Goal: Transaction & Acquisition: Book appointment/travel/reservation

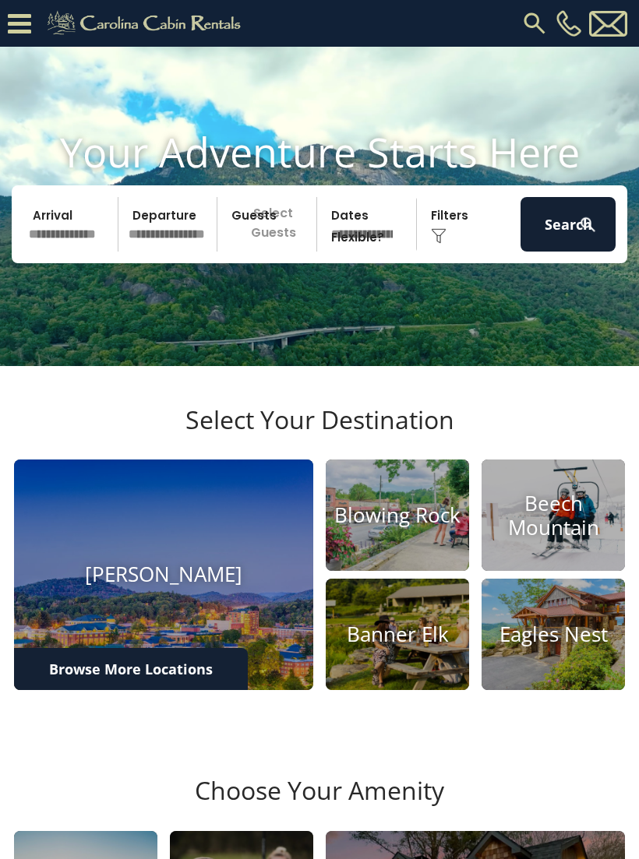
click at [414, 571] on img at bounding box center [397, 514] width 143 height 111
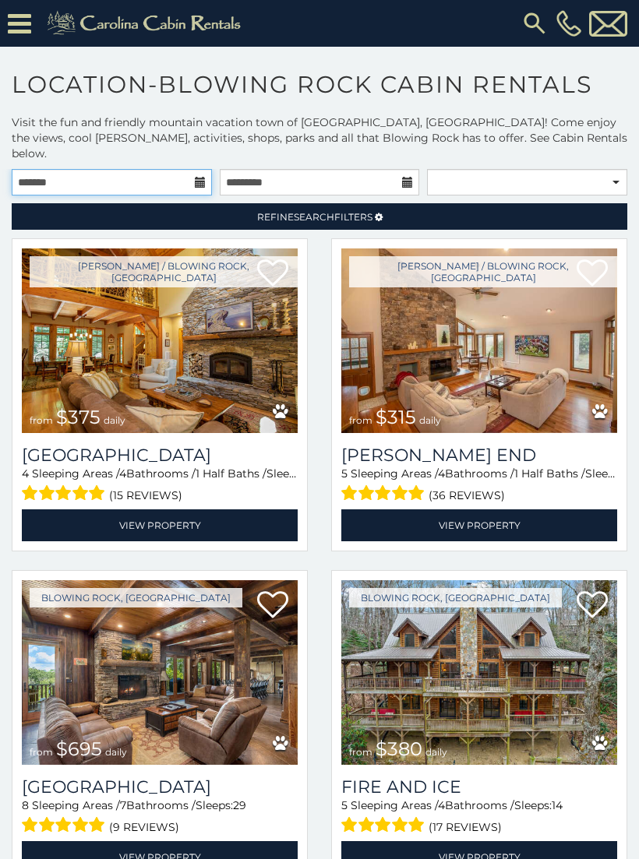
click at [192, 169] on input "text" at bounding box center [112, 182] width 200 height 26
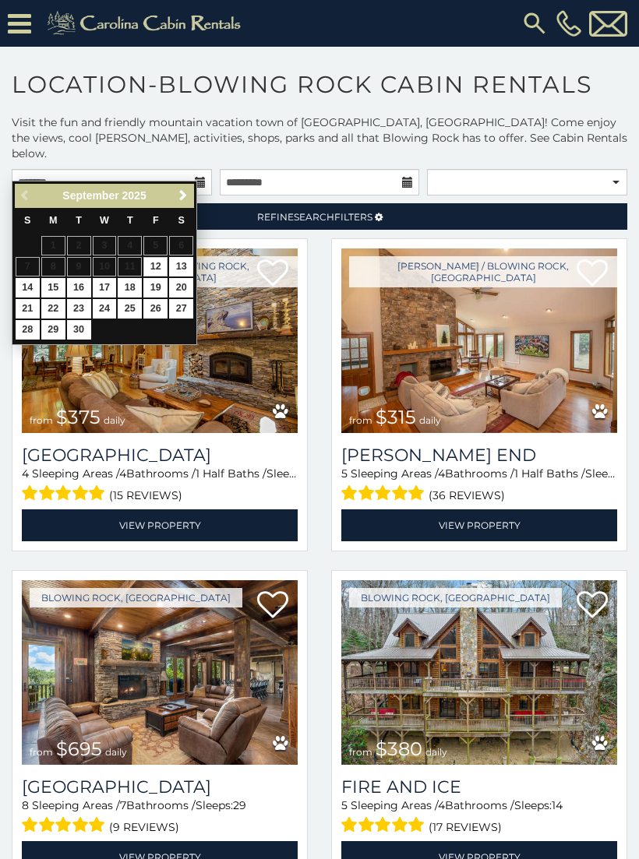
click at [185, 195] on span "Next" at bounding box center [183, 195] width 12 height 12
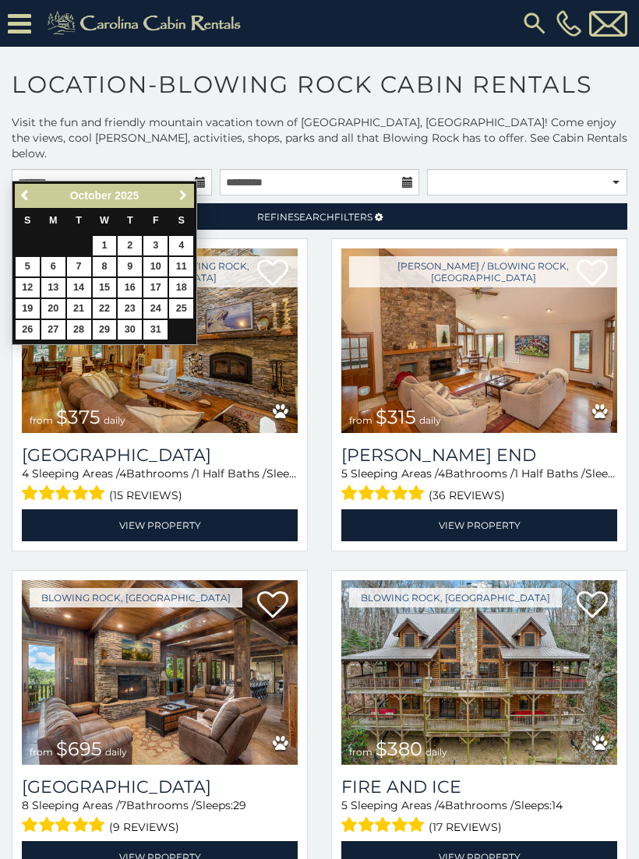
click at [185, 195] on span "Next" at bounding box center [183, 195] width 12 height 12
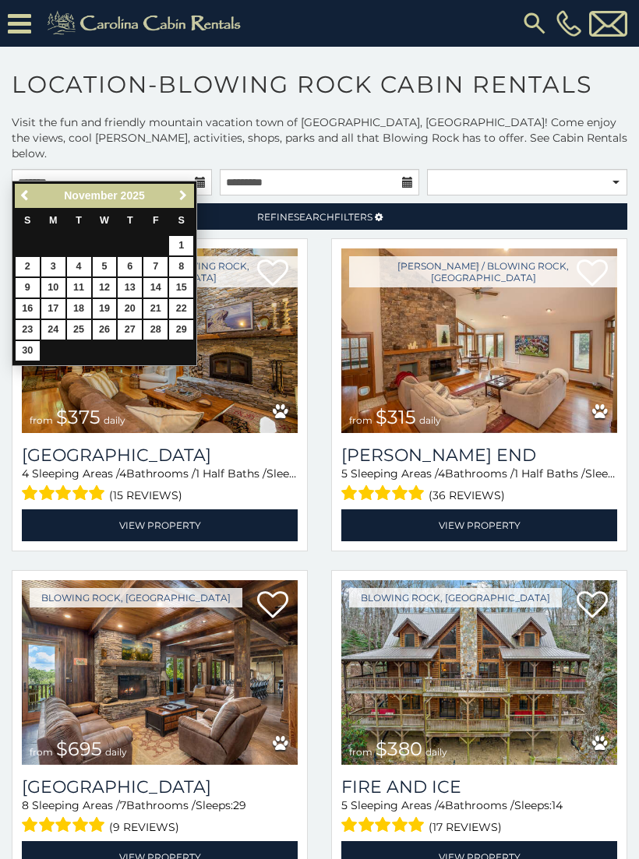
click at [185, 202] on link "Next" at bounding box center [182, 195] width 19 height 19
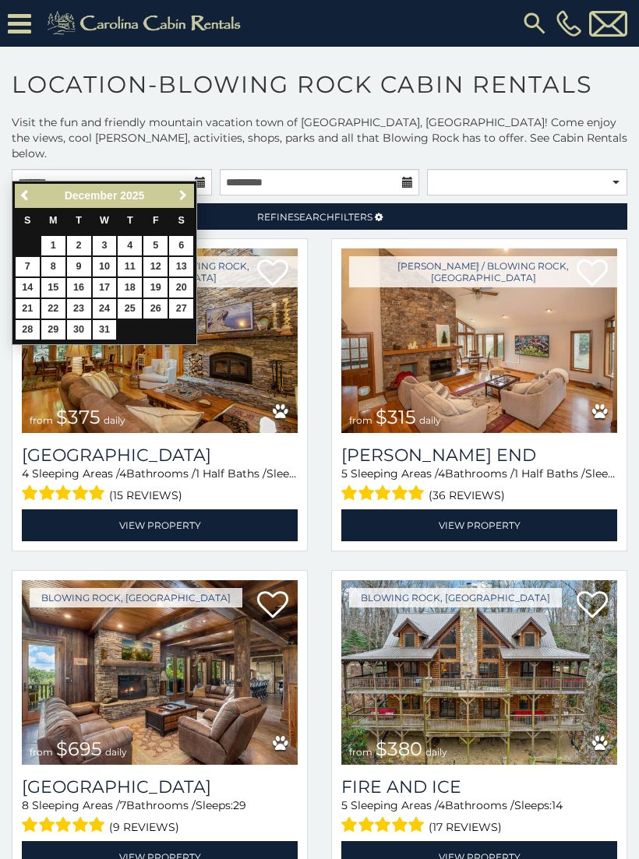
click at [182, 204] on link "Next" at bounding box center [182, 195] width 19 height 19
click at [177, 202] on link "Next" at bounding box center [182, 195] width 19 height 19
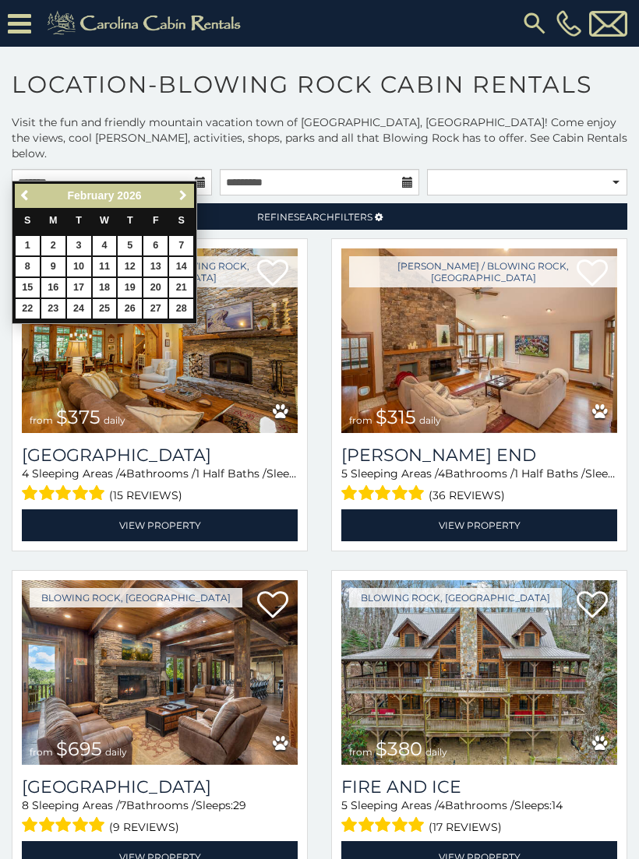
click at [179, 205] on link "Next" at bounding box center [182, 195] width 19 height 19
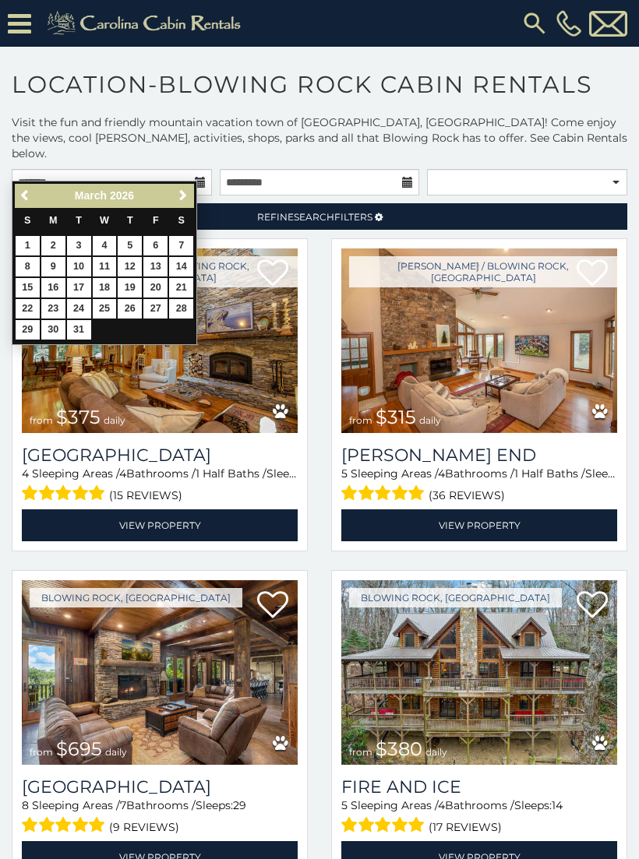
click at [181, 205] on link "Next" at bounding box center [182, 195] width 19 height 19
click at [180, 196] on span "Next" at bounding box center [183, 195] width 12 height 12
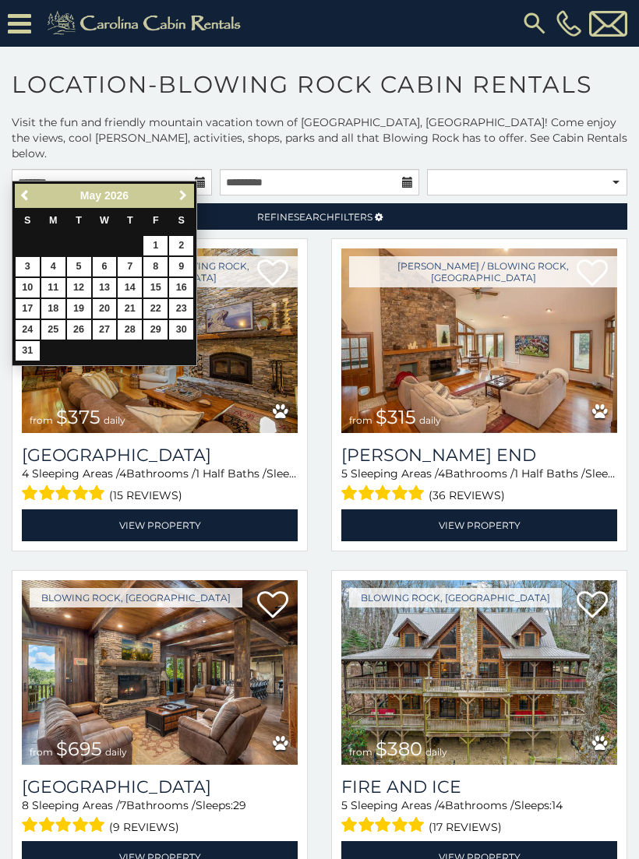
click at [184, 203] on link "Next" at bounding box center [182, 195] width 19 height 19
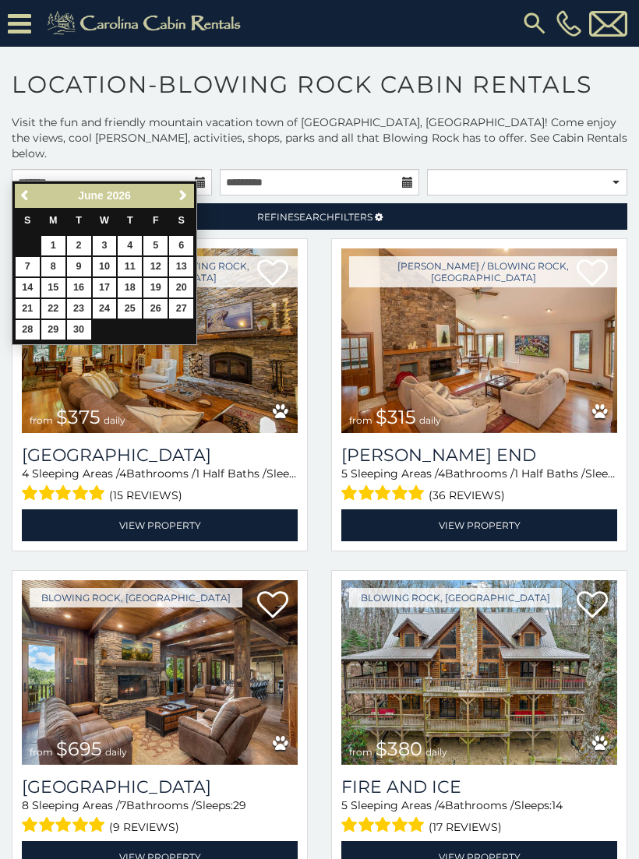
click at [186, 204] on link "Next" at bounding box center [182, 195] width 19 height 19
click at [133, 293] on link "16" at bounding box center [130, 287] width 24 height 19
type input "**********"
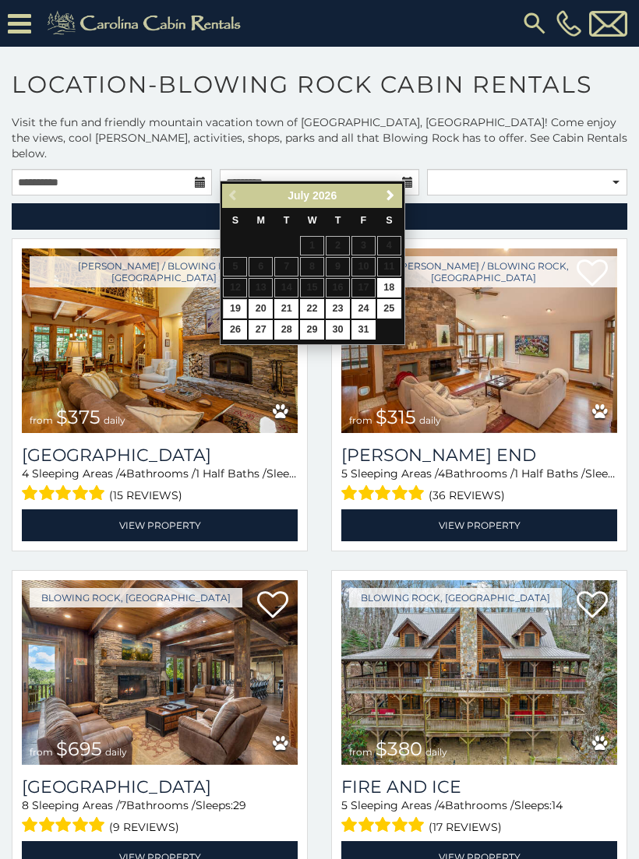
click at [225, 304] on link "19" at bounding box center [235, 308] width 24 height 19
type input "**********"
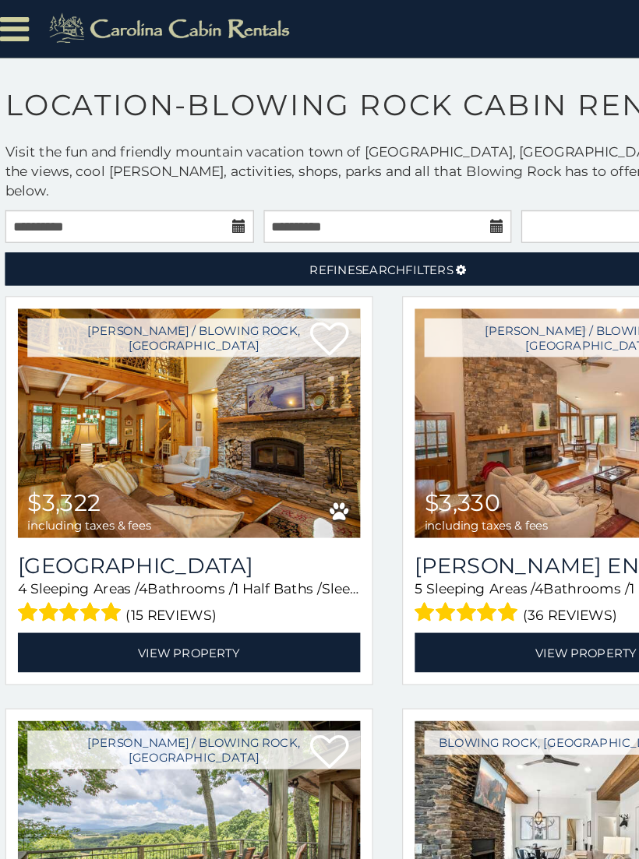
click at [283, 211] on span "Refine Search Filters" at bounding box center [314, 217] width 115 height 12
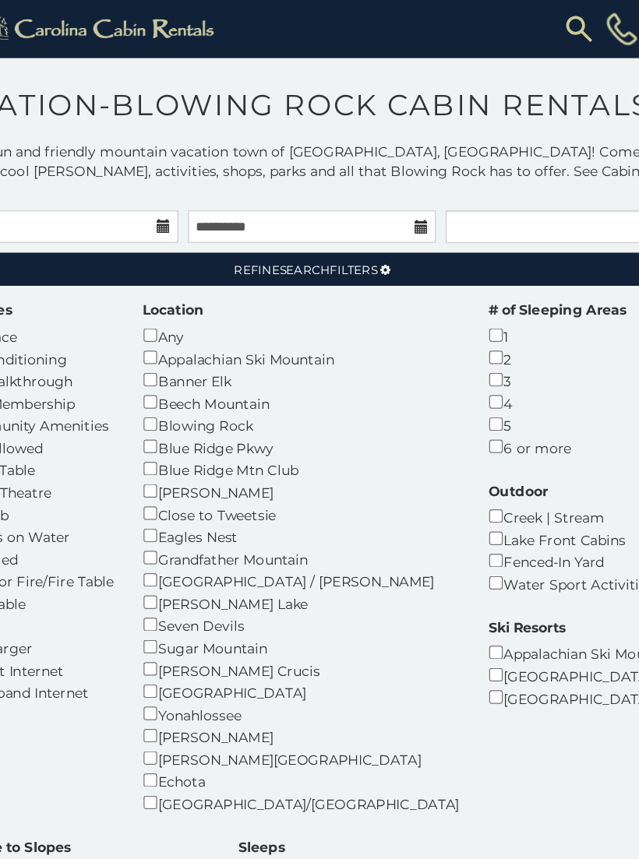
click at [461, 333] on div "5" at bounding box center [516, 342] width 111 height 18
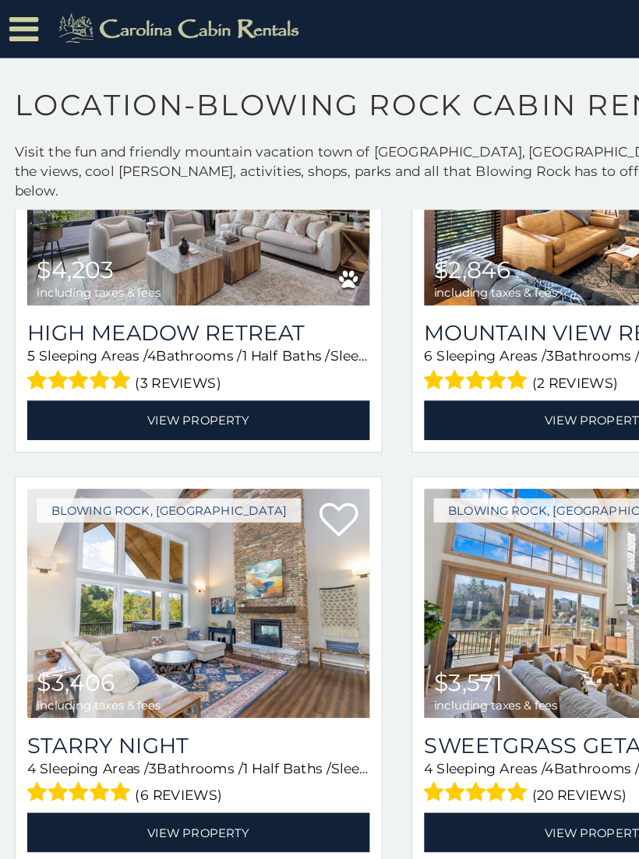
scroll to position [1429, 0]
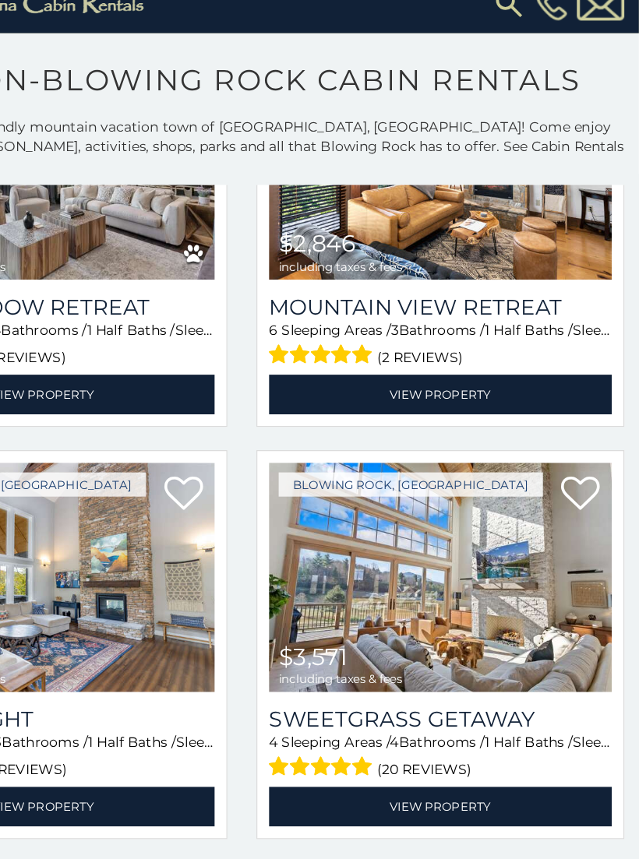
click at [341, 461] on img at bounding box center [479, 484] width 276 height 185
click at [341, 471] on img at bounding box center [479, 484] width 276 height 185
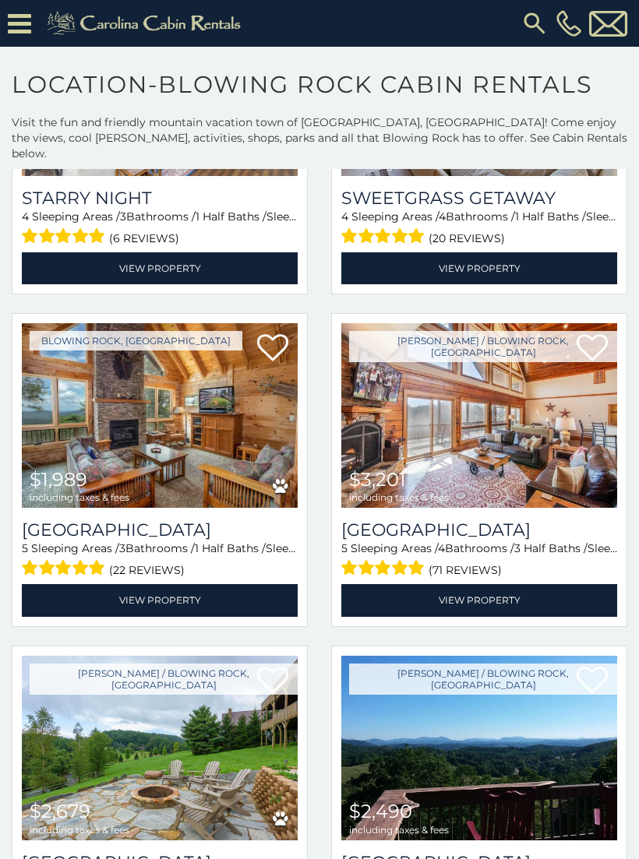
scroll to position [1831, 0]
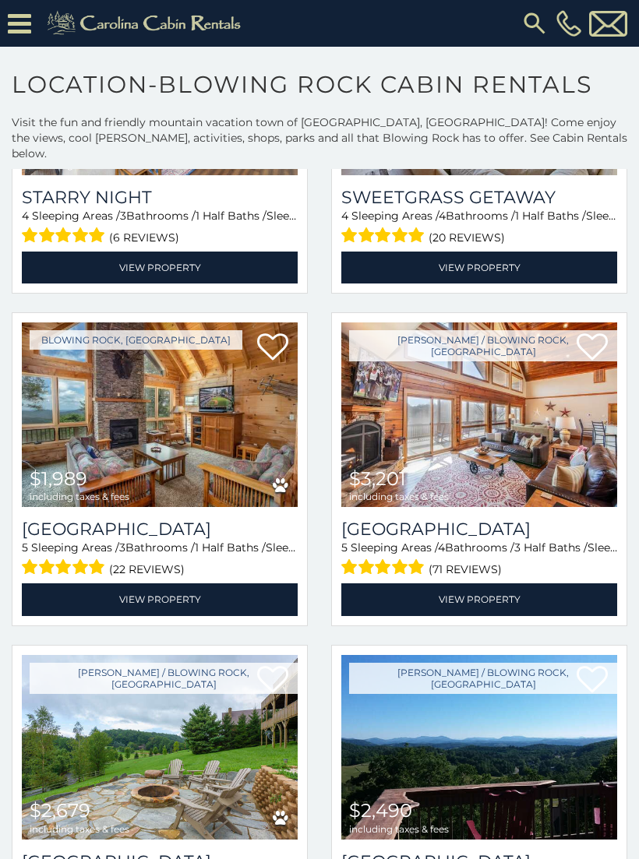
click at [138, 414] on img at bounding box center [160, 414] width 276 height 185
click at [135, 387] on img at bounding box center [160, 414] width 276 height 185
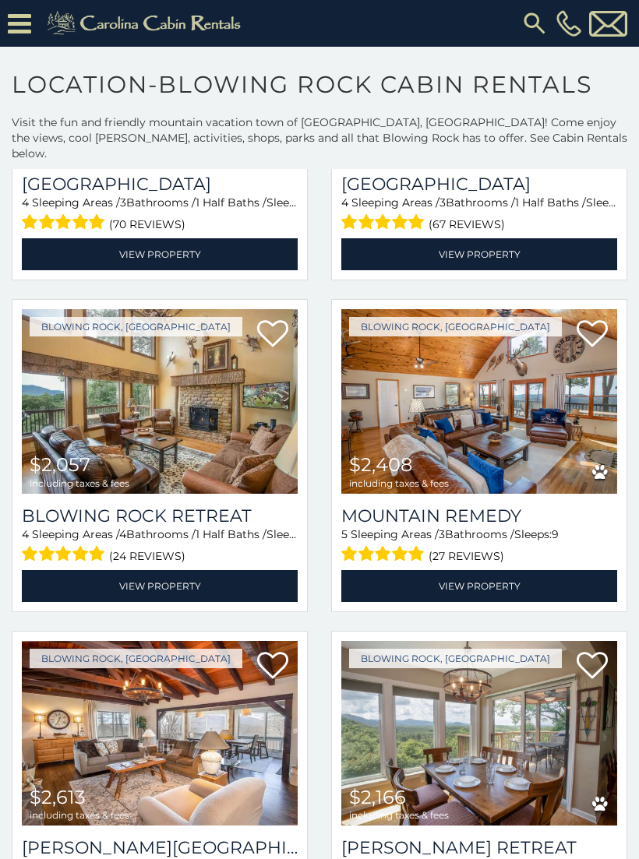
scroll to position [2510, 0]
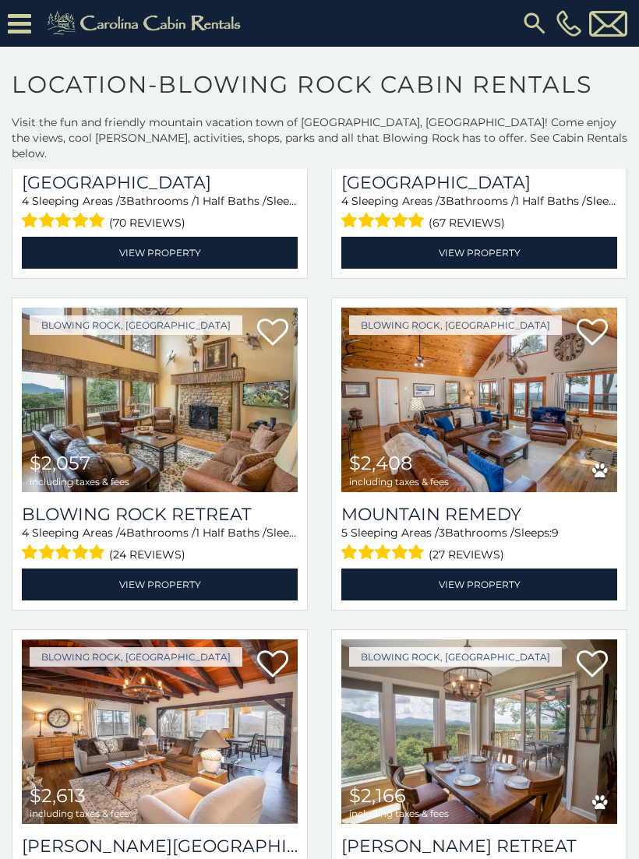
click at [453, 395] on img at bounding box center [479, 400] width 276 height 185
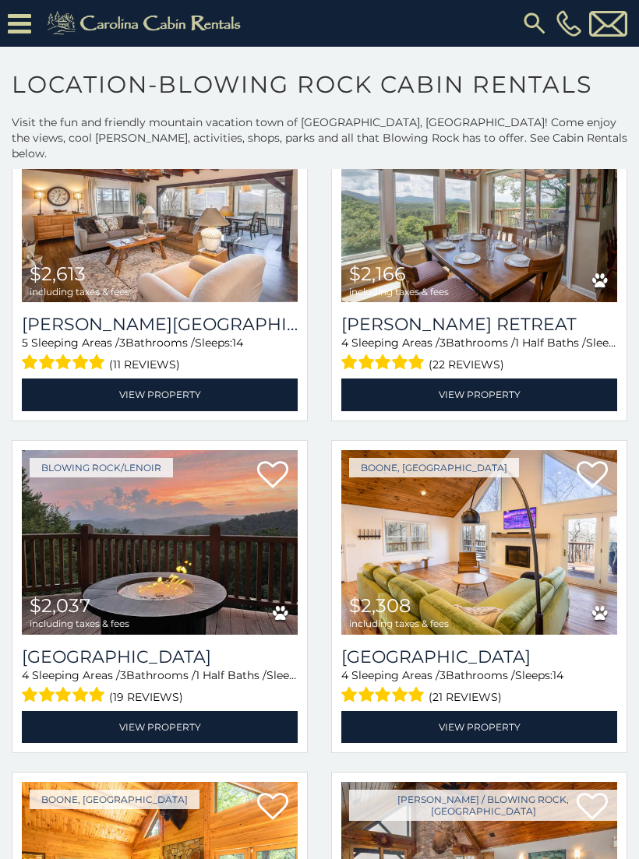
scroll to position [3057, 0]
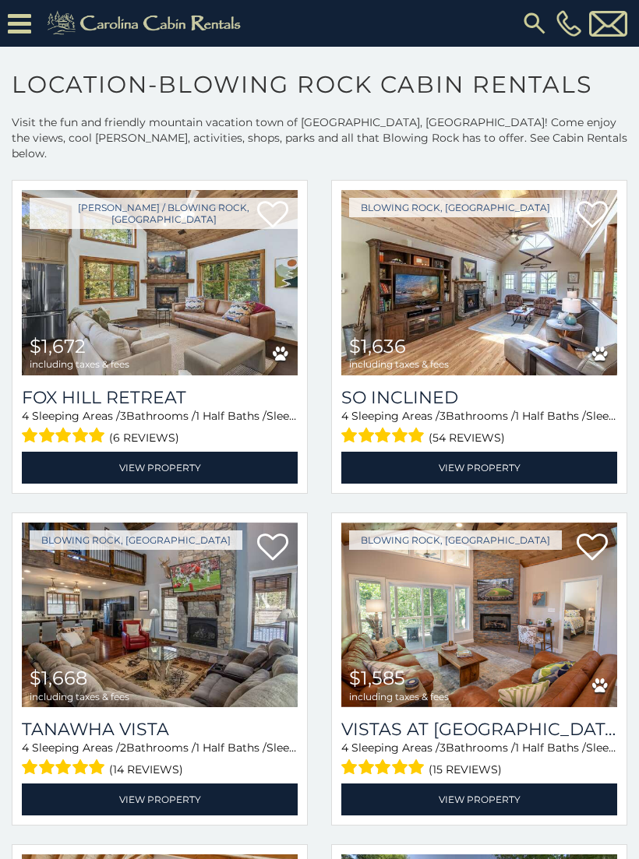
scroll to position [4288, 0]
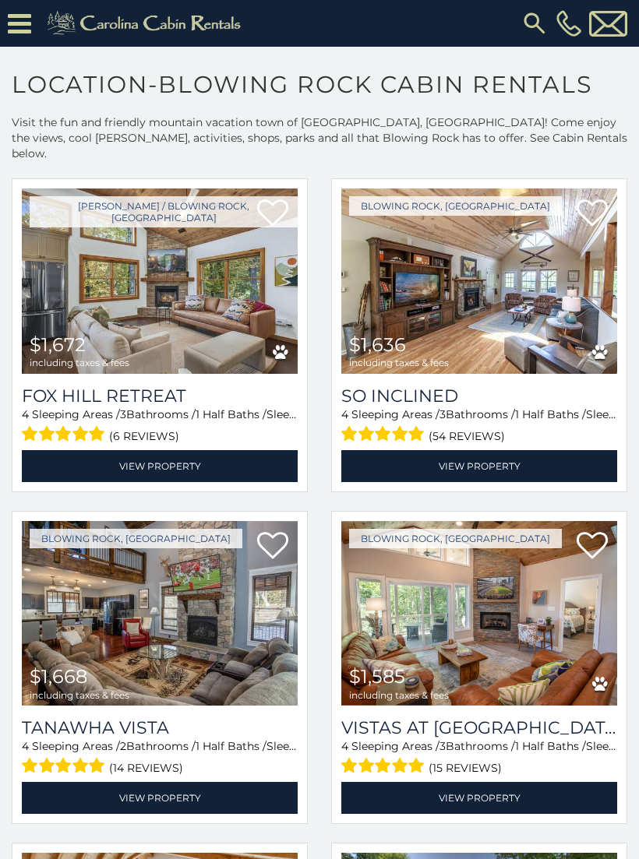
click at [449, 280] on img at bounding box center [479, 280] width 276 height 185
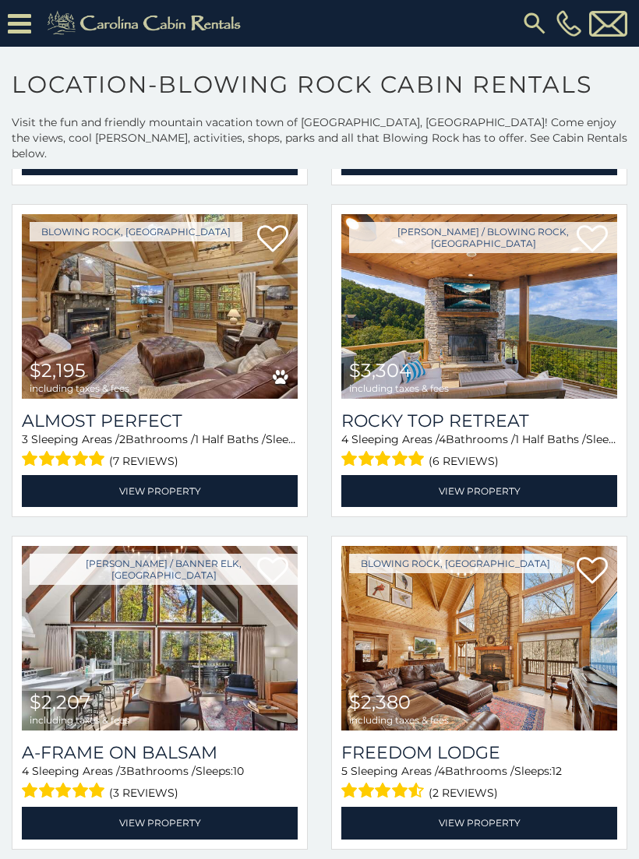
scroll to position [5924, 0]
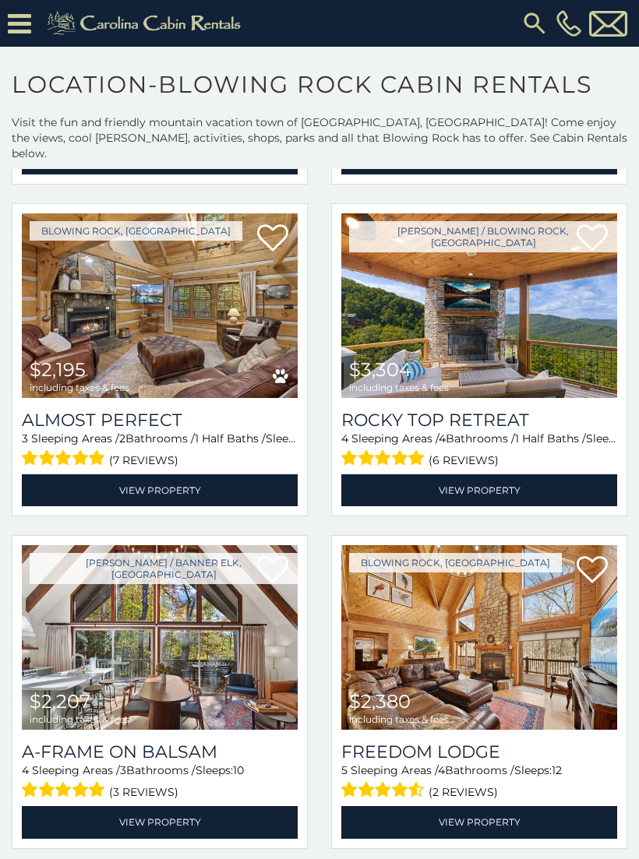
click at [452, 621] on img at bounding box center [479, 637] width 276 height 185
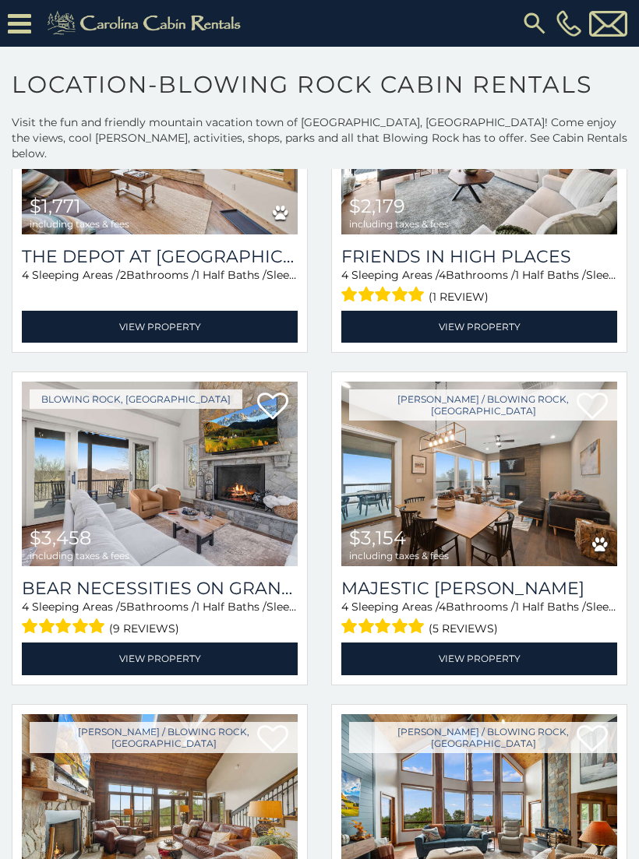
scroll to position [7085, 0]
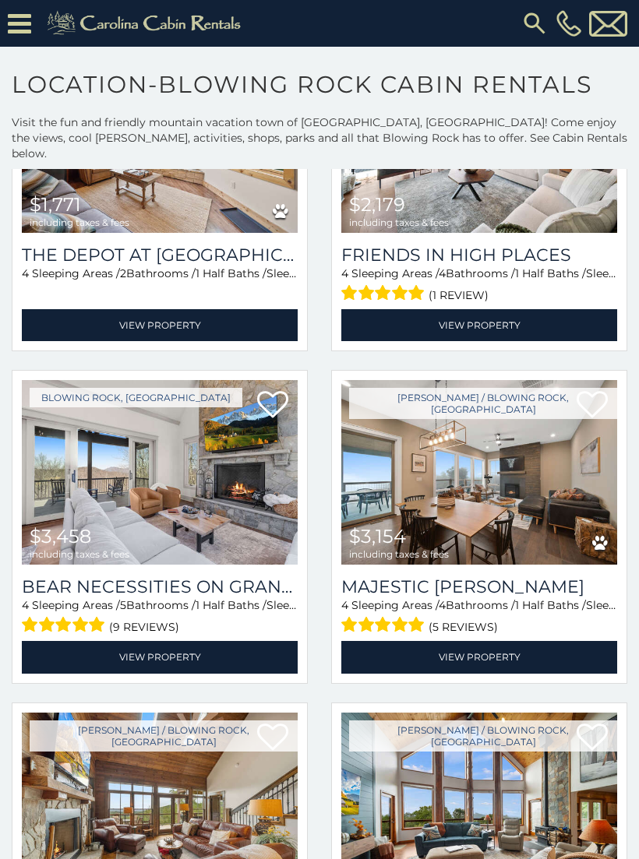
click at [126, 469] on img at bounding box center [160, 472] width 276 height 185
click at [133, 487] on img at bounding box center [160, 472] width 276 height 185
click at [150, 480] on img at bounding box center [160, 472] width 276 height 185
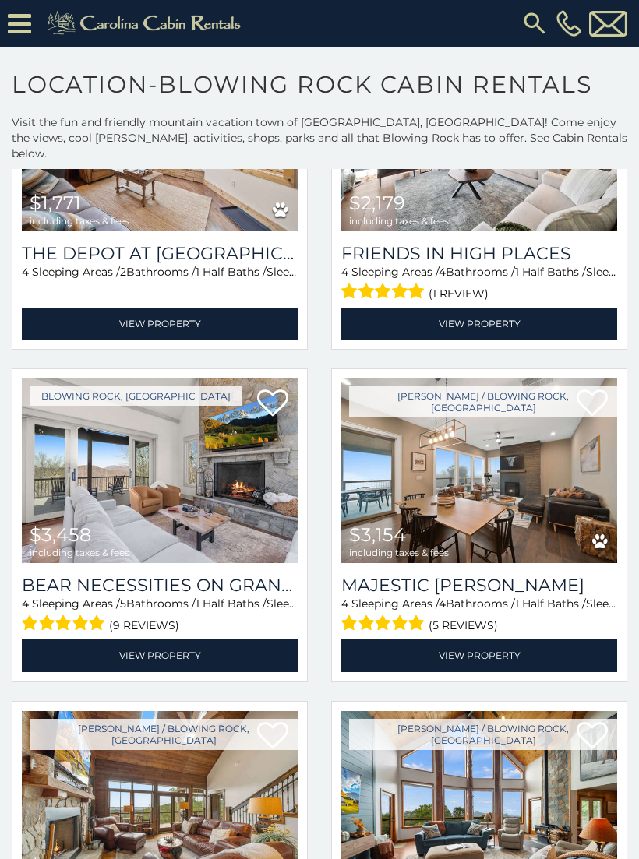
scroll to position [7106, 0]
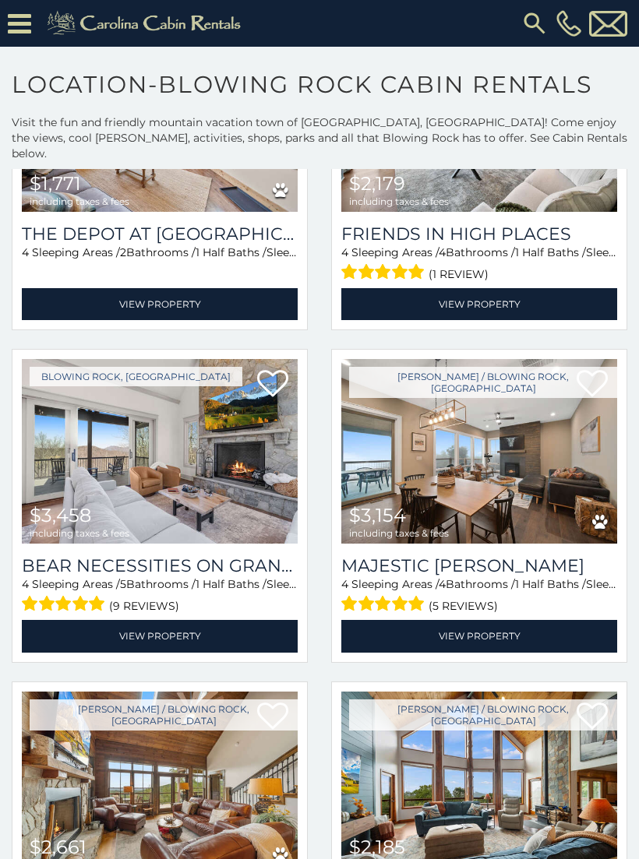
click at [151, 444] on img at bounding box center [160, 451] width 276 height 185
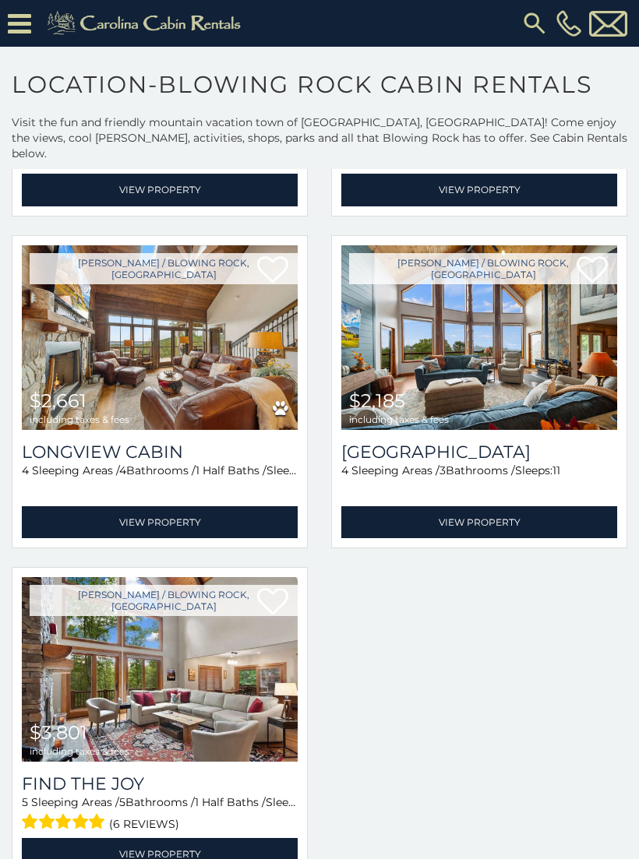
scroll to position [7550, 0]
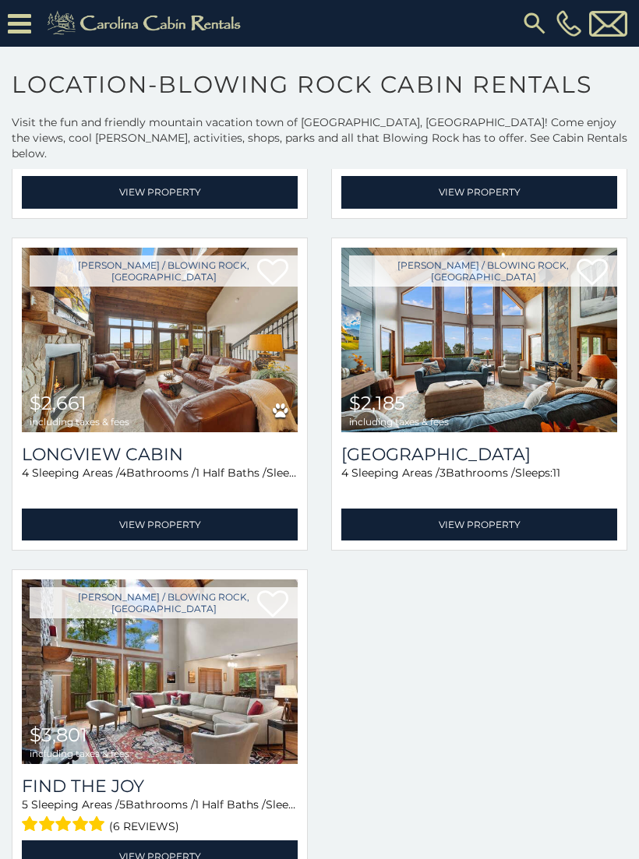
click at [12, 48] on section "**********" at bounding box center [319, 840] width 639 height 1586
click at [10, 30] on icon at bounding box center [19, 23] width 23 height 27
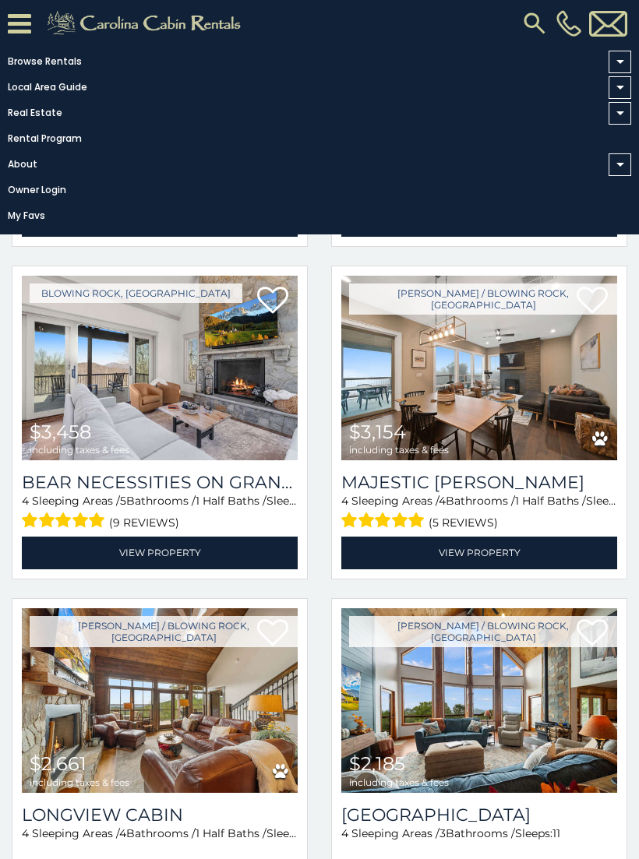
scroll to position [7181, 0]
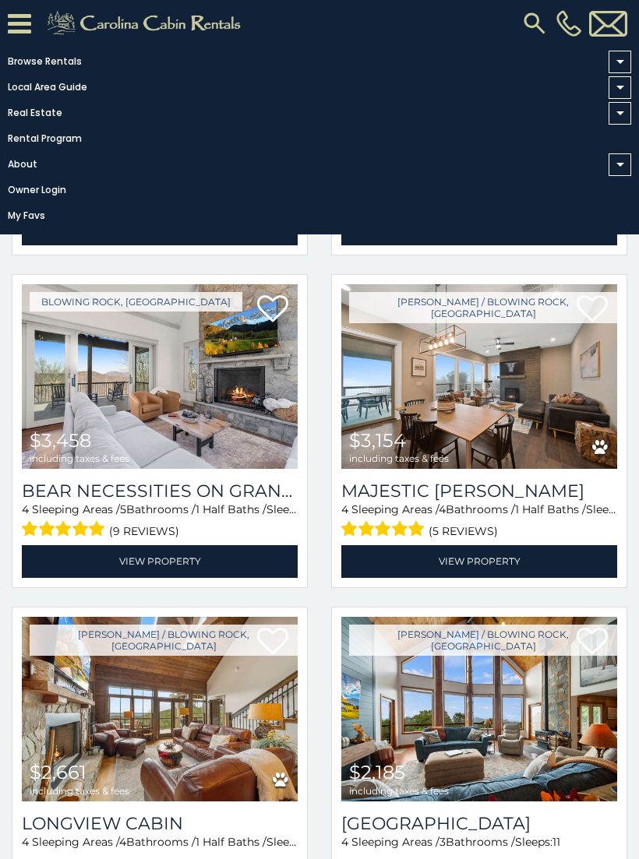
click at [158, 361] on img at bounding box center [160, 376] width 276 height 185
click at [143, 410] on img at bounding box center [160, 376] width 276 height 185
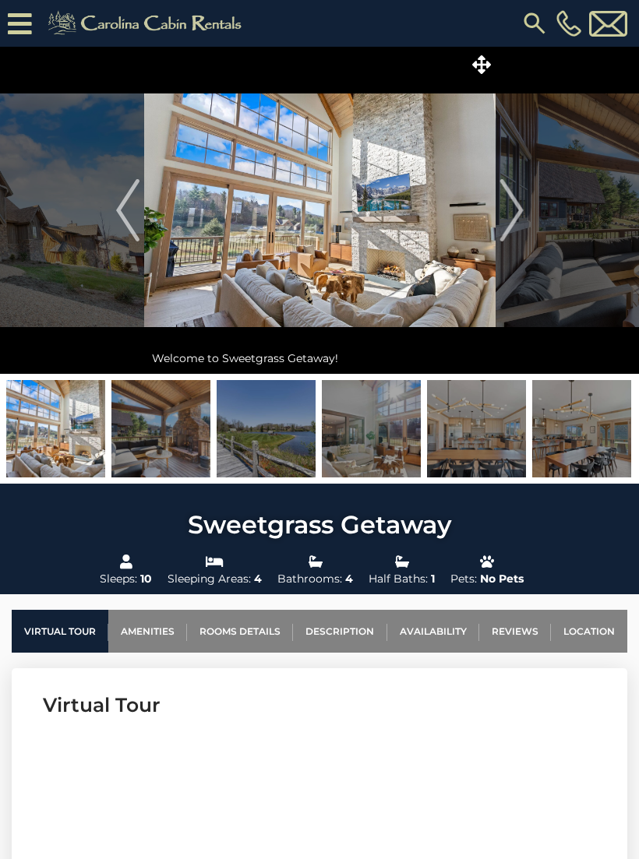
click at [514, 213] on img "Next" at bounding box center [510, 210] width 23 height 62
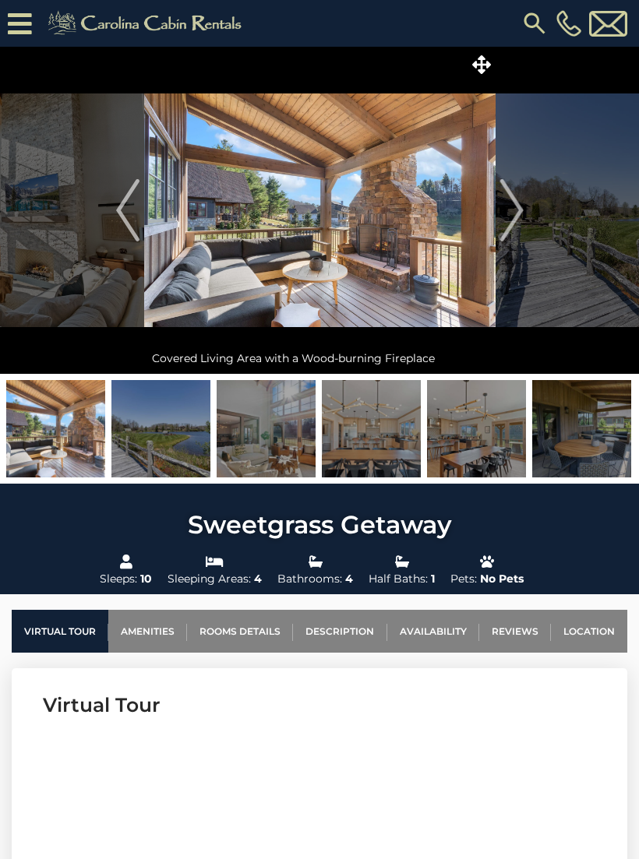
click at [509, 206] on img "Next" at bounding box center [510, 210] width 23 height 62
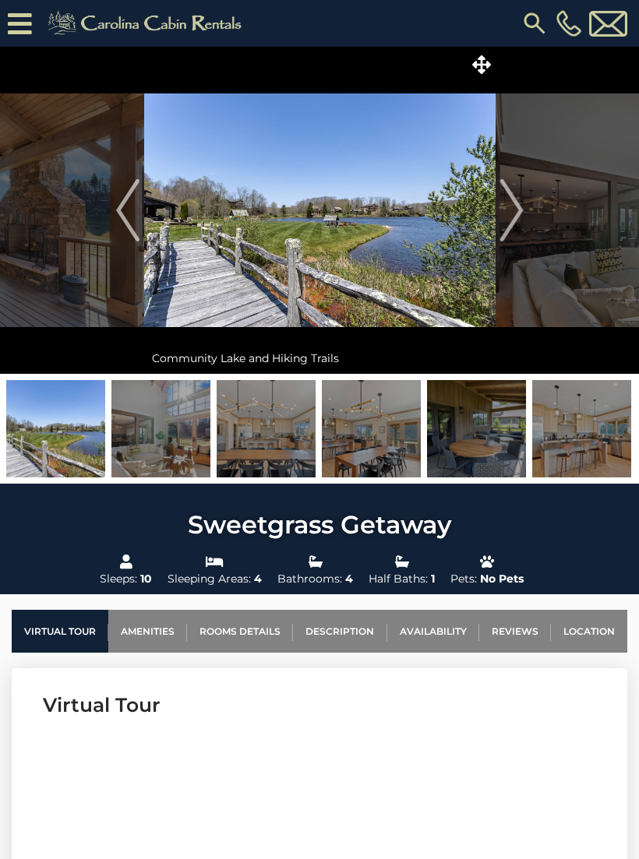
click at [515, 222] on img "Next" at bounding box center [510, 210] width 23 height 62
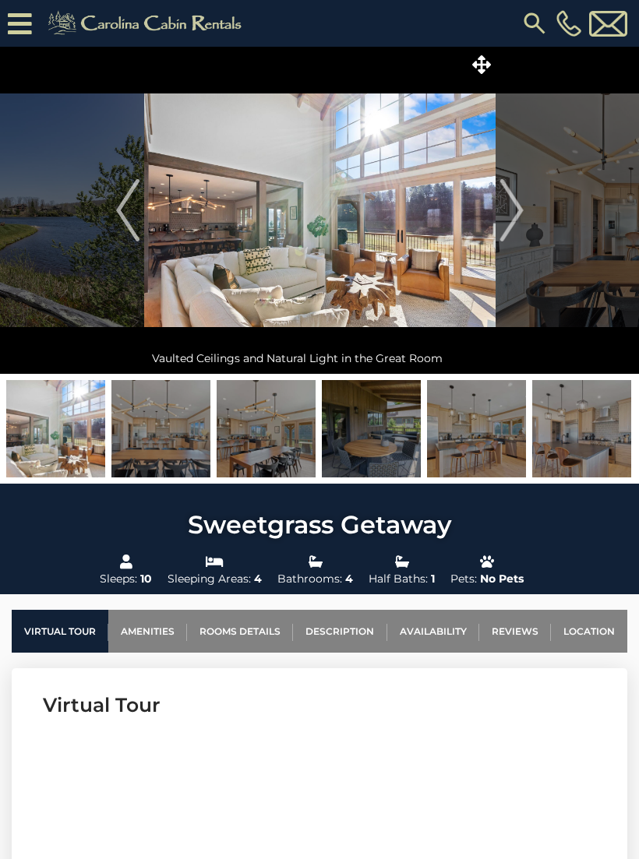
click at [515, 231] on img "Next" at bounding box center [510, 210] width 23 height 62
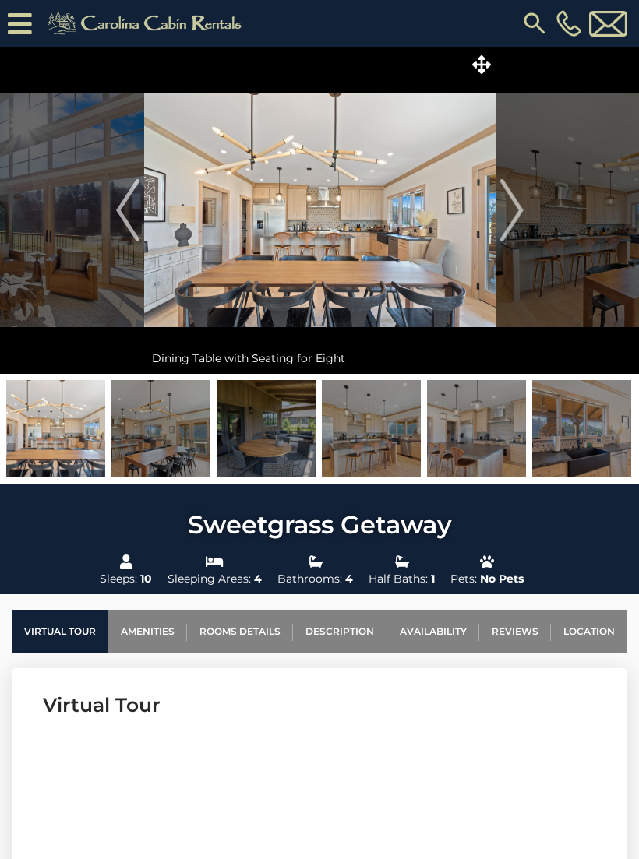
click at [505, 212] on img "Next" at bounding box center [510, 210] width 23 height 62
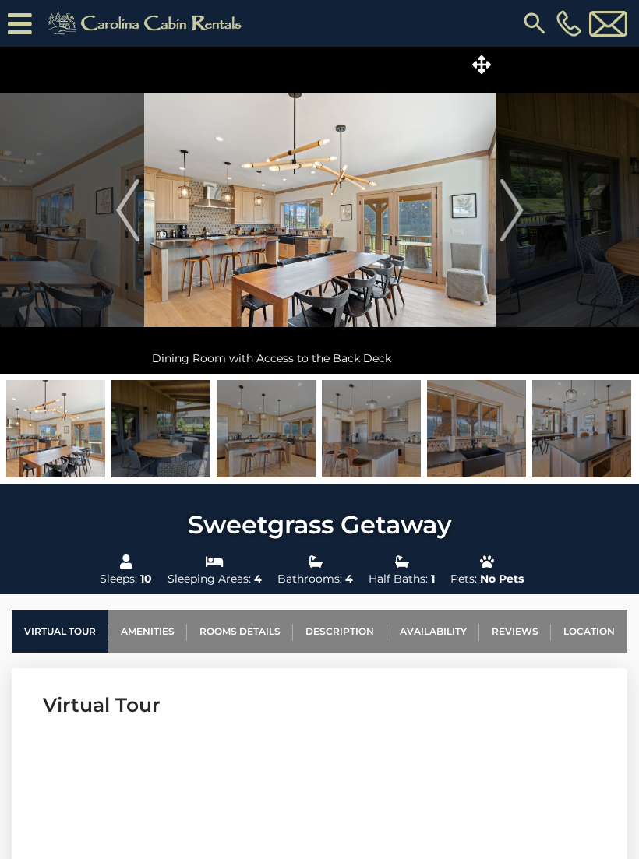
click at [508, 223] on img "Next" at bounding box center [510, 210] width 23 height 62
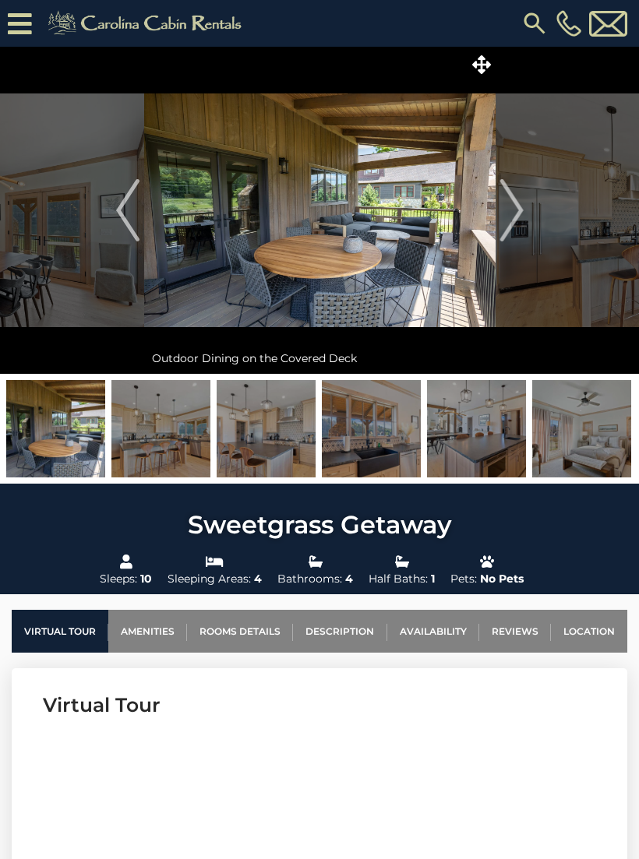
click at [505, 208] on img "Next" at bounding box center [510, 210] width 23 height 62
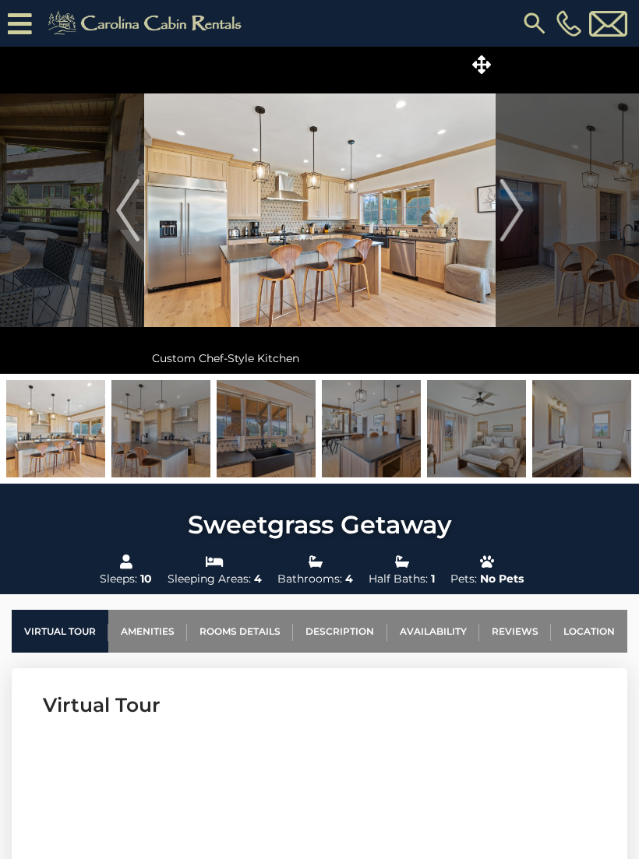
click at [509, 228] on img "Next" at bounding box center [510, 210] width 23 height 62
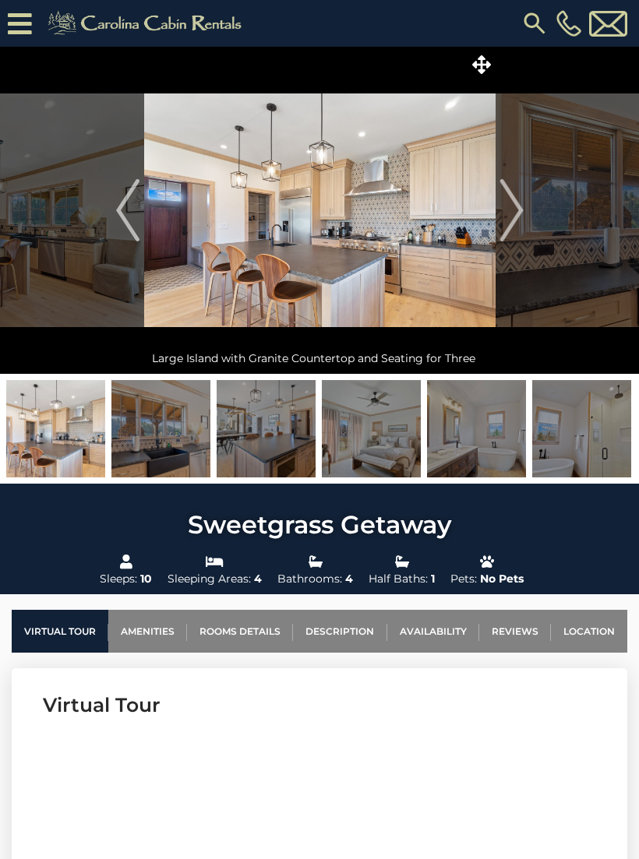
click at [504, 222] on img "Next" at bounding box center [510, 210] width 23 height 62
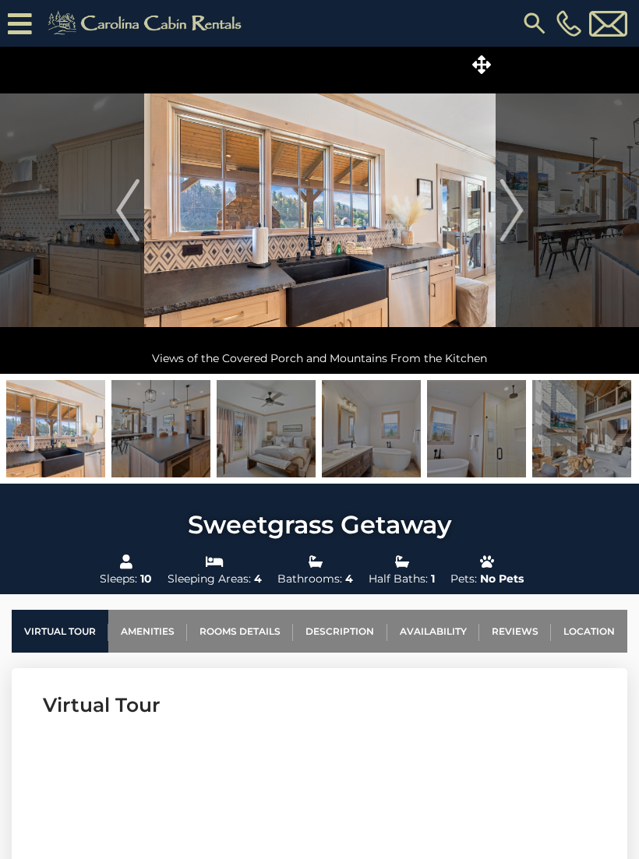
click at [523, 218] on button "Next" at bounding box center [511, 210] width 32 height 327
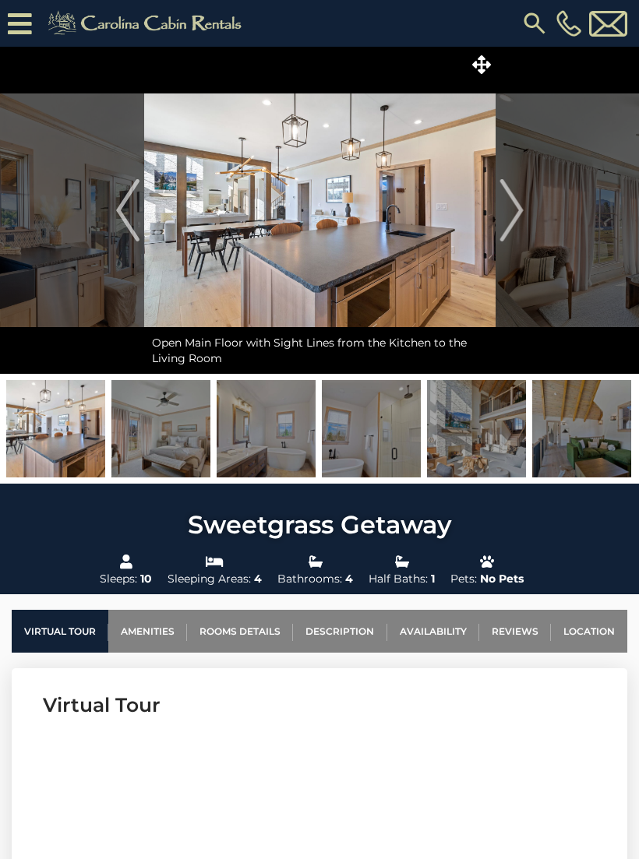
click at [504, 224] on img "Next" at bounding box center [510, 210] width 23 height 62
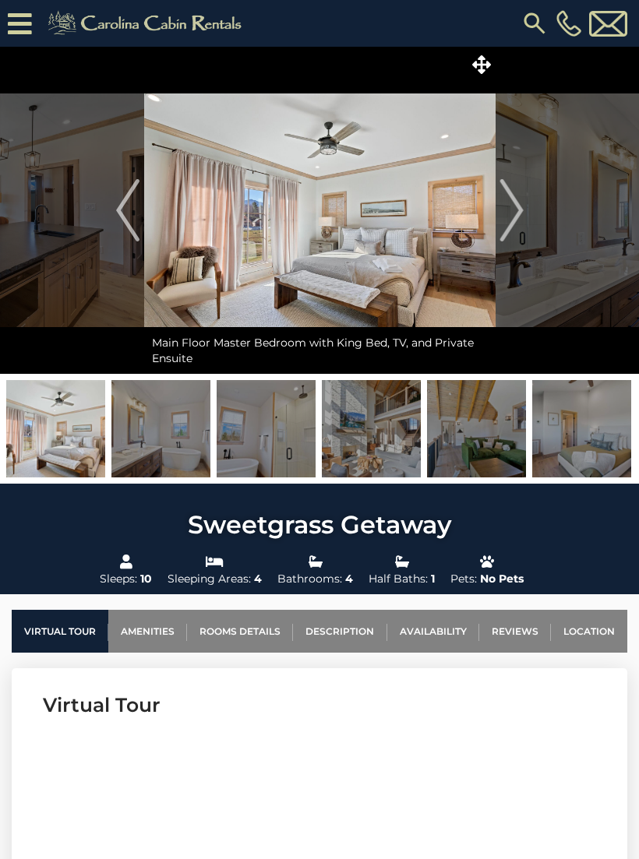
click at [499, 235] on img "Next" at bounding box center [510, 210] width 23 height 62
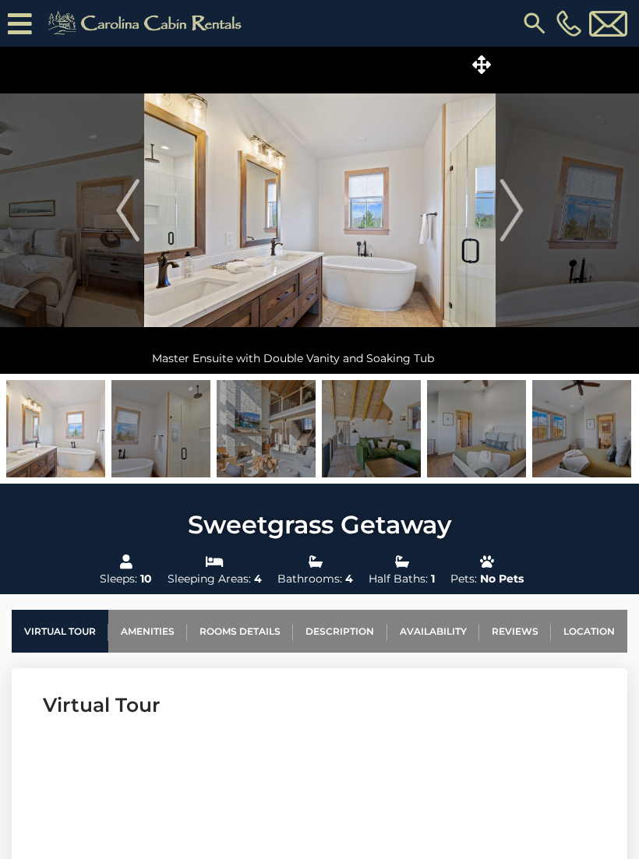
click at [503, 221] on img "Next" at bounding box center [510, 210] width 23 height 62
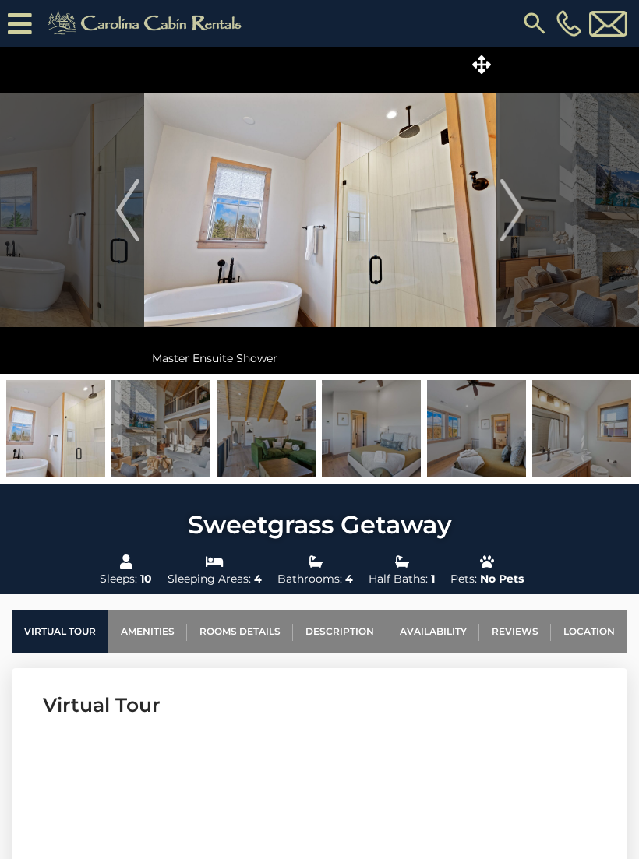
click at [526, 224] on button "Next" at bounding box center [511, 210] width 32 height 327
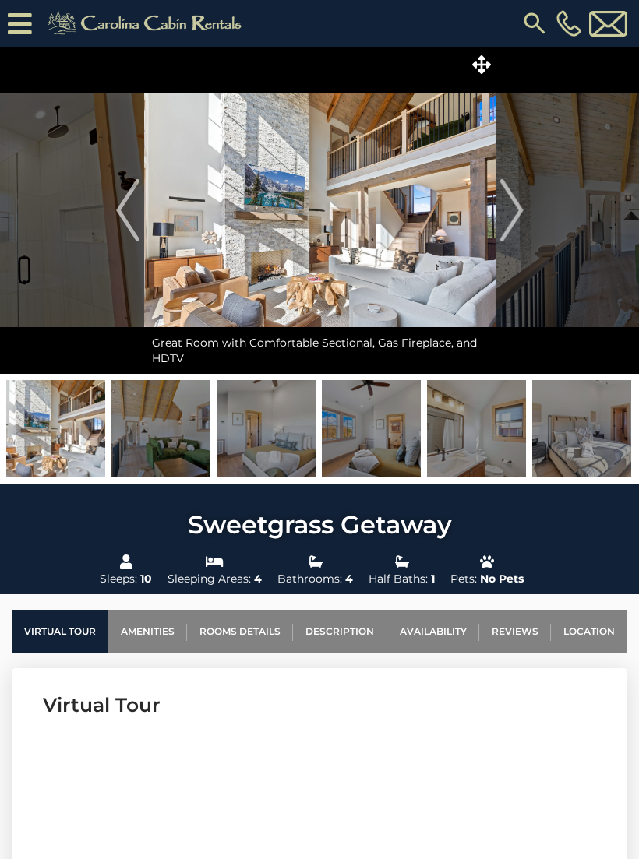
click at [498, 222] on button "Next" at bounding box center [511, 210] width 32 height 327
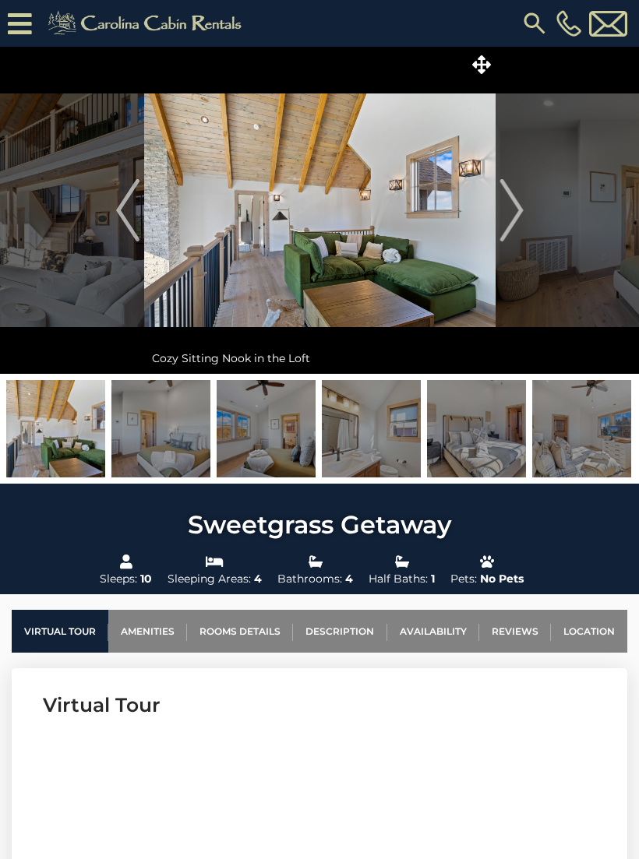
click at [513, 211] on img "Next" at bounding box center [510, 210] width 23 height 62
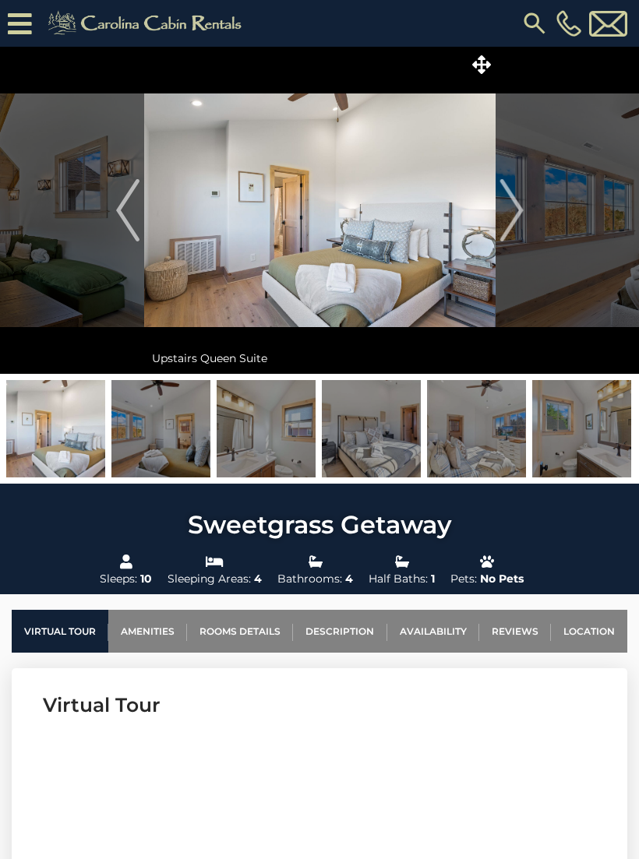
click at [504, 220] on img "Next" at bounding box center [510, 210] width 23 height 62
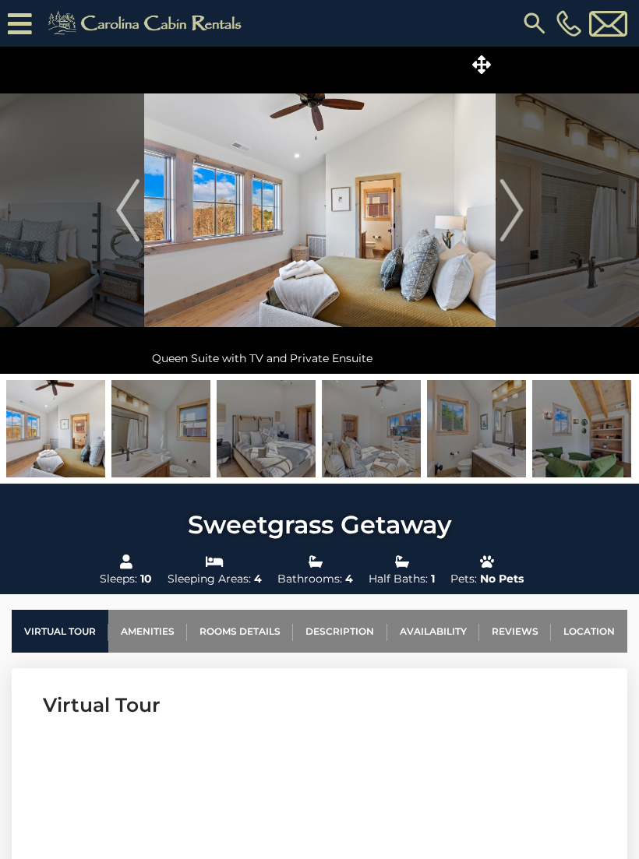
click at [508, 214] on img "Next" at bounding box center [510, 210] width 23 height 62
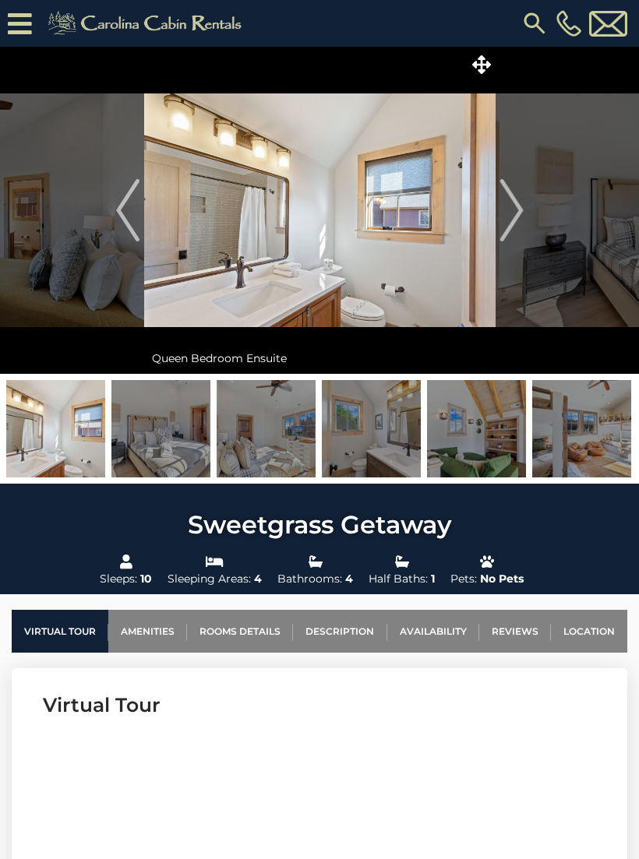
click at [509, 227] on img "Next" at bounding box center [510, 210] width 23 height 62
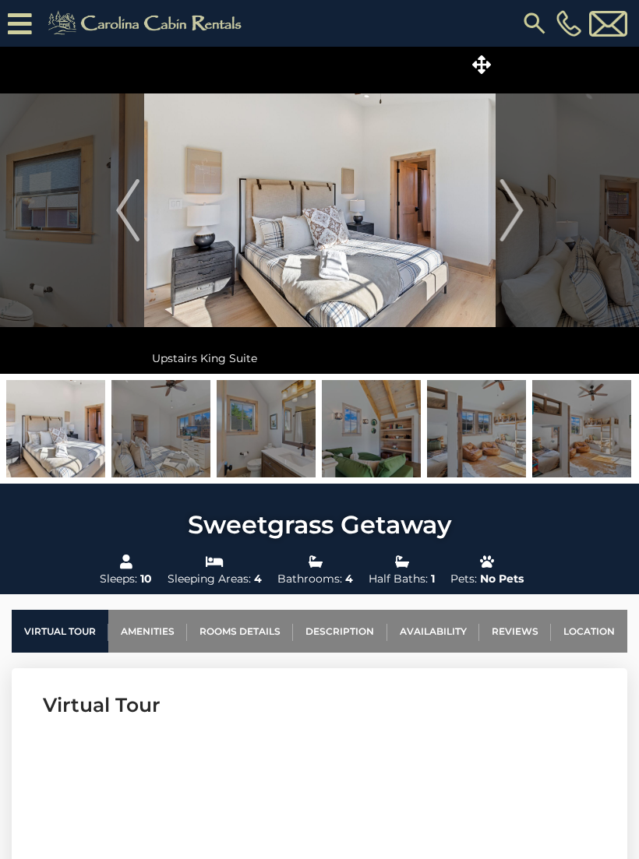
click at [503, 226] on img "Next" at bounding box center [510, 210] width 23 height 62
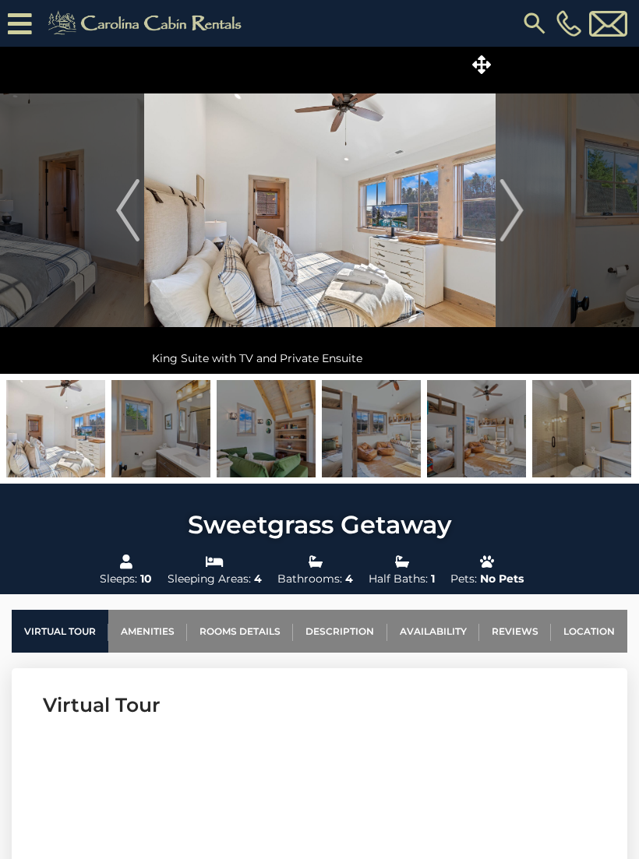
click at [512, 223] on img "Next" at bounding box center [510, 210] width 23 height 62
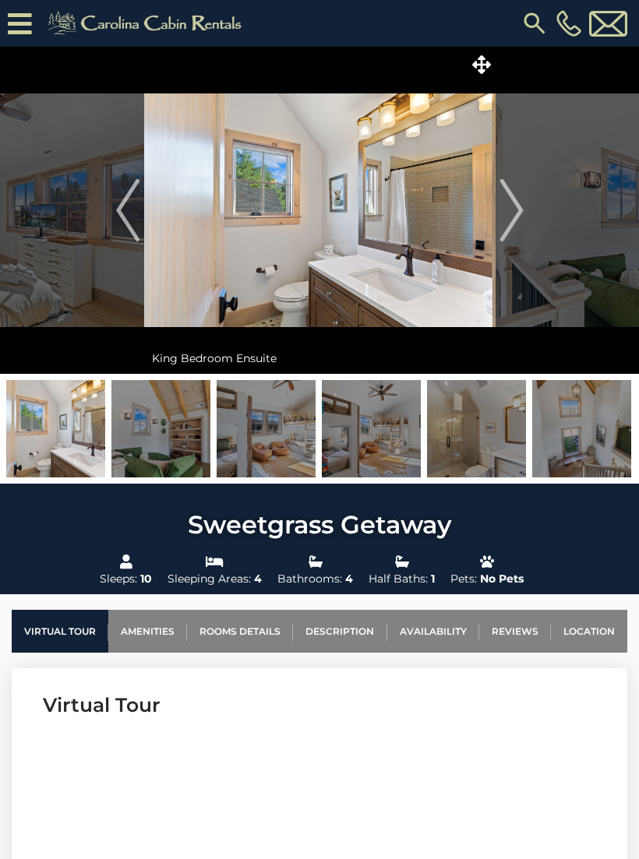
click at [523, 223] on img "Next" at bounding box center [510, 210] width 23 height 62
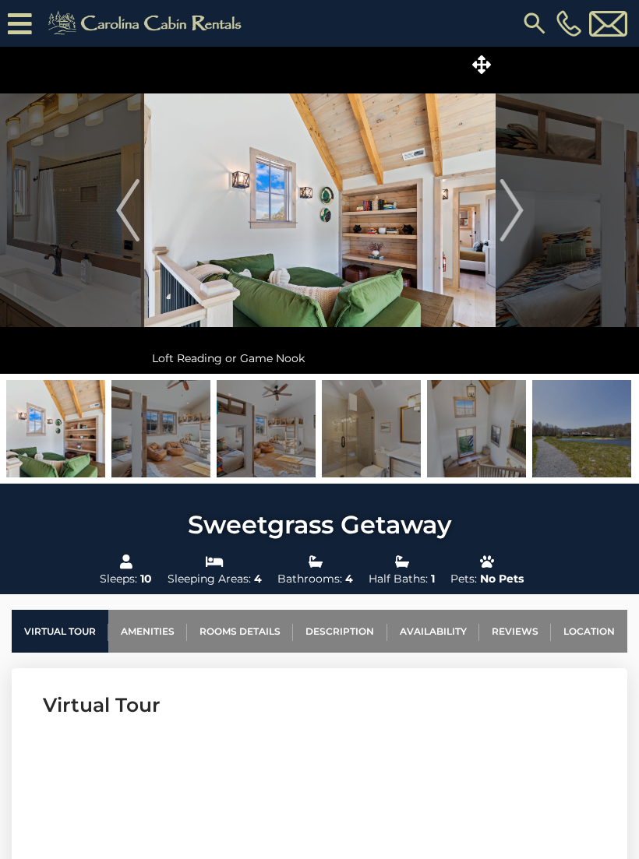
click at [517, 226] on img "Next" at bounding box center [510, 210] width 23 height 62
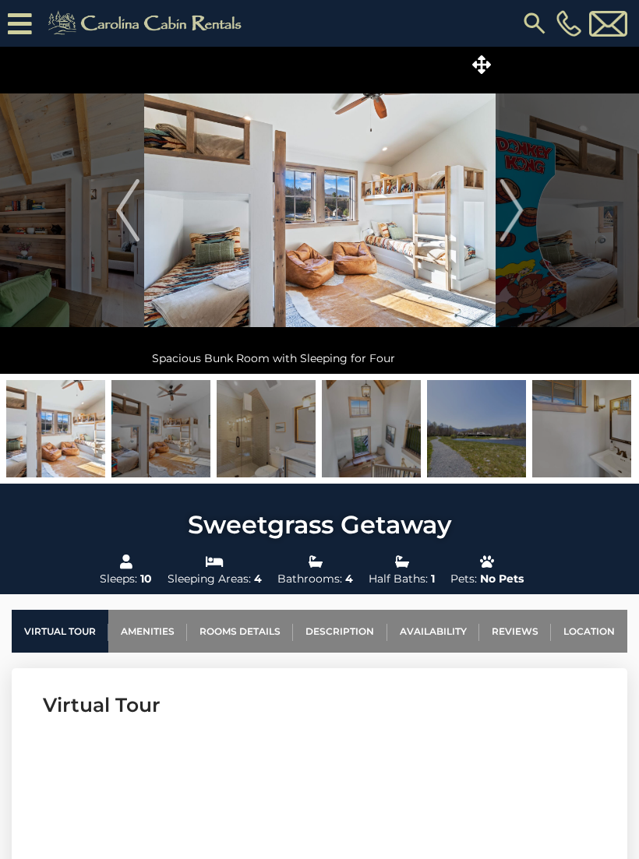
click at [512, 226] on img "Next" at bounding box center [510, 210] width 23 height 62
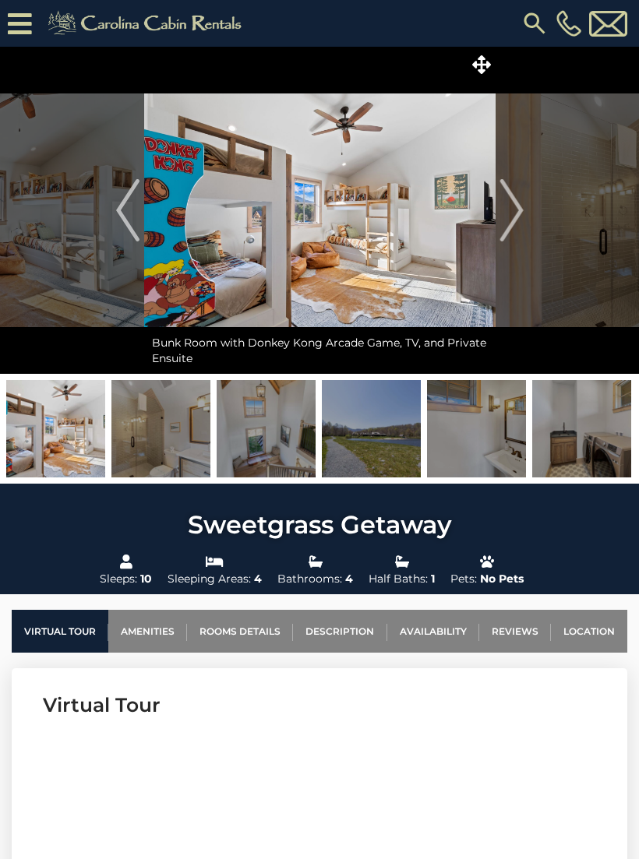
click at [509, 221] on img "Next" at bounding box center [510, 210] width 23 height 62
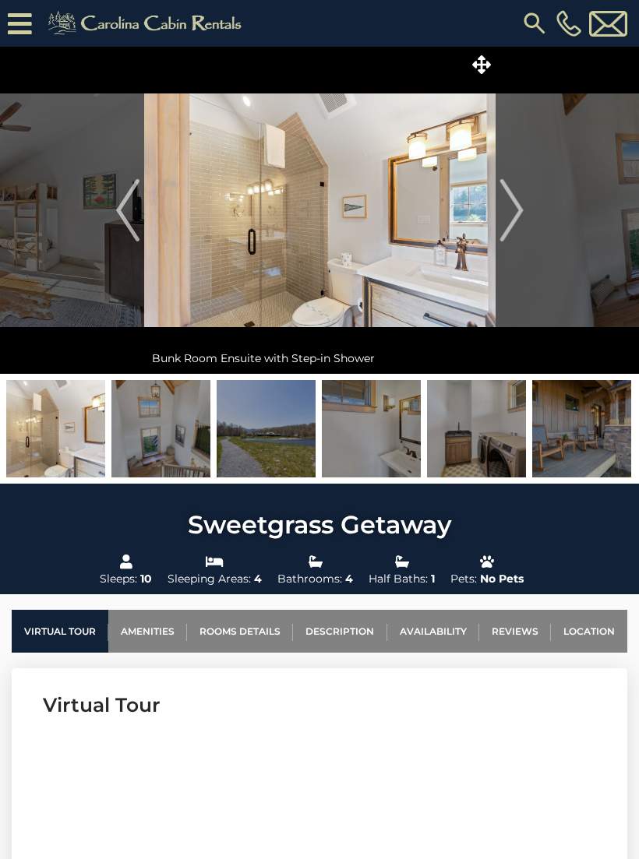
click at [499, 233] on img "Next" at bounding box center [510, 210] width 23 height 62
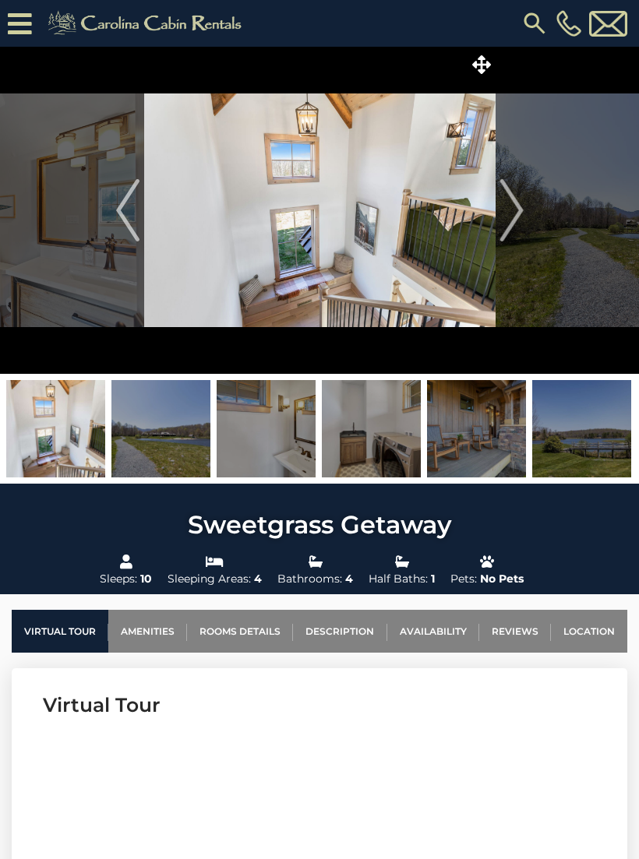
click at [516, 223] on img "Next" at bounding box center [510, 210] width 23 height 62
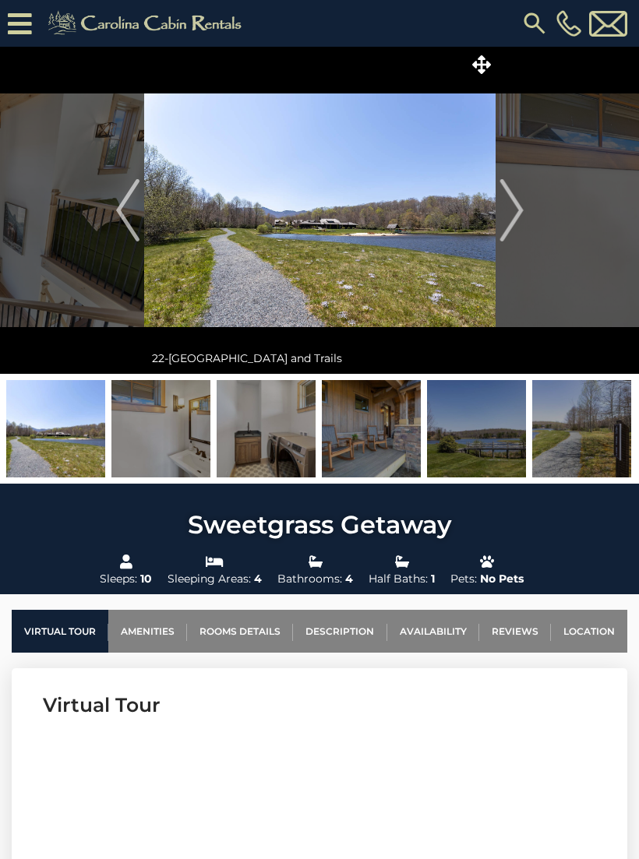
click at [516, 217] on img "Next" at bounding box center [510, 210] width 23 height 62
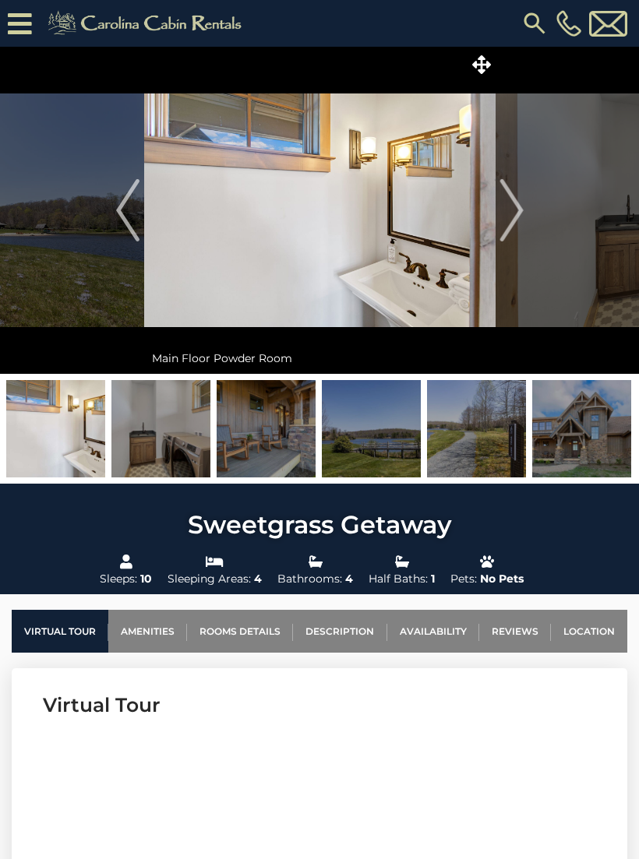
click at [516, 228] on img "Next" at bounding box center [510, 210] width 23 height 62
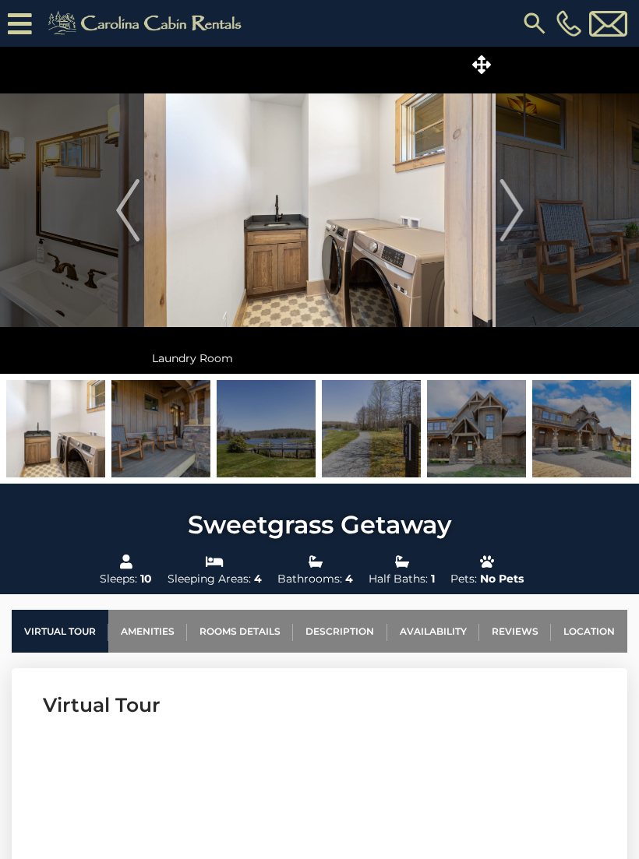
click at [516, 216] on img "Next" at bounding box center [510, 210] width 23 height 62
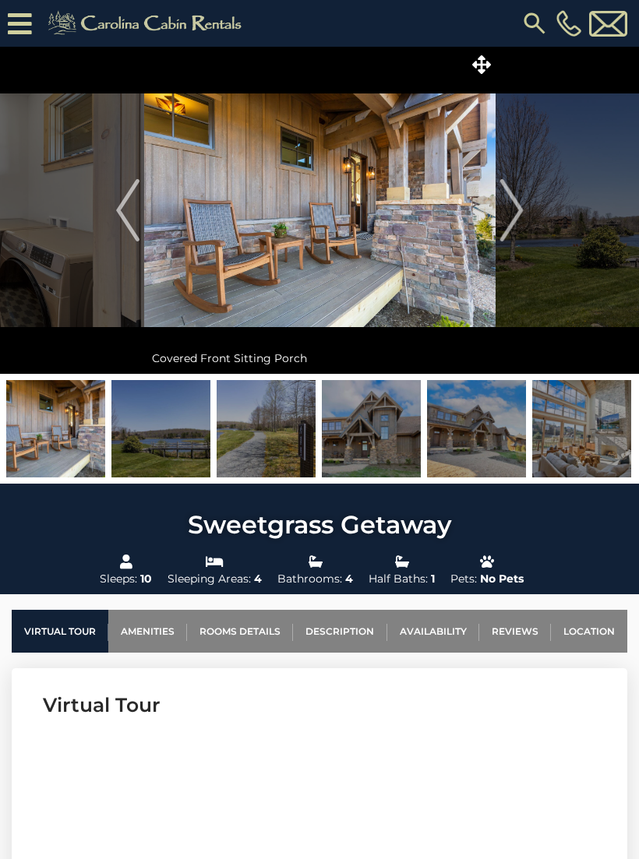
click at [515, 223] on img "Next" at bounding box center [510, 210] width 23 height 62
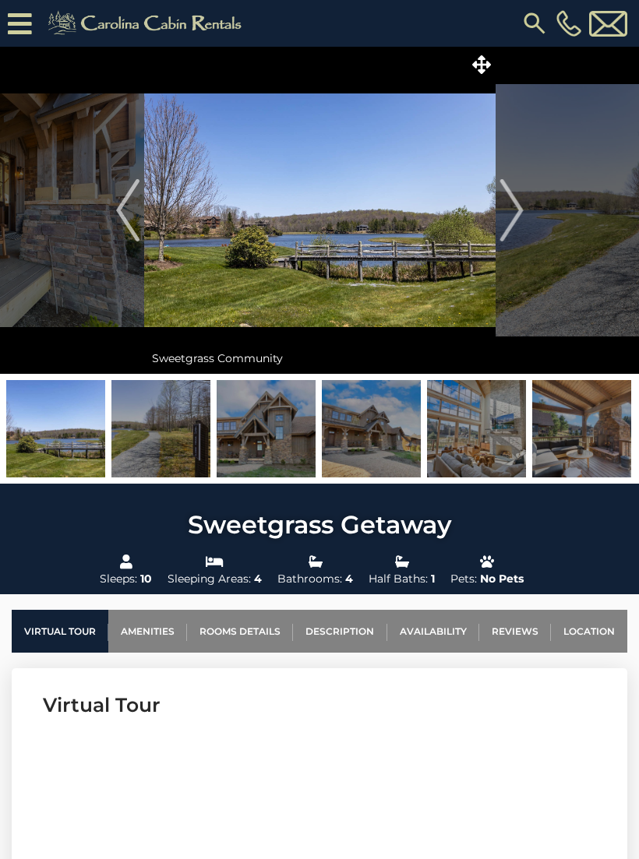
click at [504, 226] on img "Next" at bounding box center [510, 210] width 23 height 62
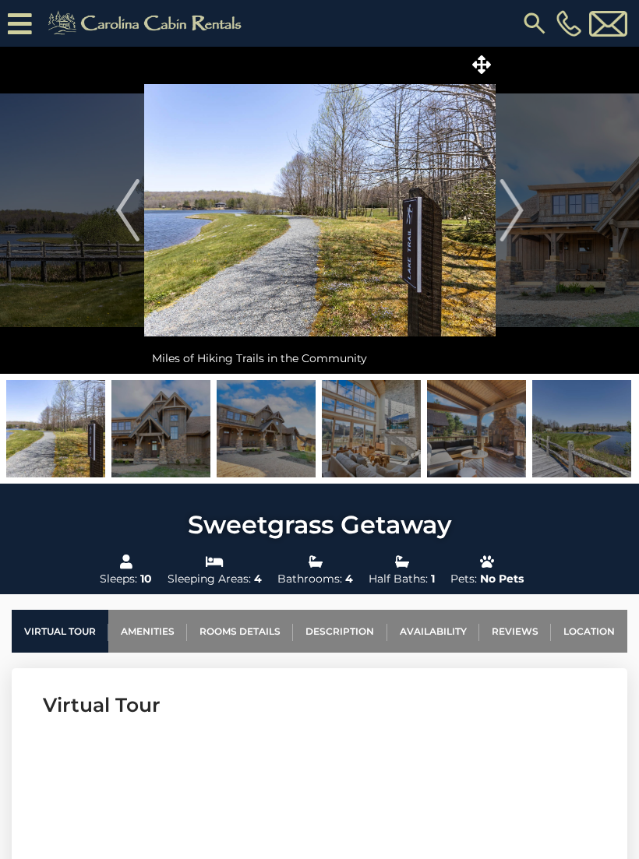
click at [513, 221] on img "Next" at bounding box center [510, 210] width 23 height 62
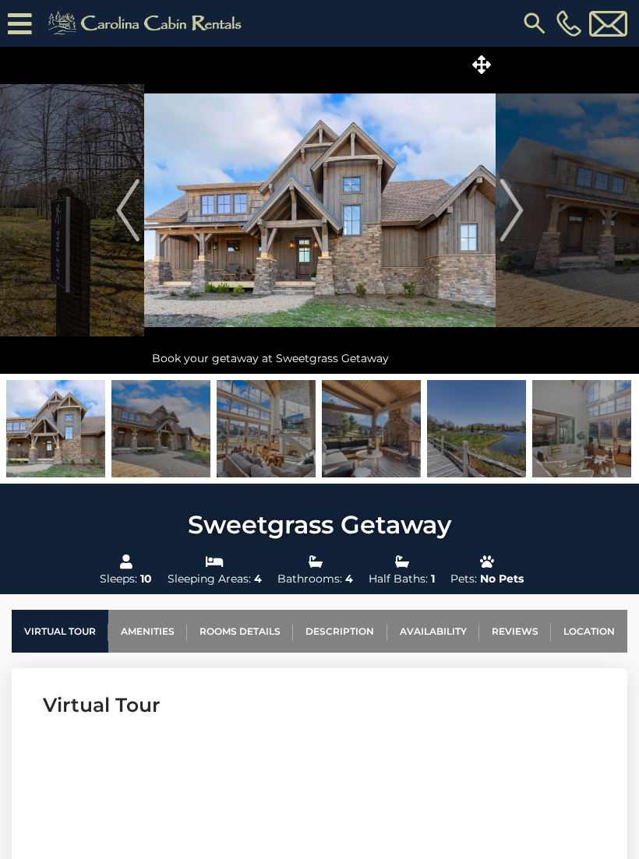
click at [517, 216] on img "Next" at bounding box center [510, 210] width 23 height 62
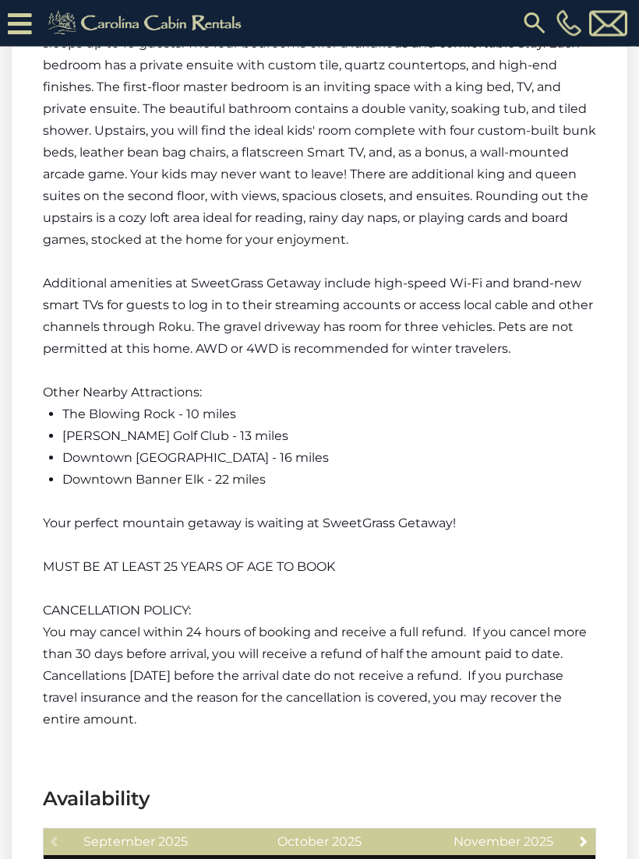
scroll to position [2875, 0]
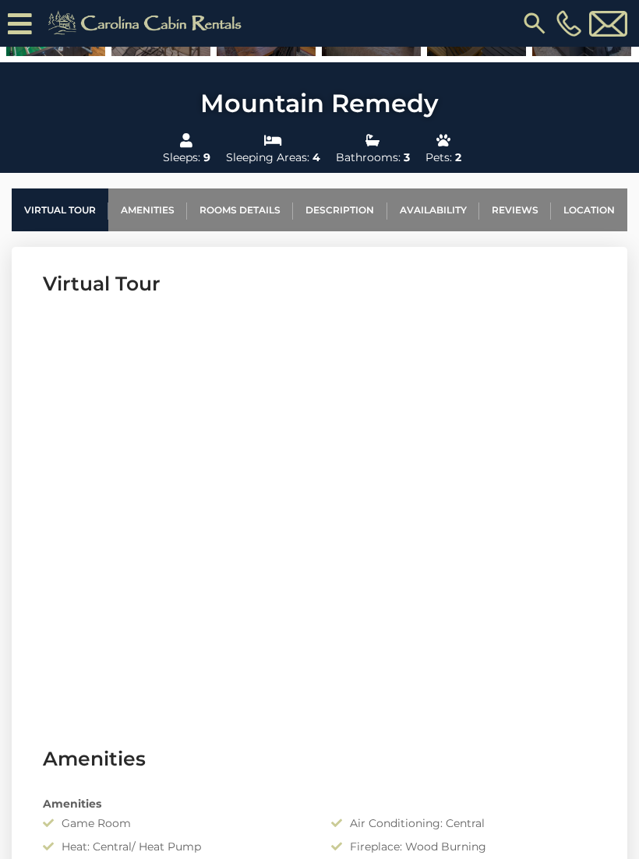
scroll to position [443, 0]
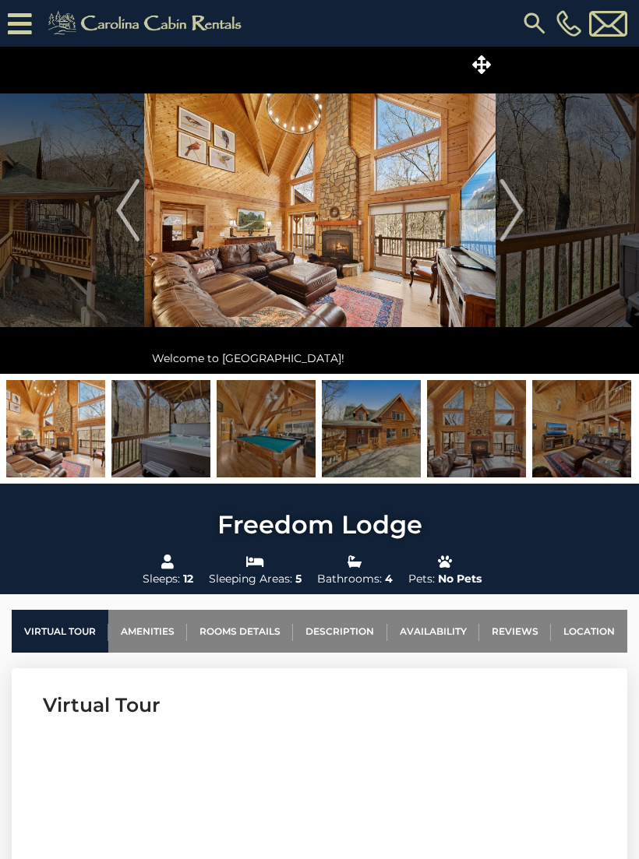
click at [509, 206] on img "Next" at bounding box center [510, 210] width 23 height 62
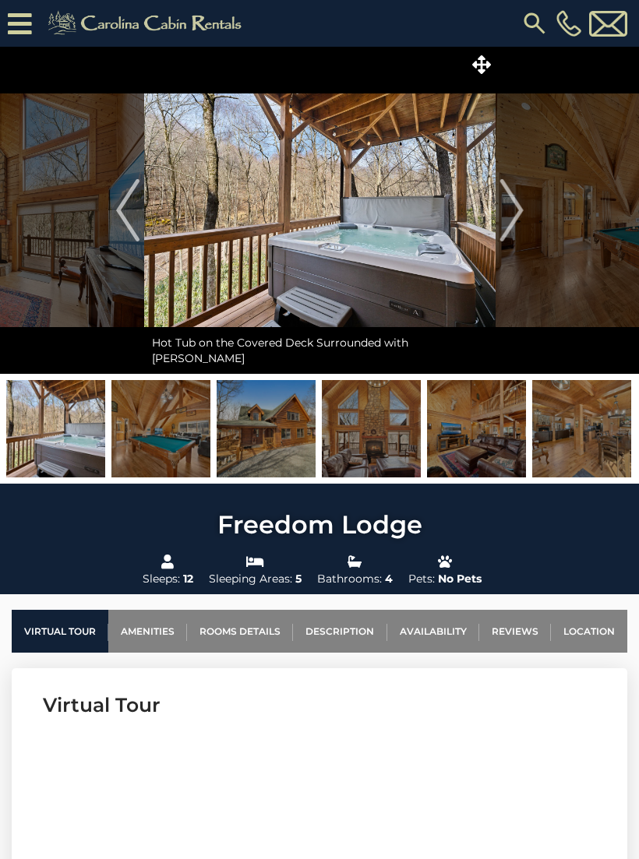
click at [508, 209] on img "Next" at bounding box center [510, 210] width 23 height 62
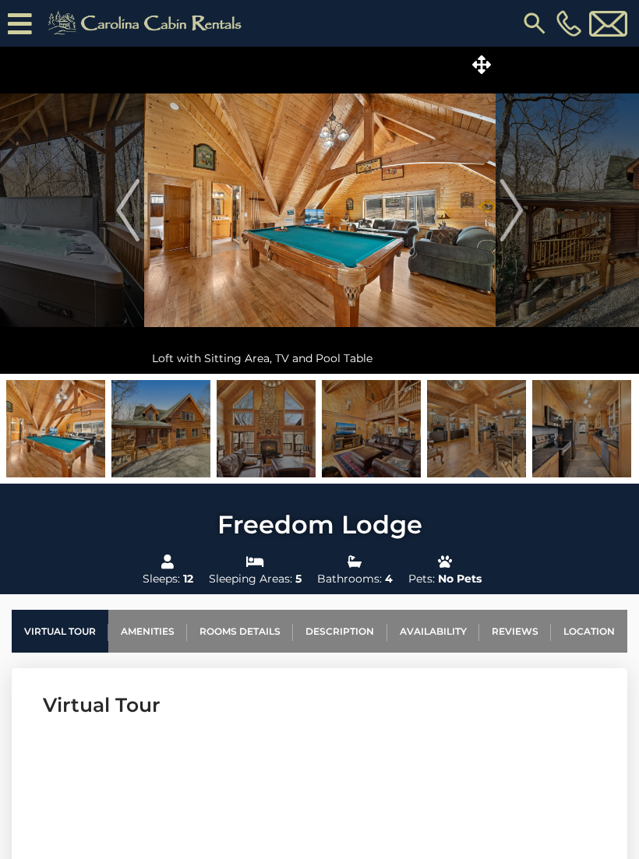
click at [509, 217] on img "Next" at bounding box center [510, 210] width 23 height 62
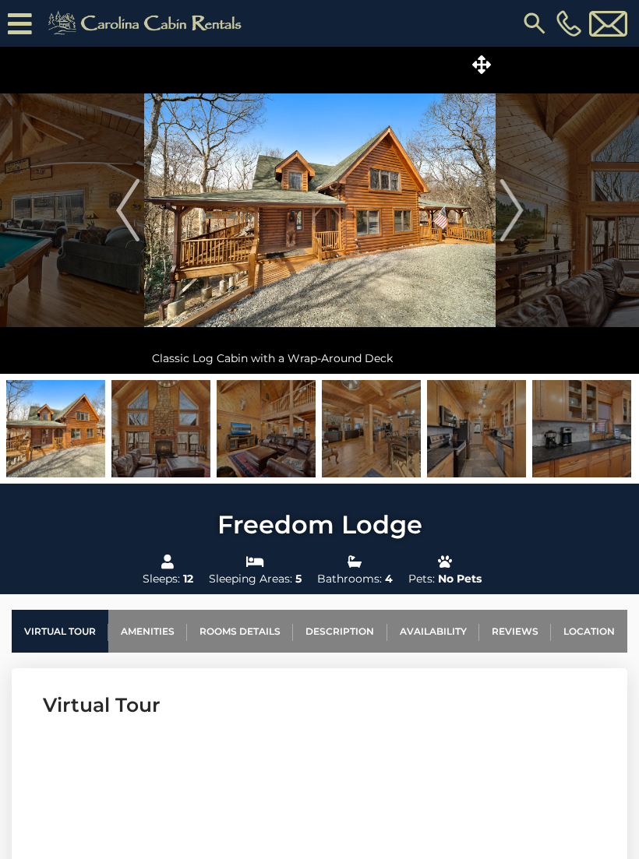
click at [505, 212] on img "Next" at bounding box center [510, 210] width 23 height 62
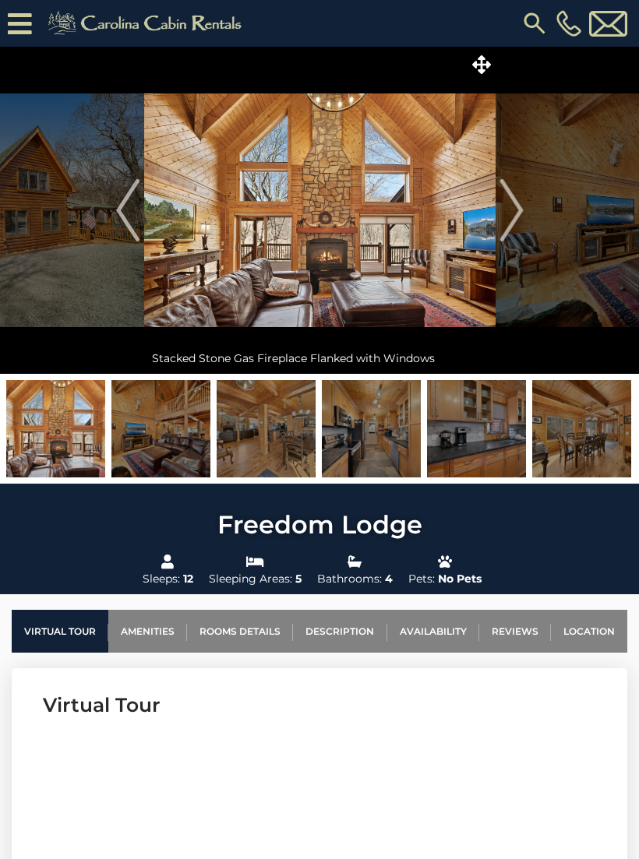
click at [508, 215] on img "Next" at bounding box center [510, 210] width 23 height 62
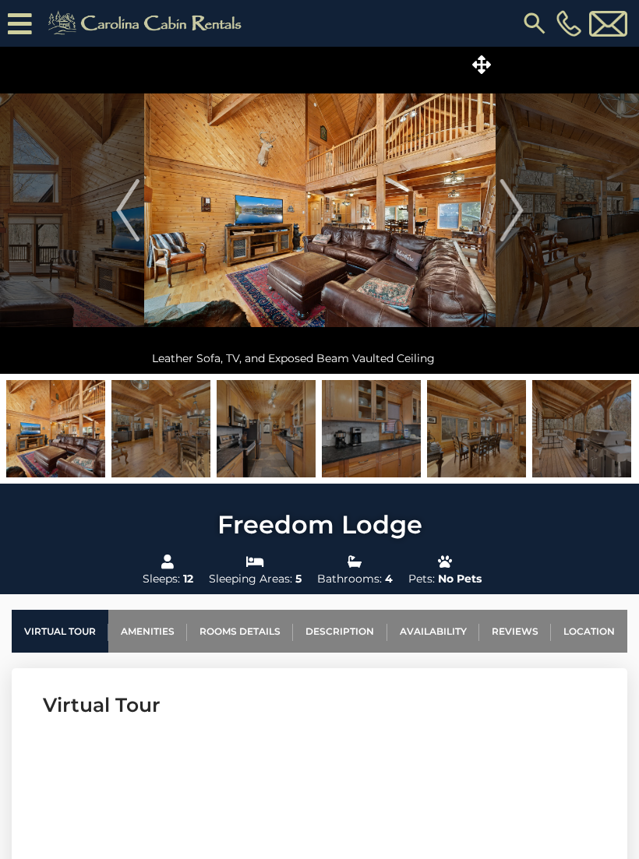
click at [507, 223] on img "Next" at bounding box center [510, 210] width 23 height 62
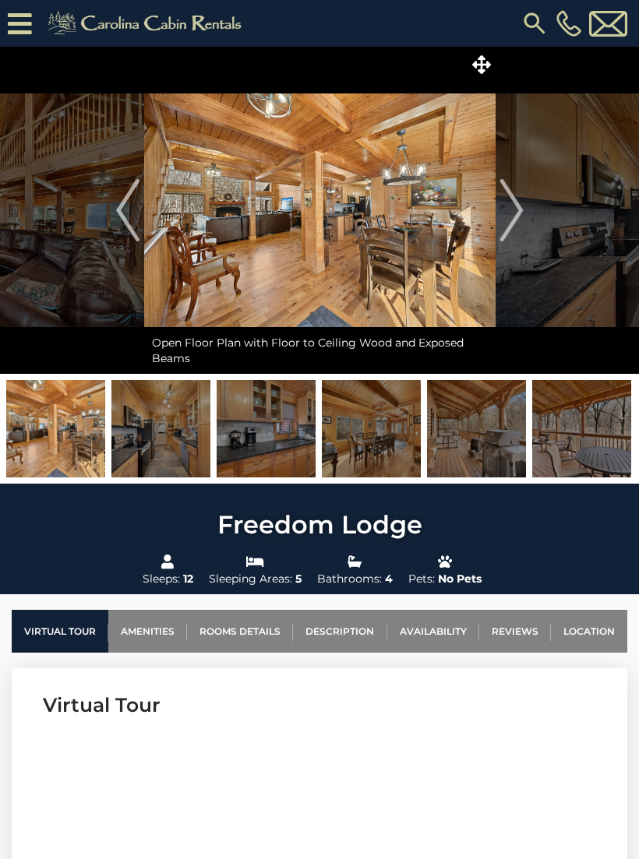
click at [506, 217] on img "Next" at bounding box center [510, 210] width 23 height 62
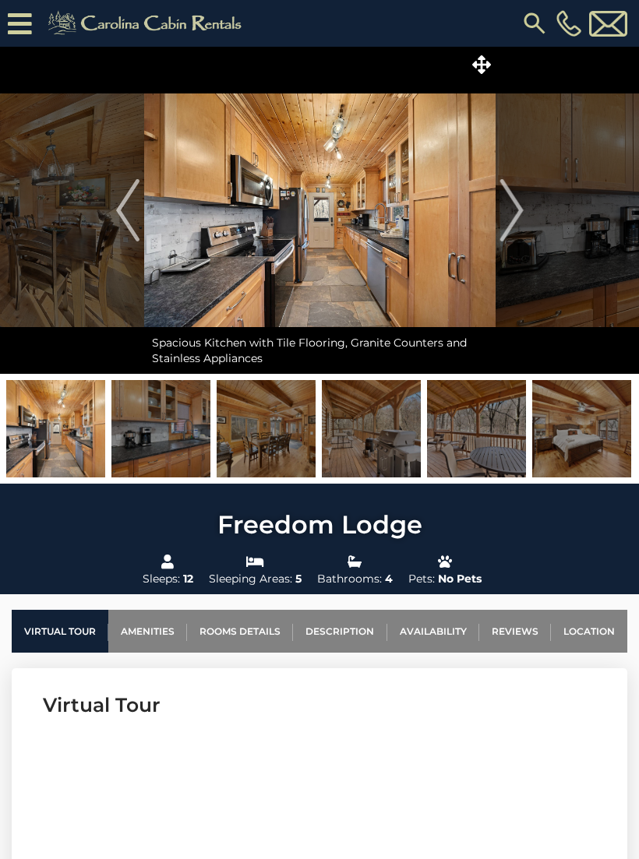
click at [515, 210] on img "Next" at bounding box center [510, 210] width 23 height 62
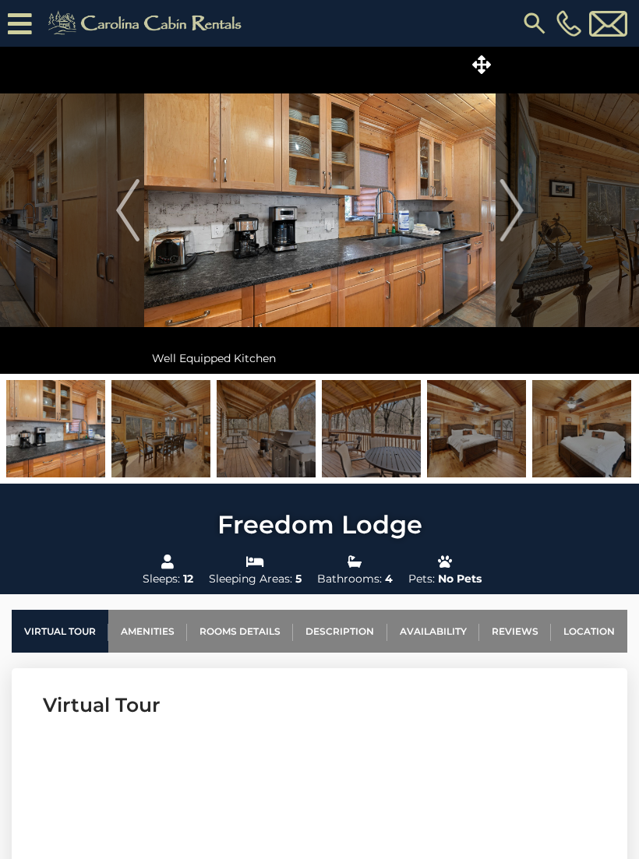
click at [511, 223] on img "Next" at bounding box center [510, 210] width 23 height 62
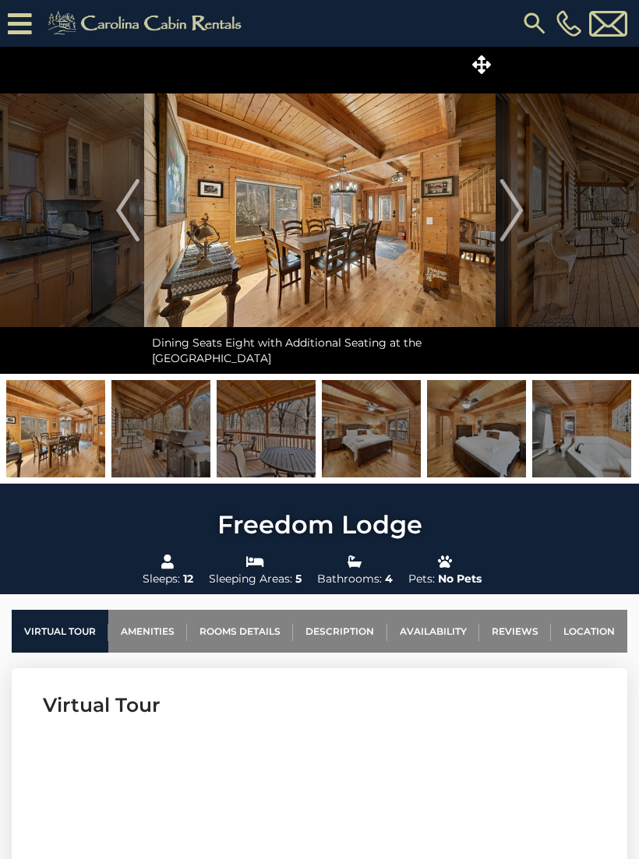
click at [504, 221] on img "Next" at bounding box center [510, 210] width 23 height 62
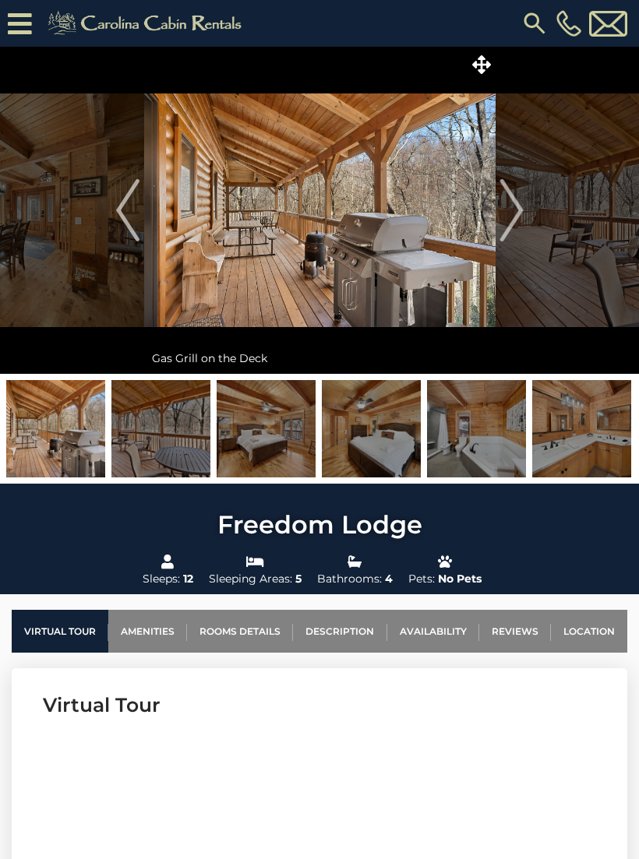
click at [505, 216] on img "Next" at bounding box center [510, 210] width 23 height 62
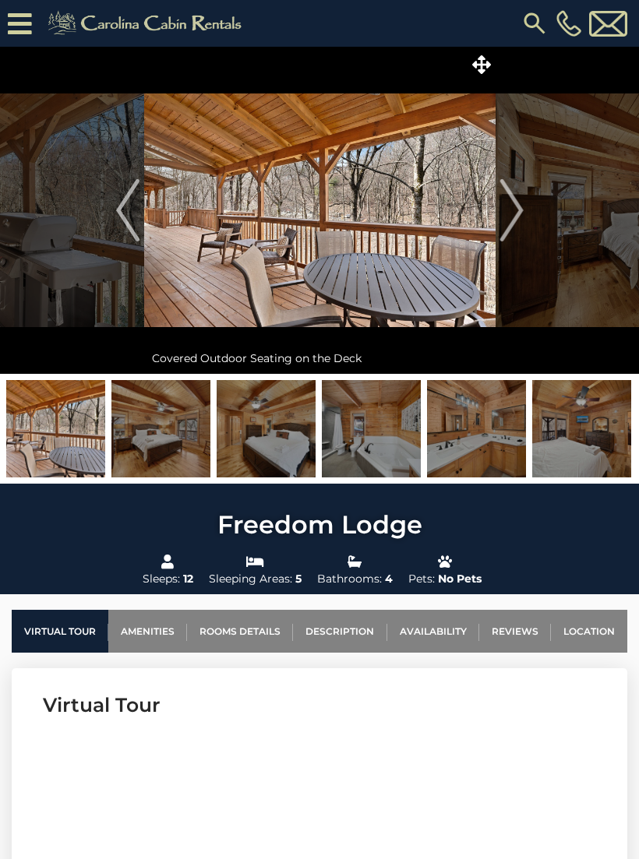
click at [505, 213] on img "Next" at bounding box center [510, 210] width 23 height 62
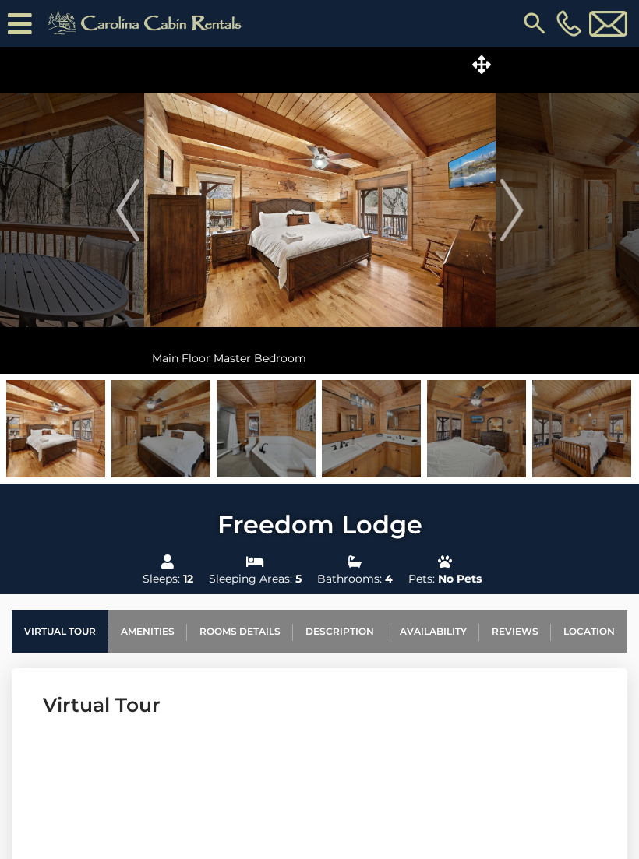
click at [501, 221] on img "Next" at bounding box center [510, 210] width 23 height 62
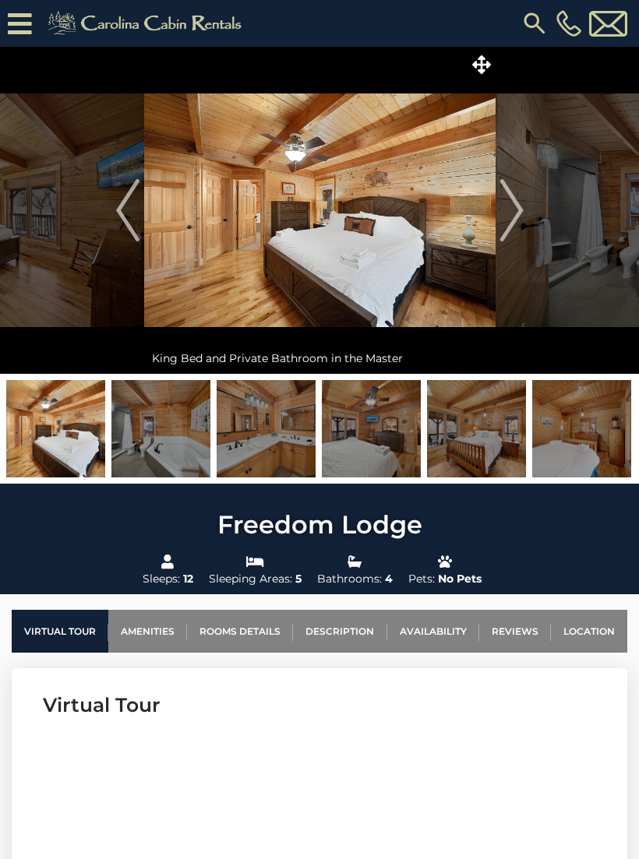
click at [501, 223] on img "Next" at bounding box center [510, 210] width 23 height 62
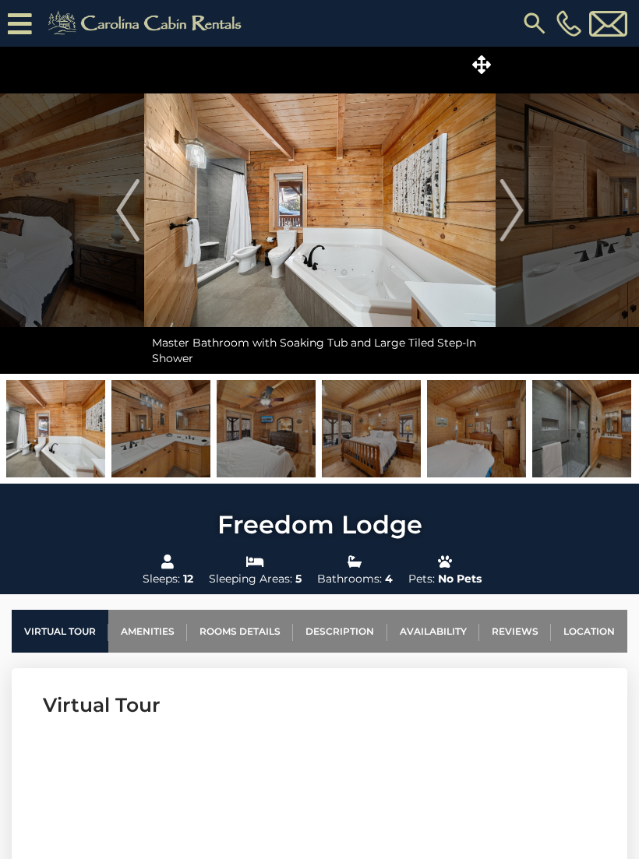
click at [506, 219] on img "Next" at bounding box center [510, 210] width 23 height 62
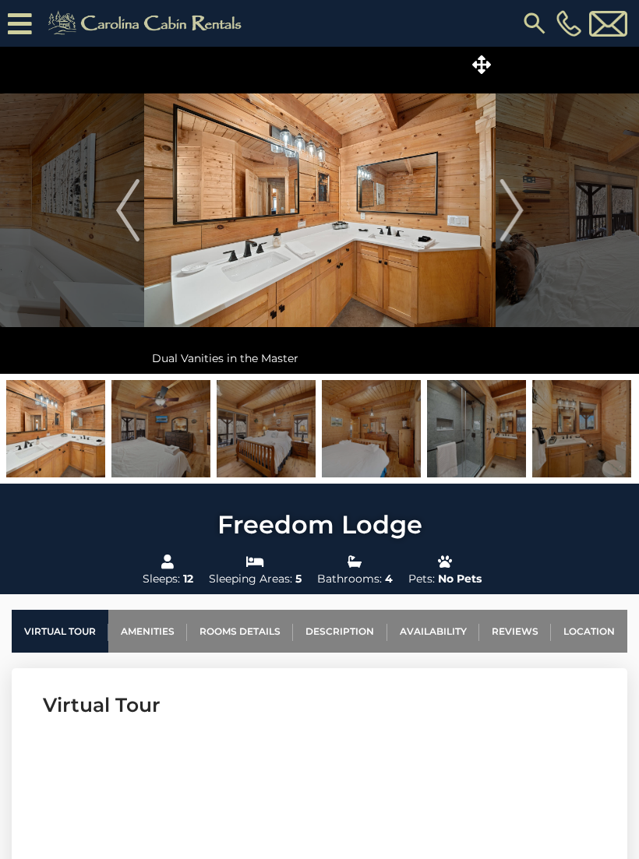
click at [498, 213] on button "Next" at bounding box center [511, 210] width 32 height 327
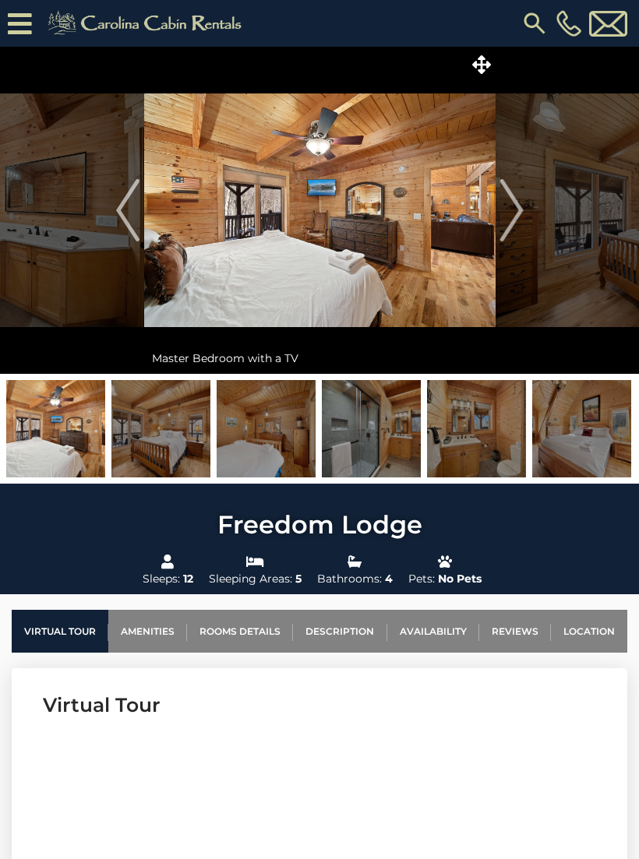
click at [494, 227] on img at bounding box center [319, 210] width 351 height 327
click at [508, 217] on img "Next" at bounding box center [510, 210] width 23 height 62
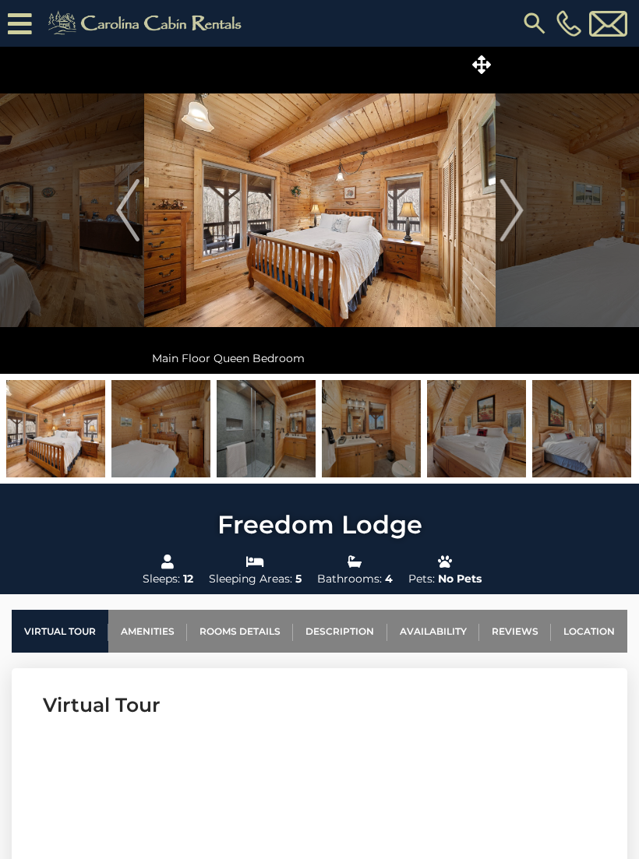
click at [509, 220] on img "Next" at bounding box center [510, 210] width 23 height 62
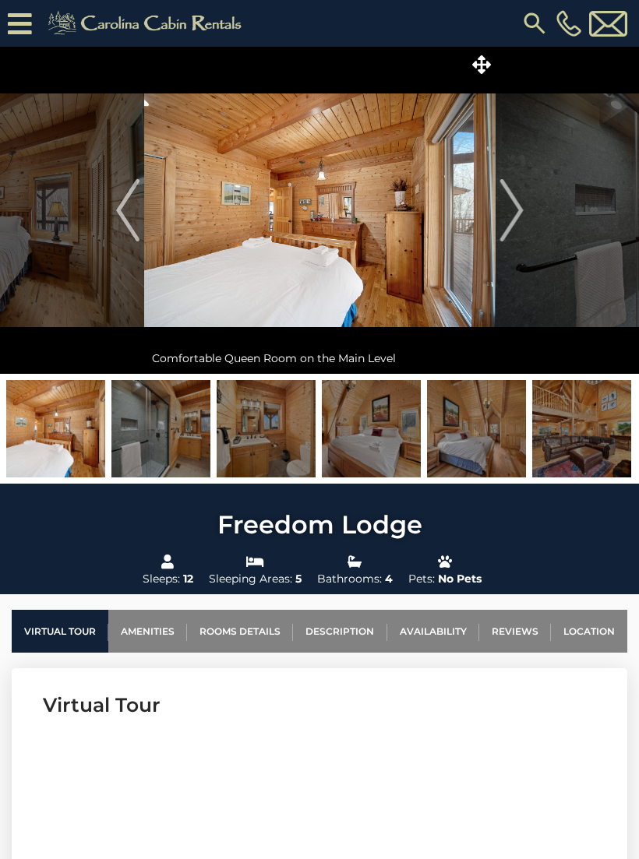
click at [503, 223] on img "Next" at bounding box center [510, 210] width 23 height 62
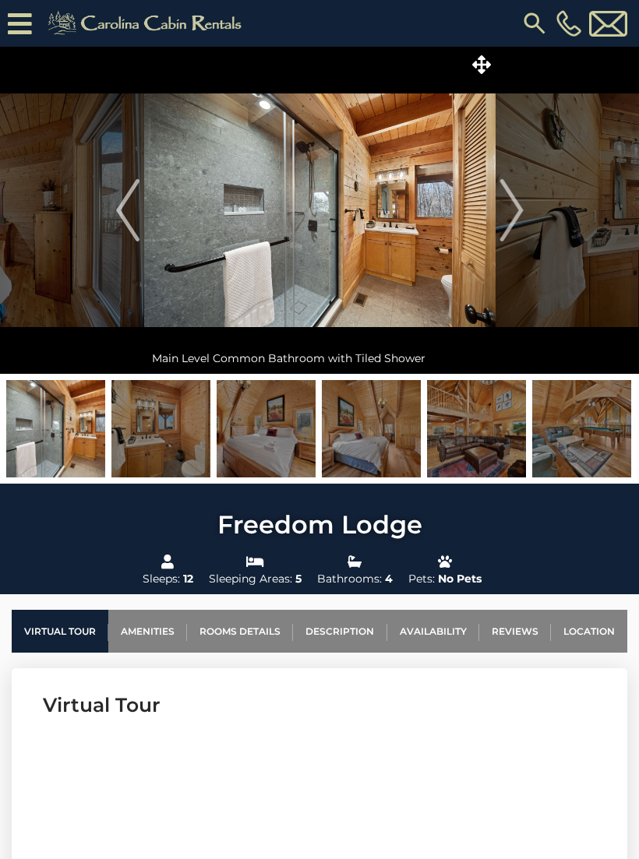
click at [508, 228] on img "Next" at bounding box center [510, 210] width 23 height 62
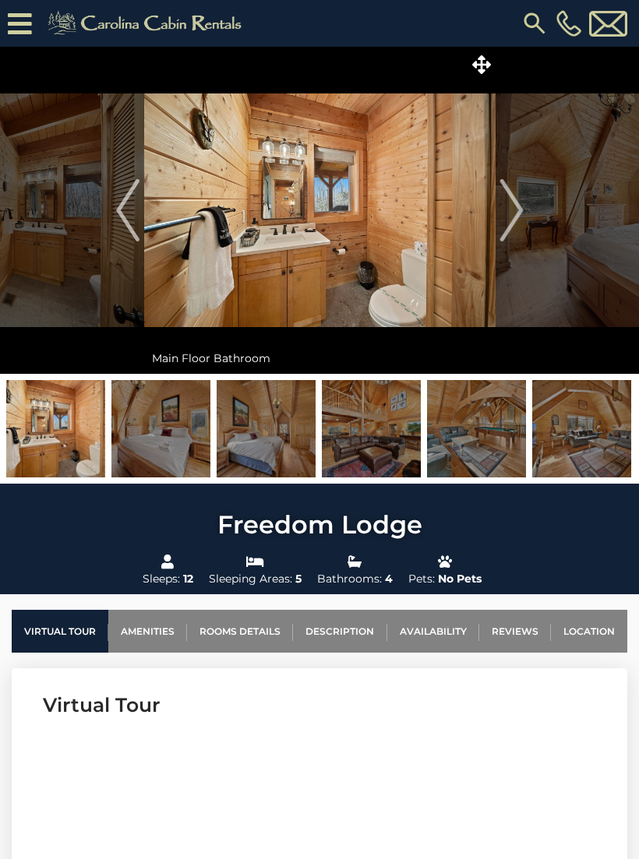
click at [503, 221] on img "Next" at bounding box center [510, 210] width 23 height 62
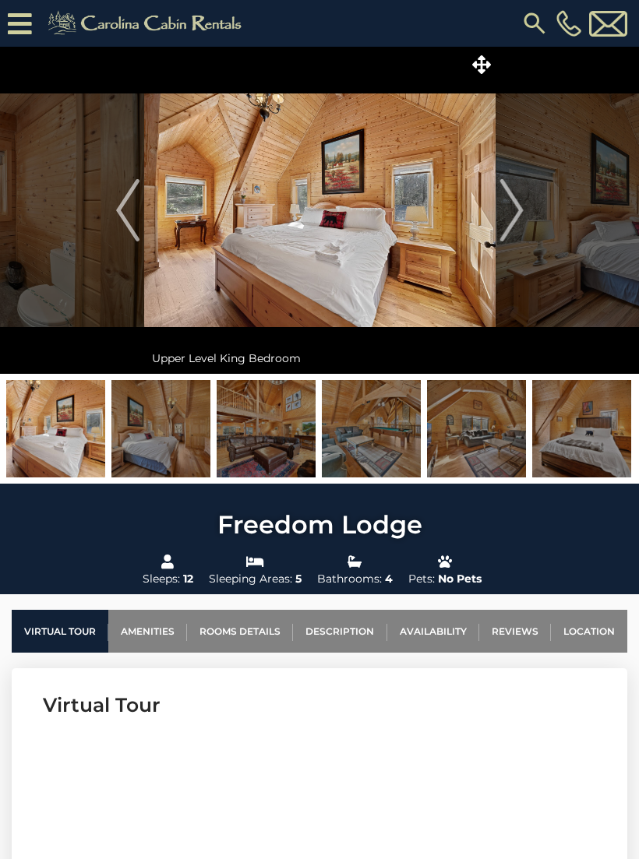
click at [504, 216] on img "Next" at bounding box center [510, 210] width 23 height 62
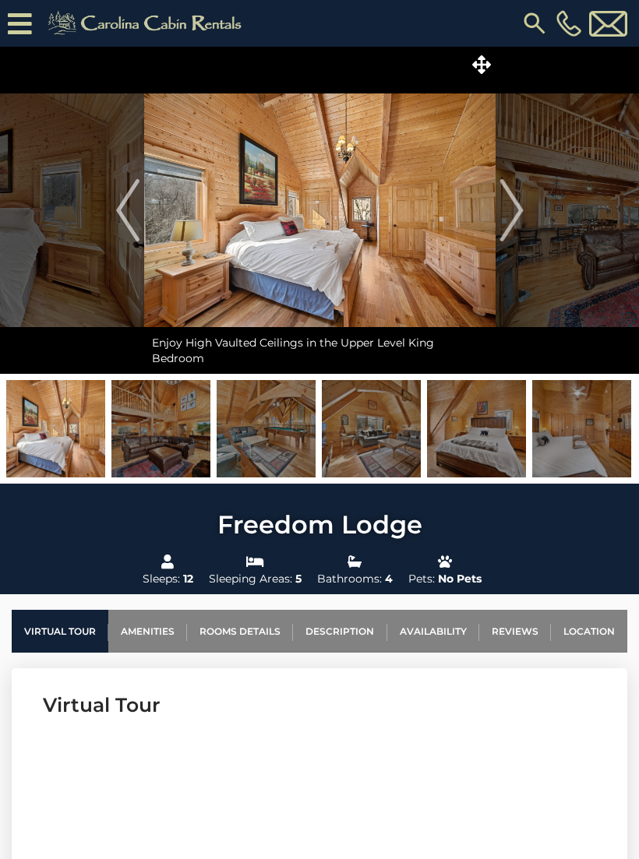
click at [504, 221] on img "Next" at bounding box center [510, 210] width 23 height 62
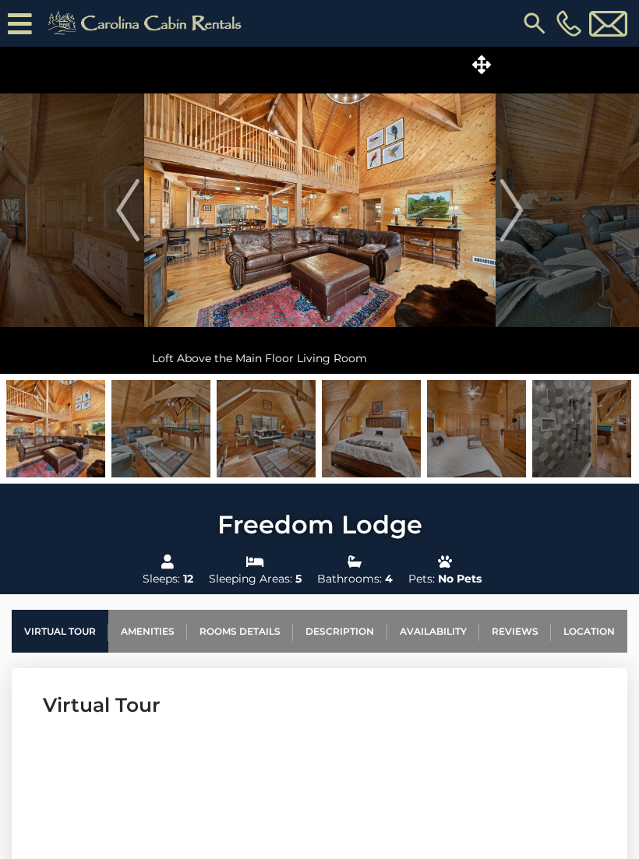
click at [511, 223] on img "Next" at bounding box center [510, 210] width 23 height 62
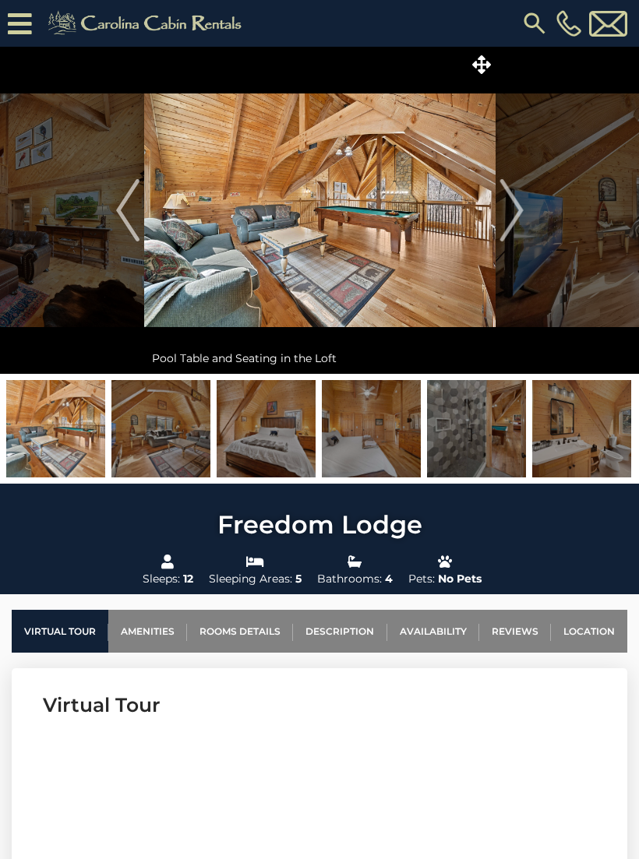
click at [512, 223] on img "Next" at bounding box center [510, 210] width 23 height 62
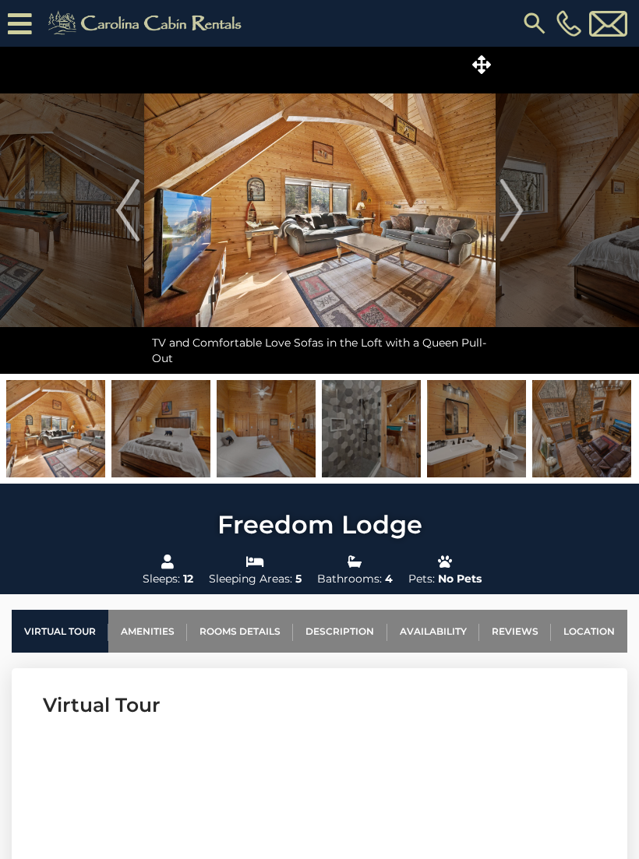
click at [510, 223] on img "Next" at bounding box center [510, 210] width 23 height 62
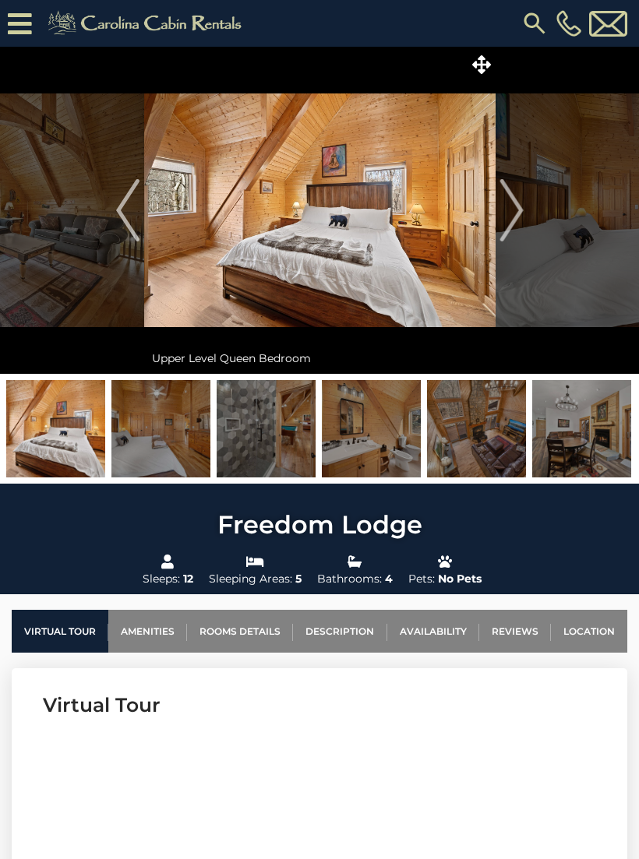
click at [498, 222] on button "Next" at bounding box center [511, 210] width 32 height 327
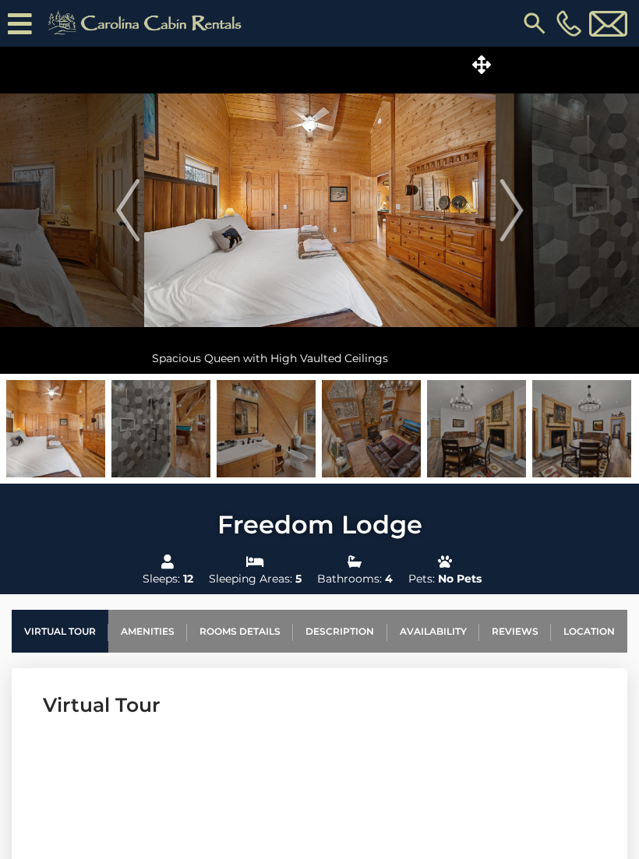
click at [503, 220] on img "Next" at bounding box center [510, 210] width 23 height 62
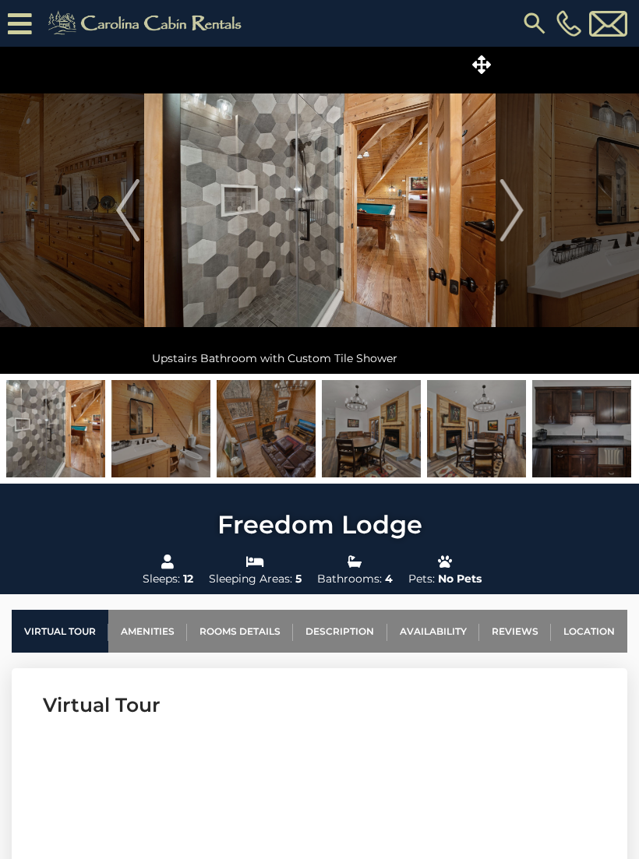
click at [516, 223] on img "Next" at bounding box center [510, 210] width 23 height 62
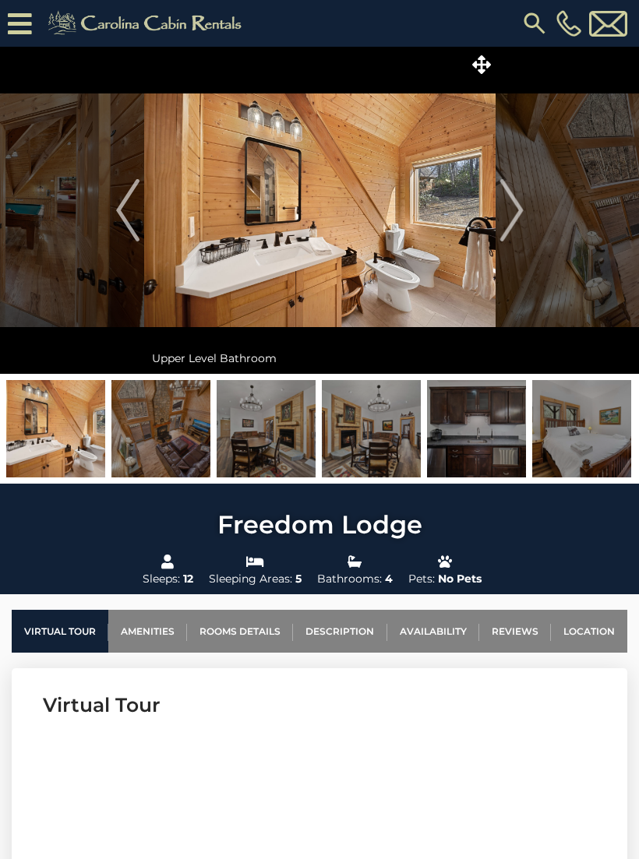
click at [509, 223] on img "Next" at bounding box center [510, 210] width 23 height 62
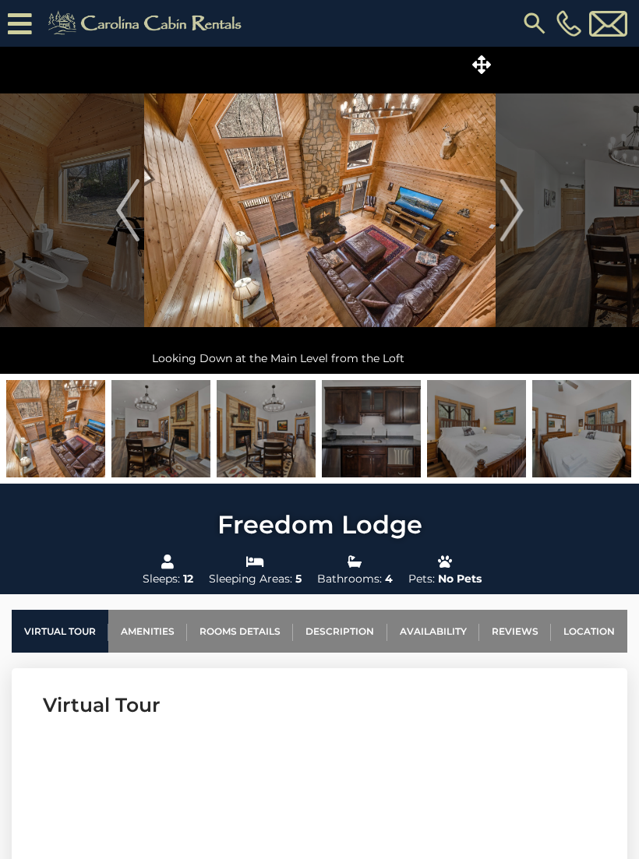
click at [505, 217] on img "Next" at bounding box center [510, 210] width 23 height 62
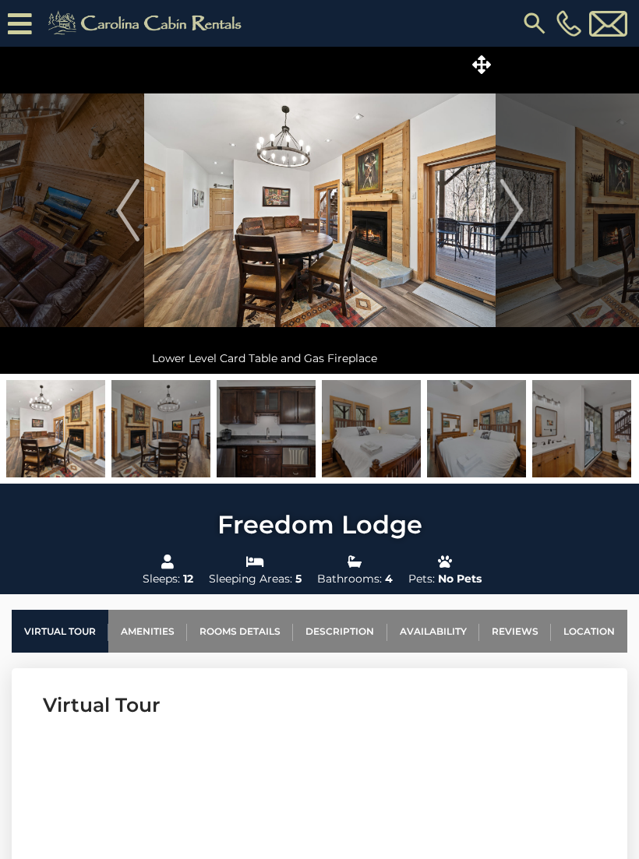
click at [504, 211] on img "Next" at bounding box center [510, 210] width 23 height 62
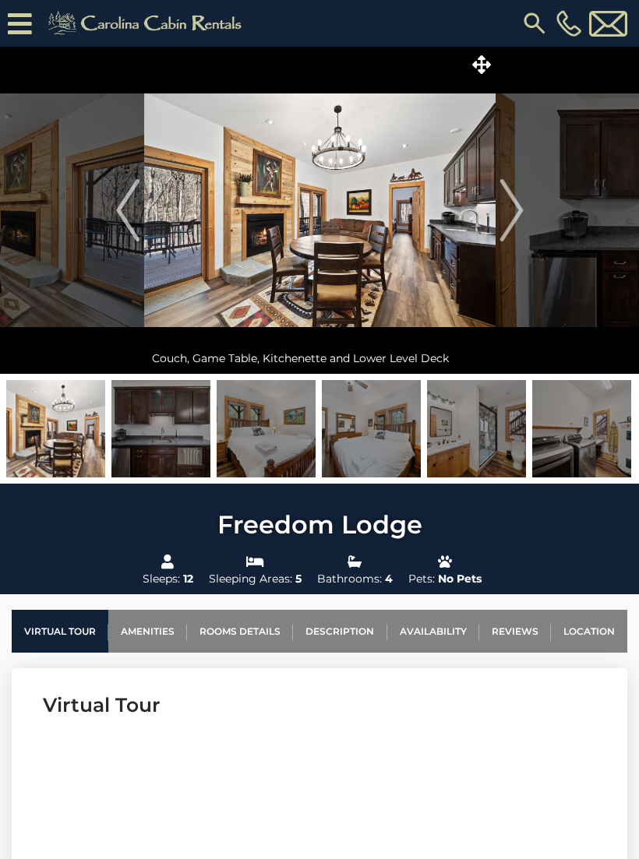
click at [498, 215] on button "Next" at bounding box center [511, 210] width 32 height 327
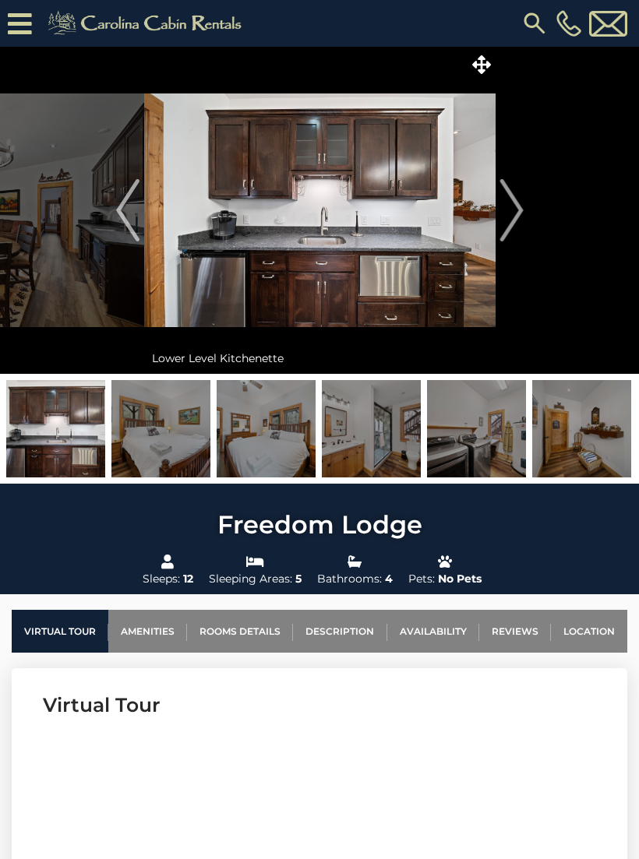
click at [505, 222] on img "Next" at bounding box center [510, 210] width 23 height 62
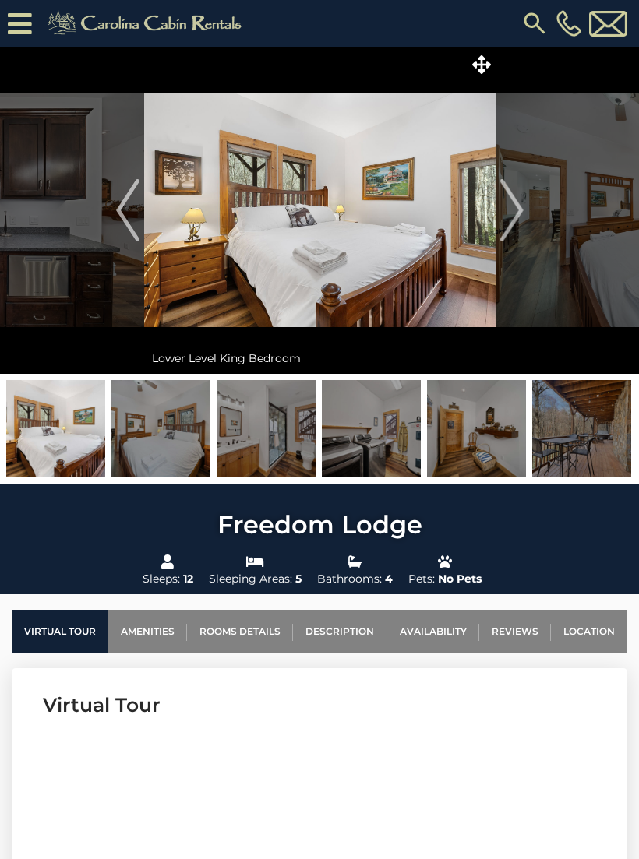
click at [515, 216] on img "Next" at bounding box center [510, 210] width 23 height 62
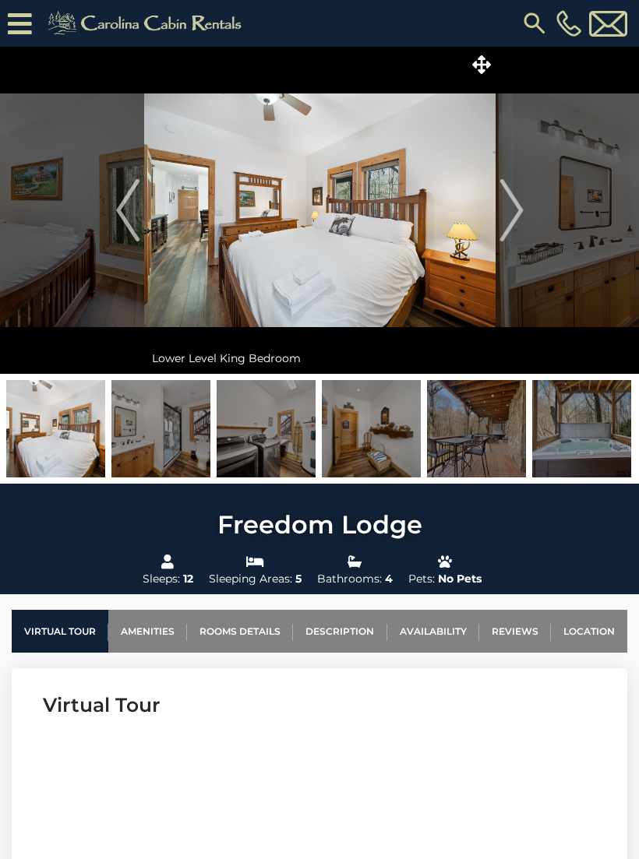
click at [492, 219] on img at bounding box center [319, 210] width 351 height 327
click at [505, 219] on img "Next" at bounding box center [510, 210] width 23 height 62
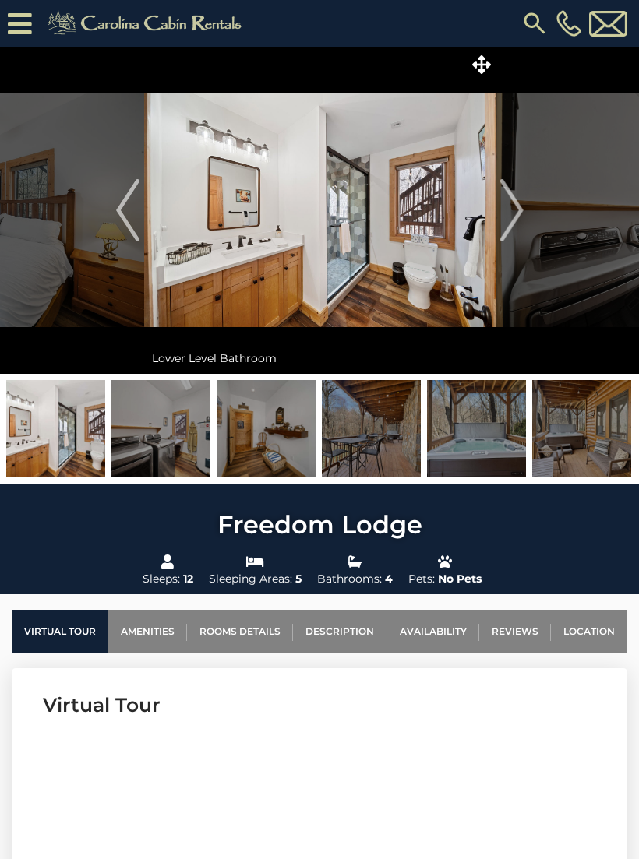
click at [498, 226] on button "Next" at bounding box center [511, 210] width 32 height 327
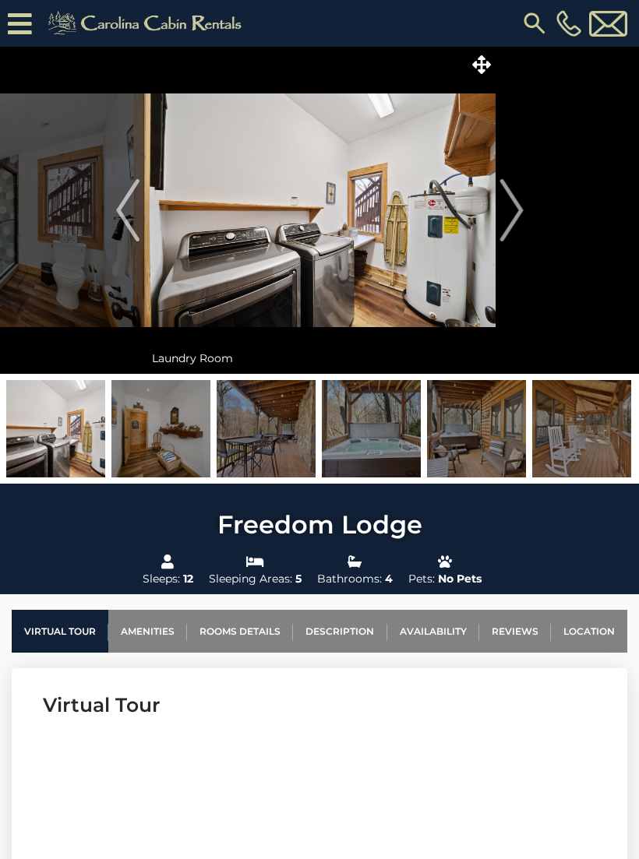
click at [497, 219] on button "Next" at bounding box center [511, 210] width 32 height 327
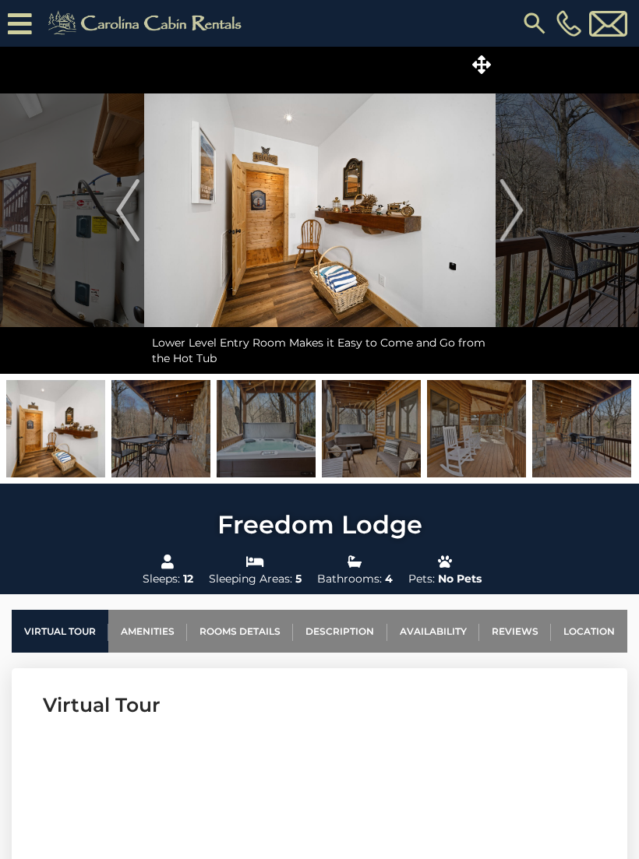
click at [498, 230] on button "Next" at bounding box center [511, 210] width 32 height 327
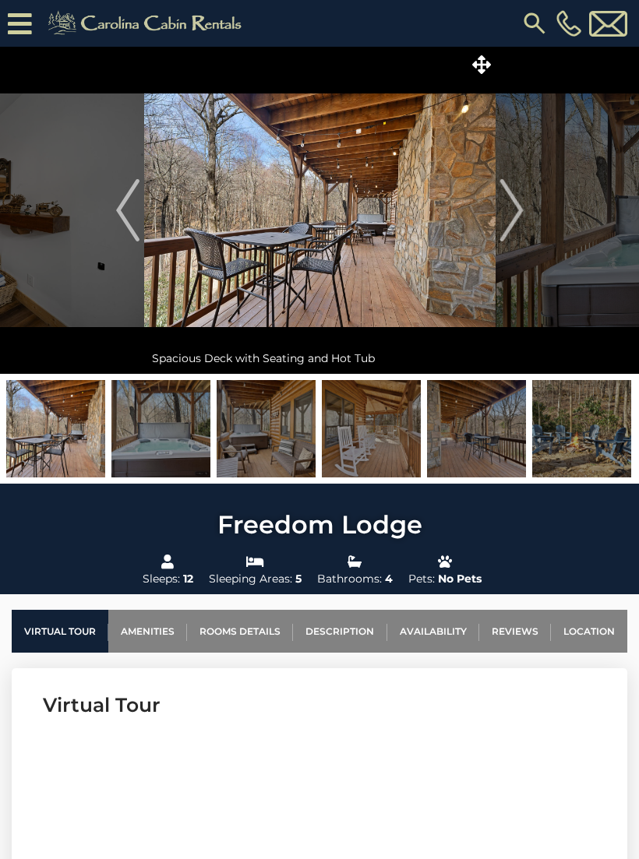
click at [502, 233] on img "Next" at bounding box center [510, 210] width 23 height 62
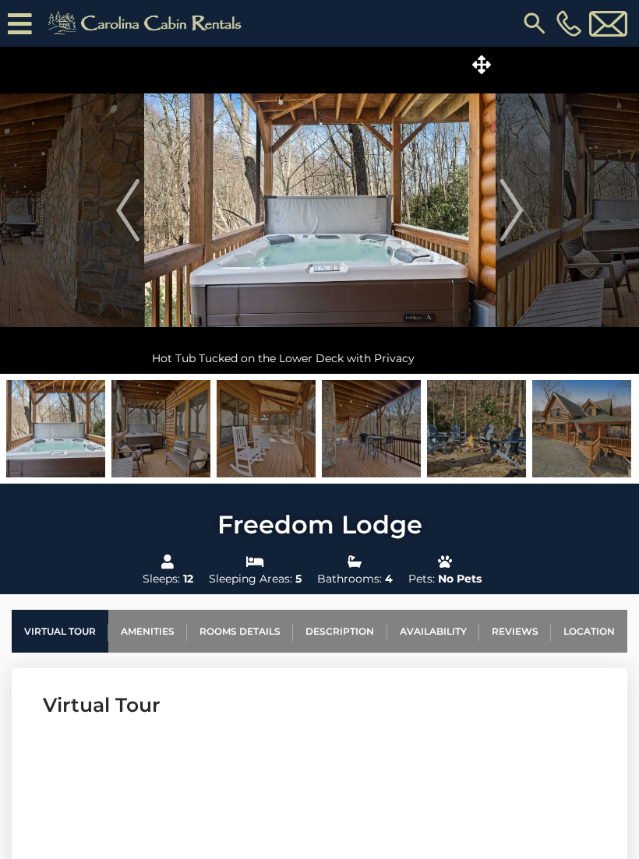
click at [494, 236] on img at bounding box center [319, 210] width 351 height 327
click at [504, 220] on img "Next" at bounding box center [510, 210] width 23 height 62
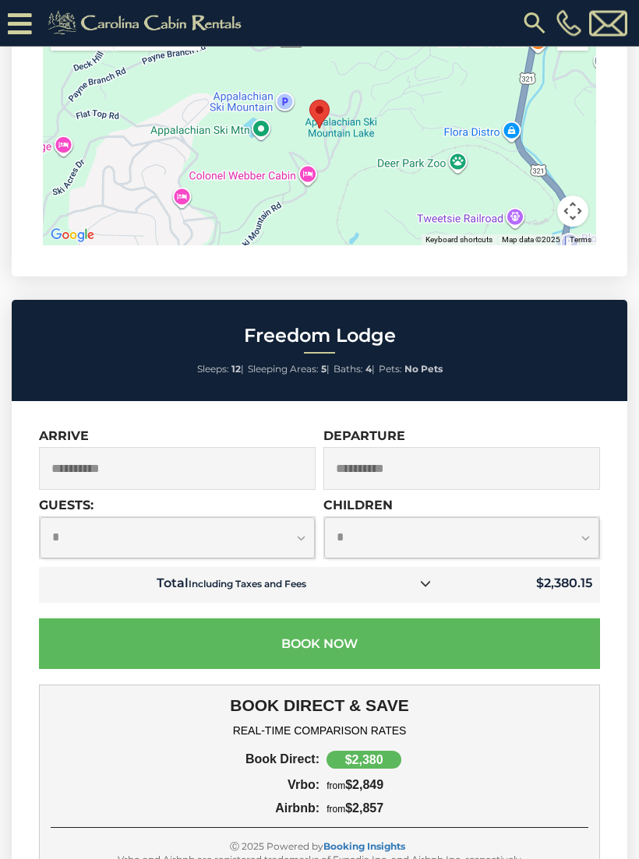
scroll to position [4098, 0]
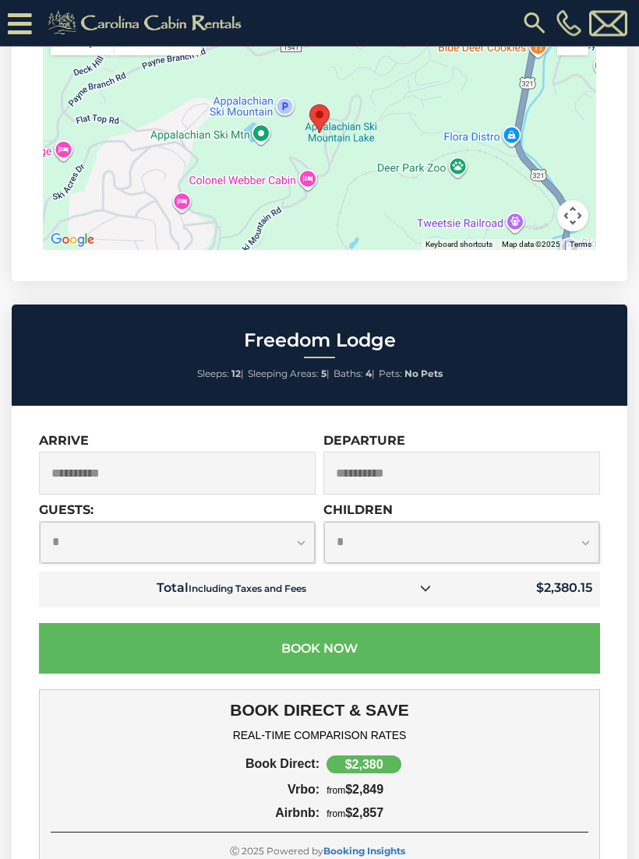
click at [294, 526] on select "**********" at bounding box center [177, 543] width 275 height 41
select select "**"
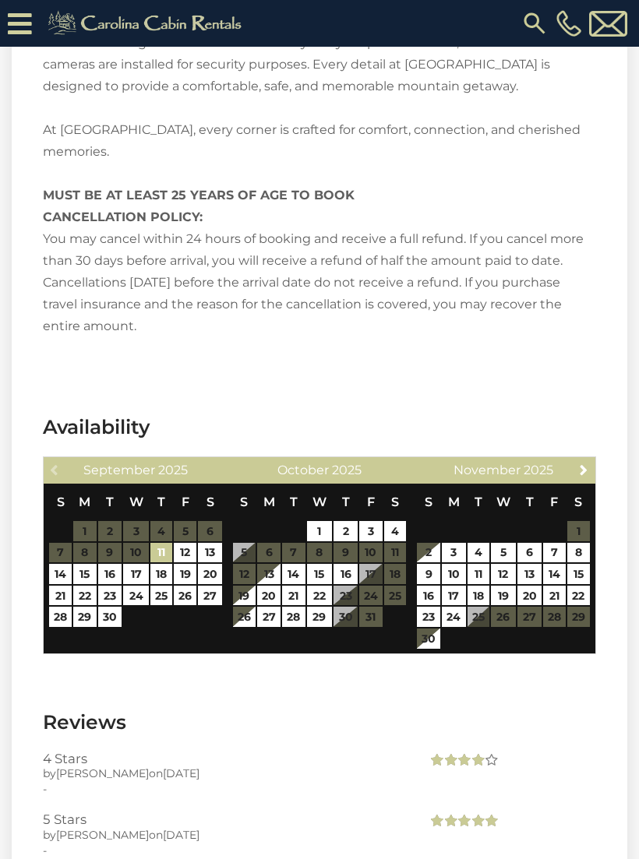
scroll to position [3142, 0]
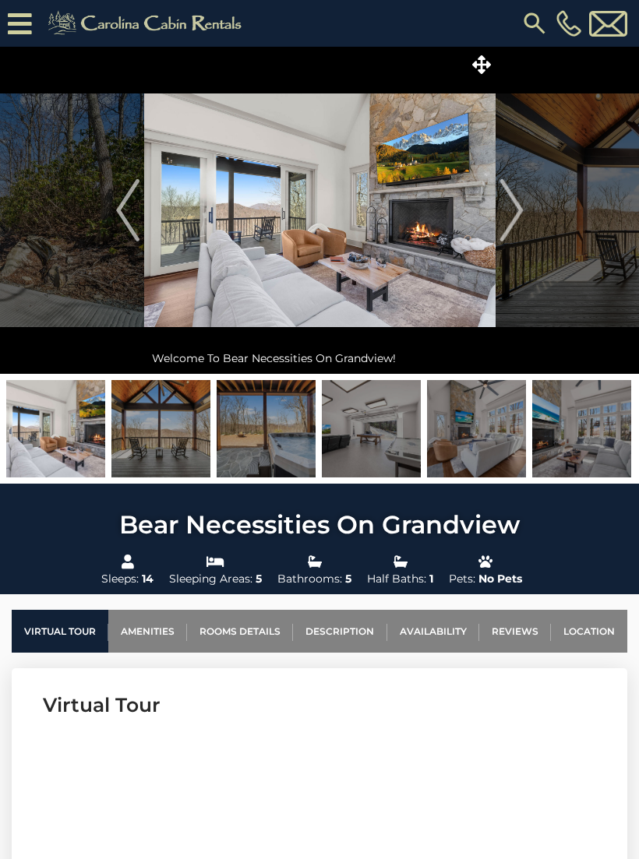
click at [509, 214] on img "Next" at bounding box center [510, 210] width 23 height 62
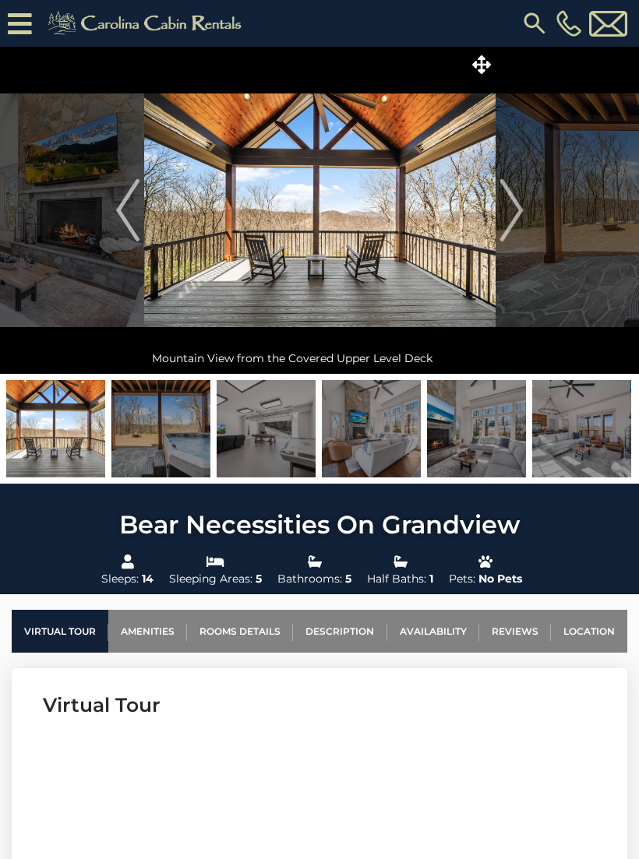
click at [512, 218] on img "Next" at bounding box center [510, 210] width 23 height 62
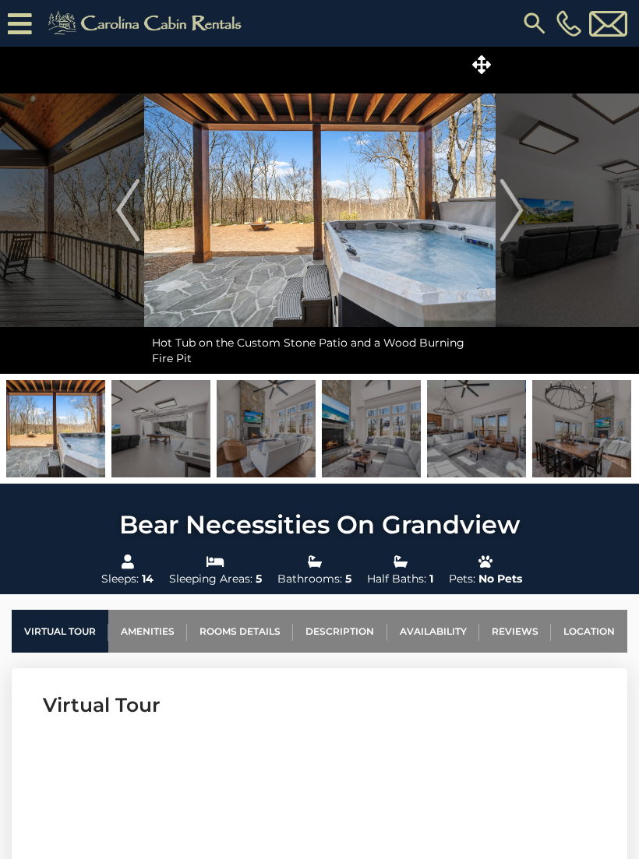
click at [505, 216] on img "Next" at bounding box center [510, 210] width 23 height 62
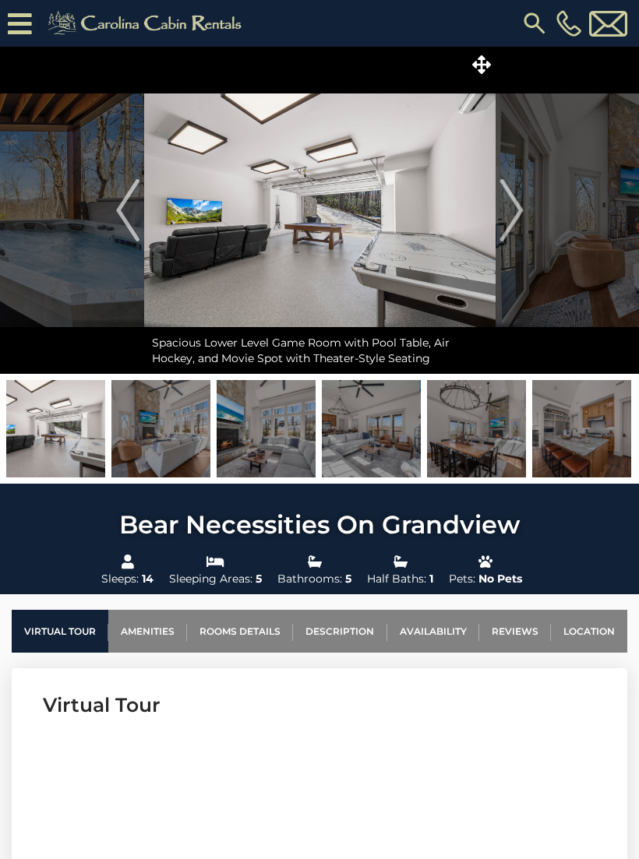
click at [518, 217] on img "Next" at bounding box center [510, 210] width 23 height 62
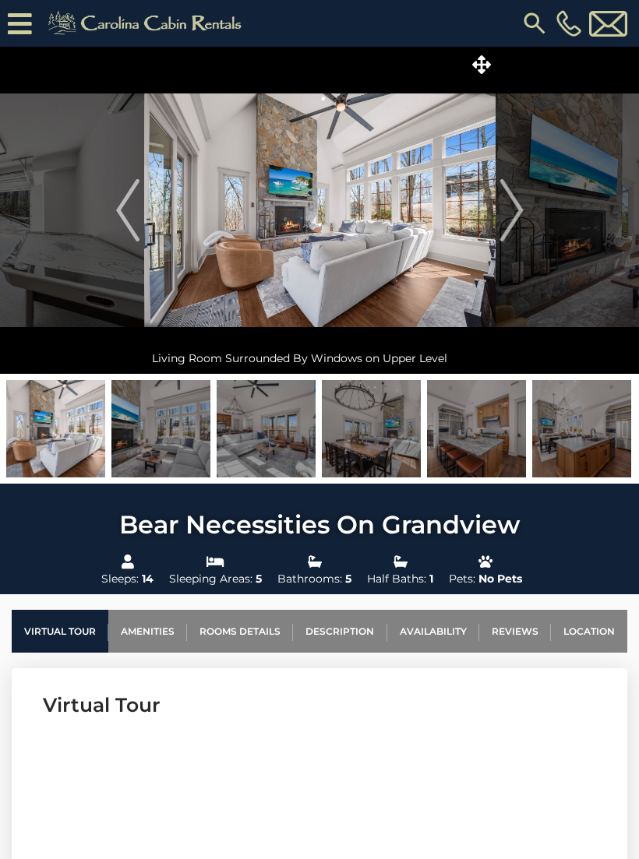
click at [505, 201] on img "Next" at bounding box center [510, 210] width 23 height 62
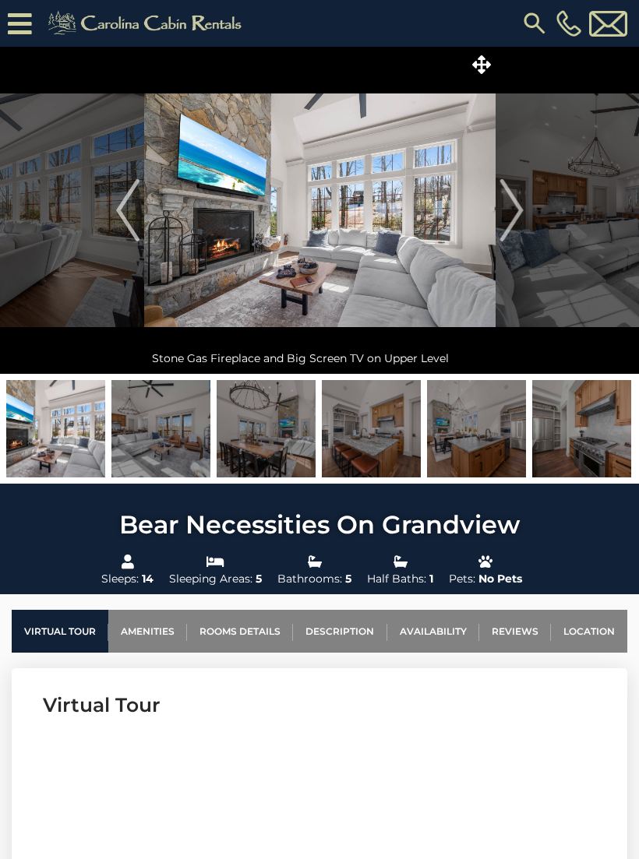
click at [503, 216] on img "Next" at bounding box center [510, 210] width 23 height 62
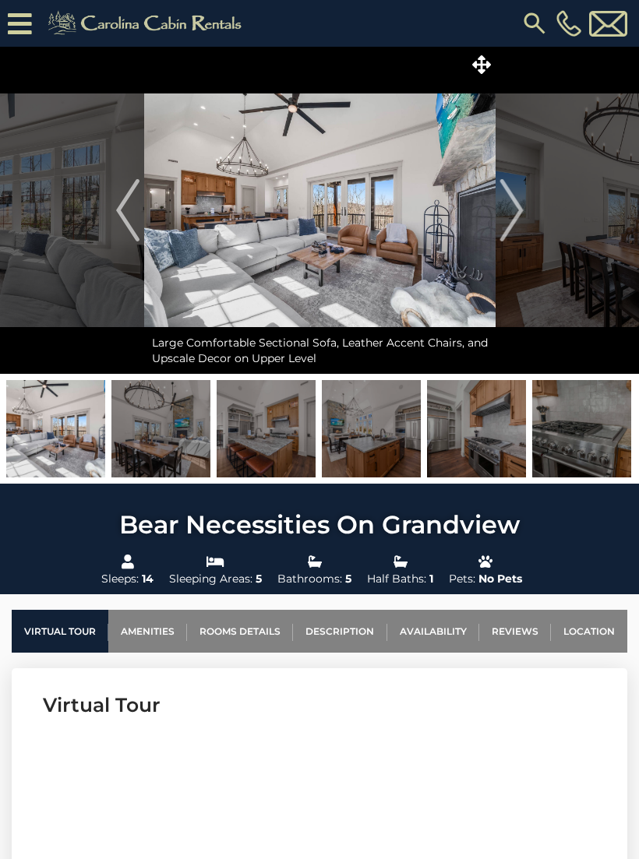
click at [508, 218] on img "Next" at bounding box center [510, 210] width 23 height 62
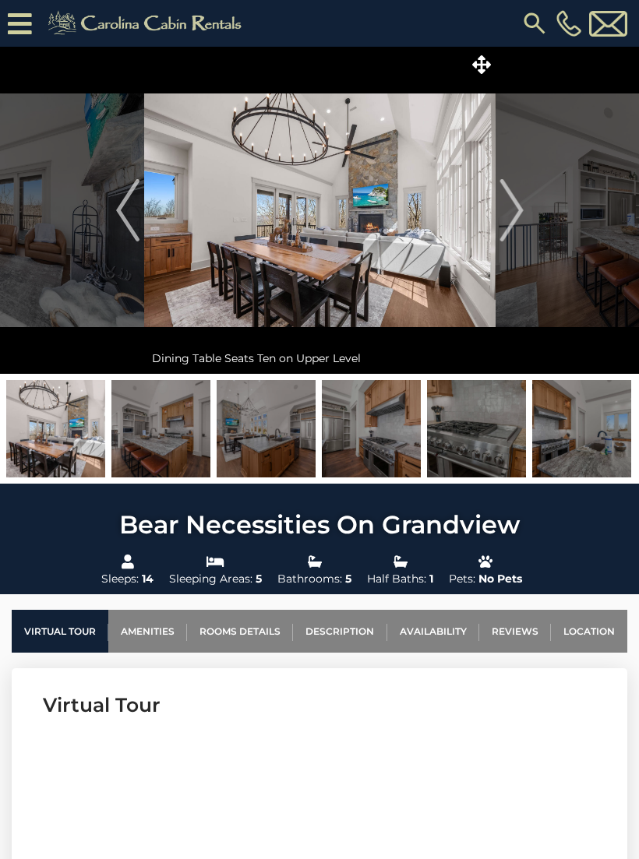
click at [500, 221] on img "Next" at bounding box center [510, 210] width 23 height 62
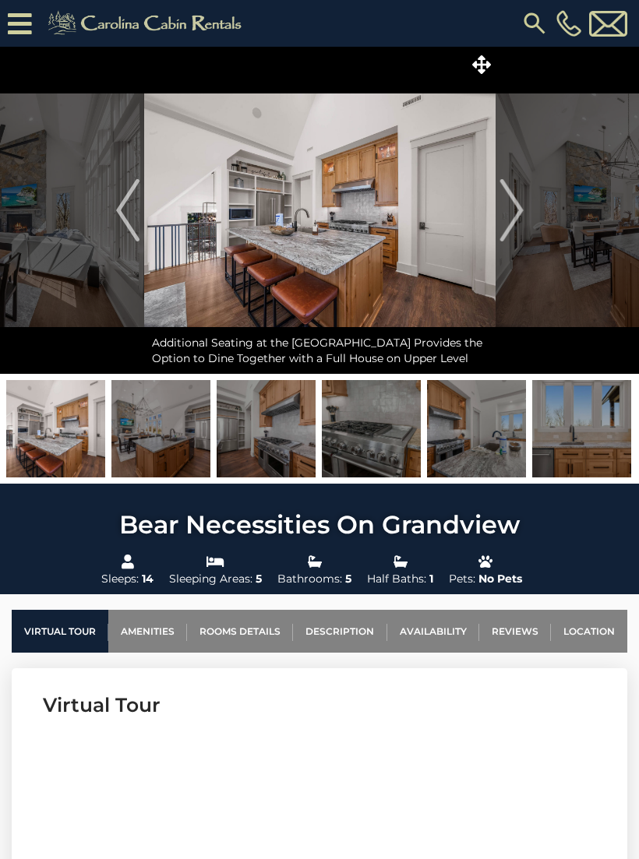
click at [505, 223] on img "Next" at bounding box center [510, 210] width 23 height 62
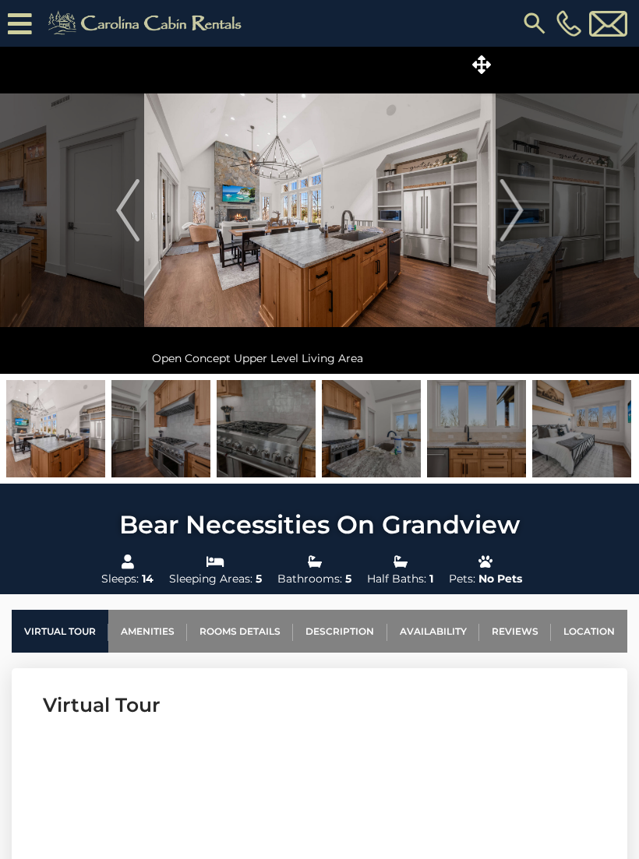
click at [504, 220] on img "Next" at bounding box center [510, 210] width 23 height 62
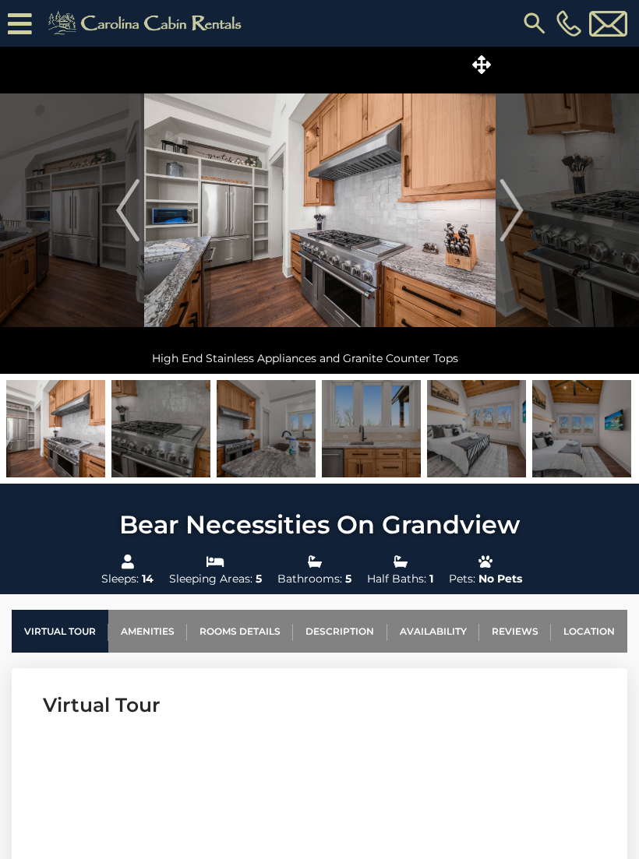
click at [512, 223] on img "Next" at bounding box center [510, 210] width 23 height 62
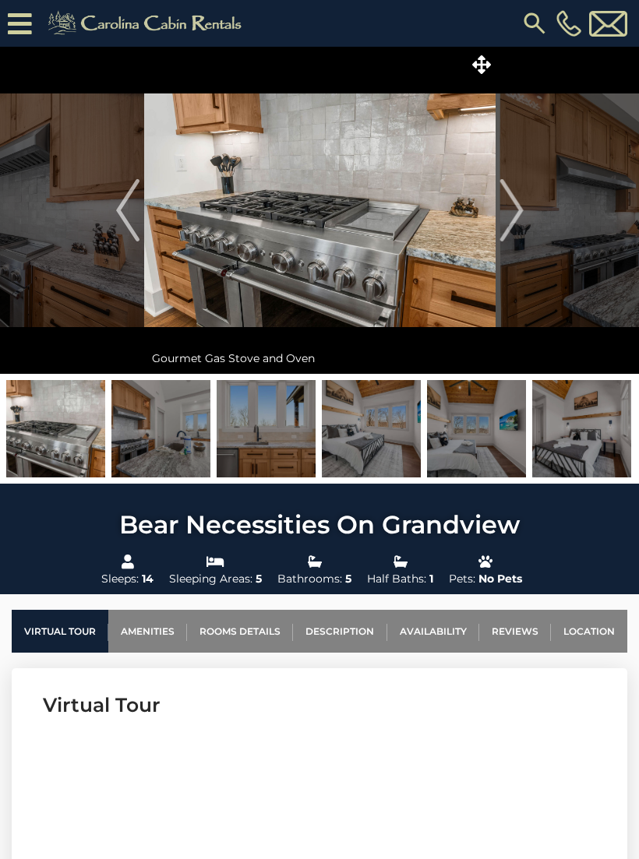
click at [505, 212] on img "Next" at bounding box center [510, 210] width 23 height 62
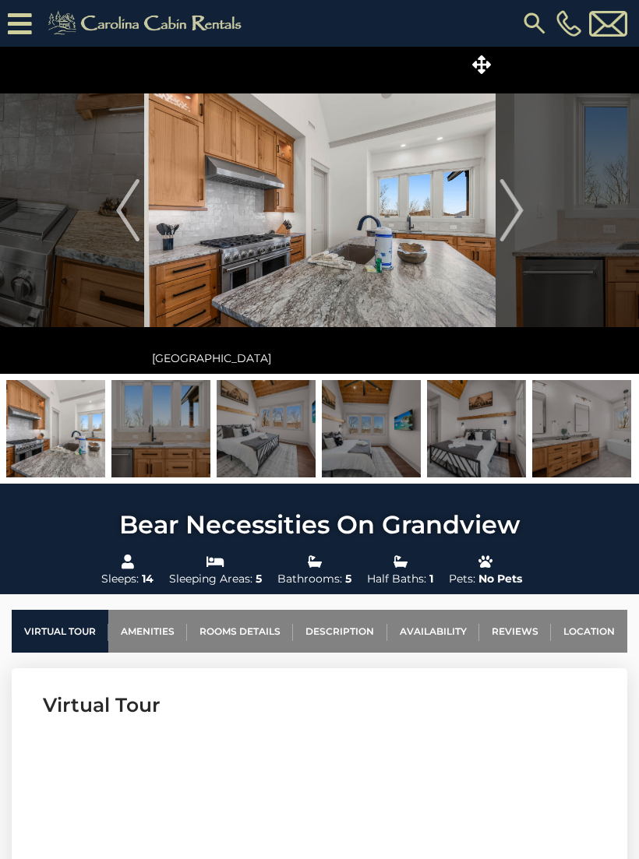
click at [523, 227] on button "Next" at bounding box center [511, 210] width 32 height 327
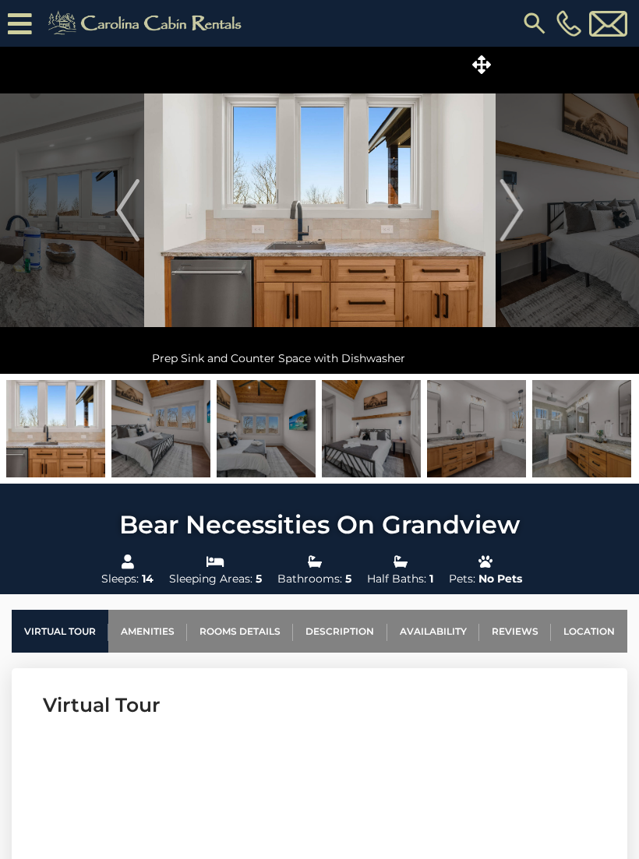
click at [507, 216] on img "Next" at bounding box center [510, 210] width 23 height 62
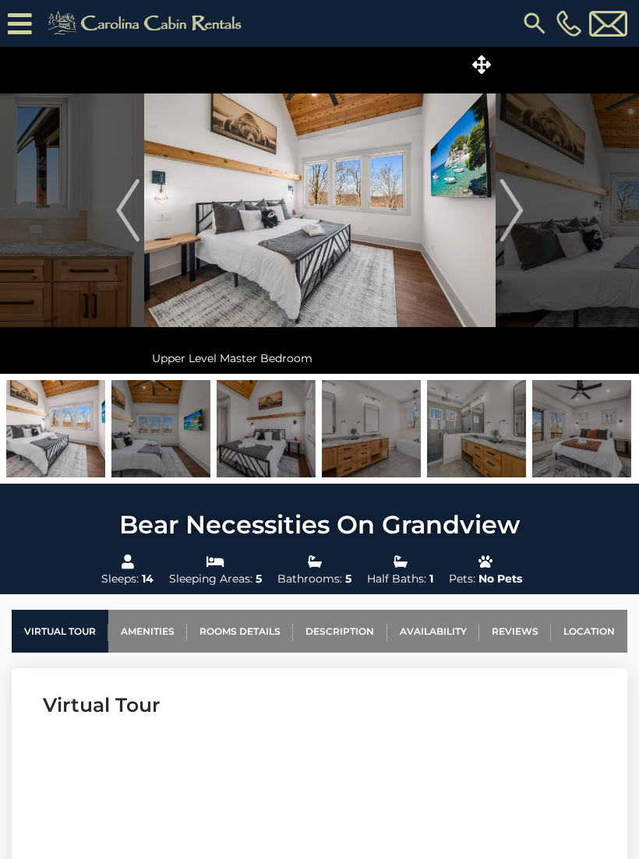
click at [512, 220] on img "Next" at bounding box center [510, 210] width 23 height 62
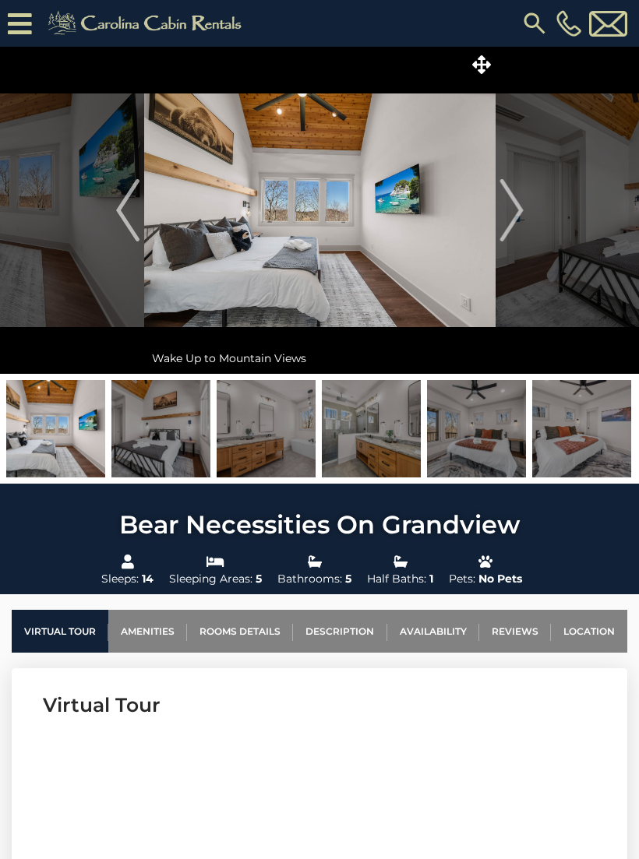
click at [504, 217] on img "Next" at bounding box center [510, 210] width 23 height 62
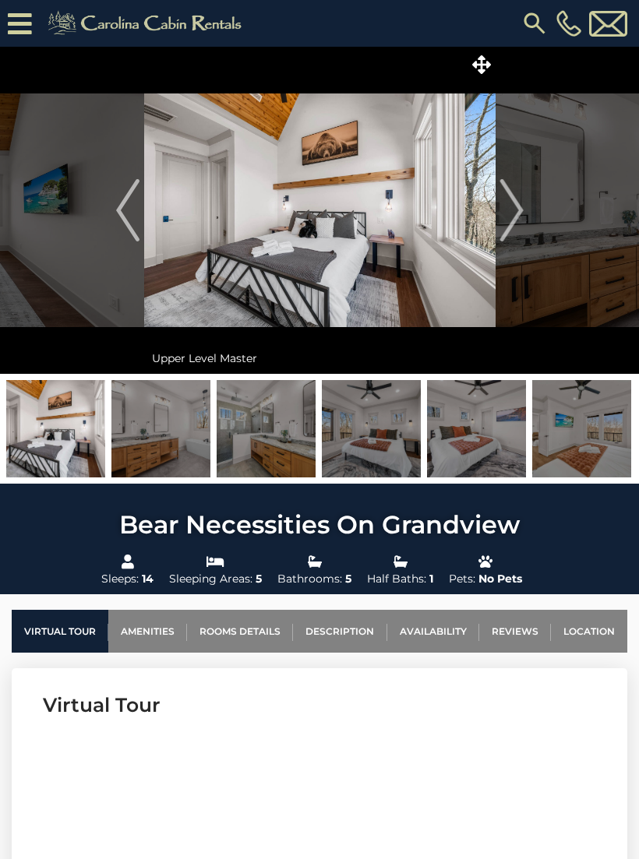
click at [496, 218] on button "Next" at bounding box center [511, 210] width 32 height 327
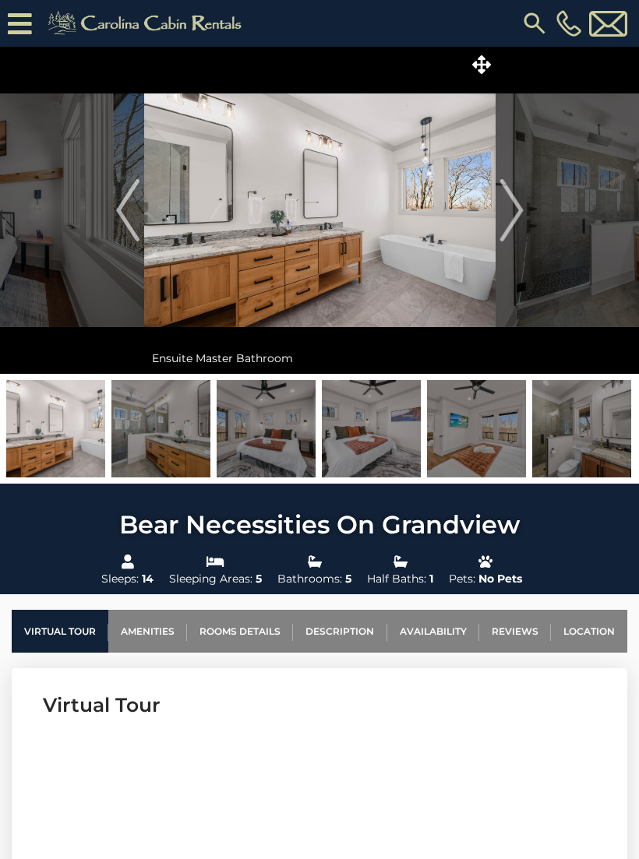
click at [502, 226] on img "Next" at bounding box center [510, 210] width 23 height 62
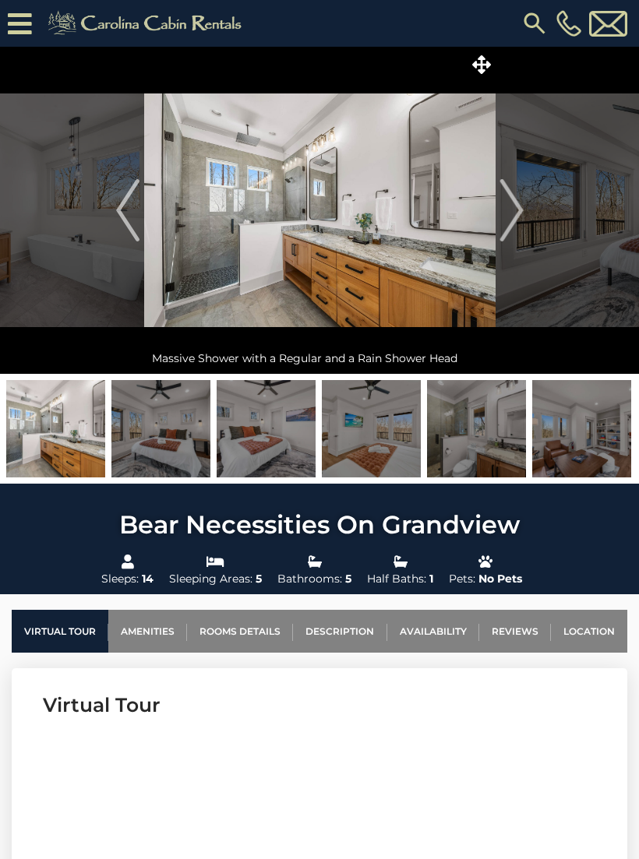
click at [498, 213] on button "Next" at bounding box center [511, 210] width 32 height 327
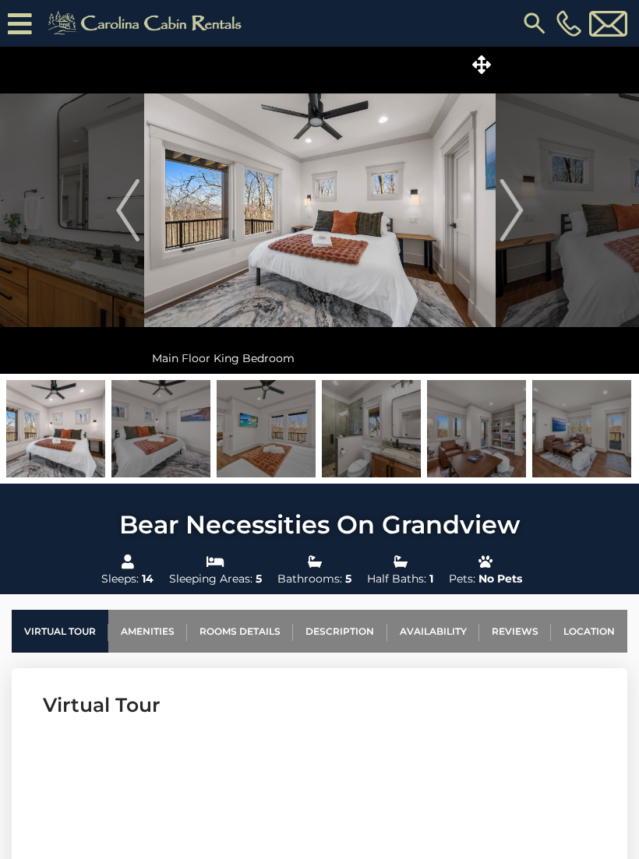
click at [503, 220] on img "Next" at bounding box center [510, 210] width 23 height 62
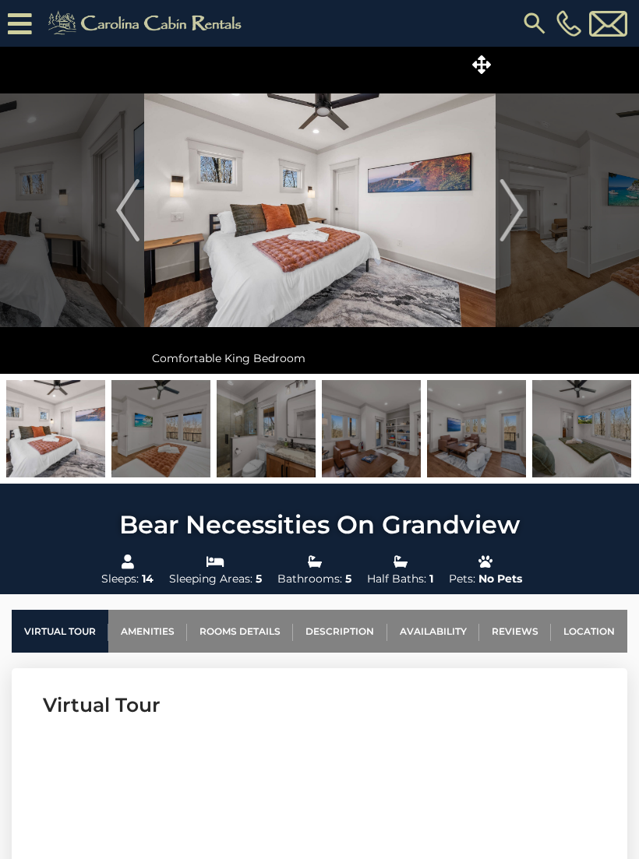
click at [502, 231] on img "Next" at bounding box center [510, 210] width 23 height 62
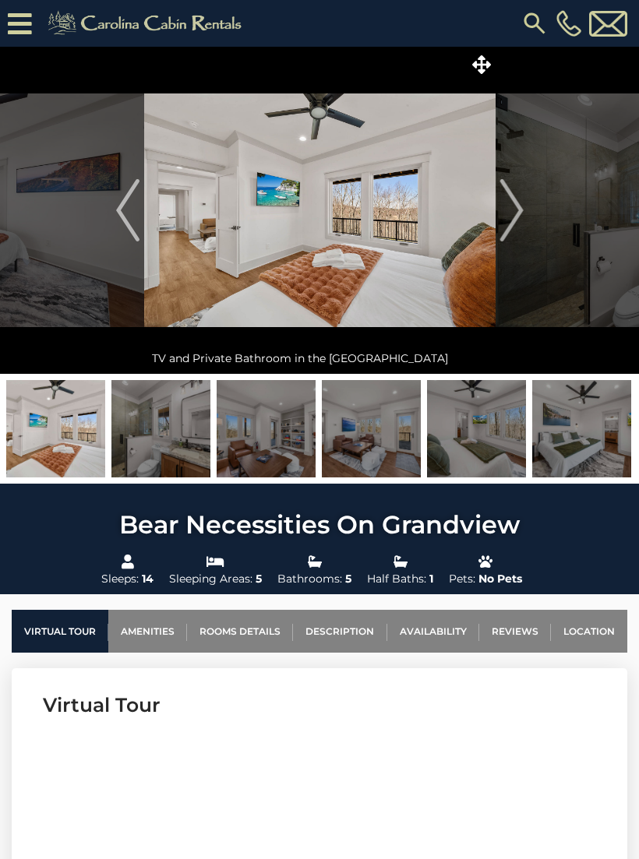
click at [499, 223] on img "Next" at bounding box center [510, 210] width 23 height 62
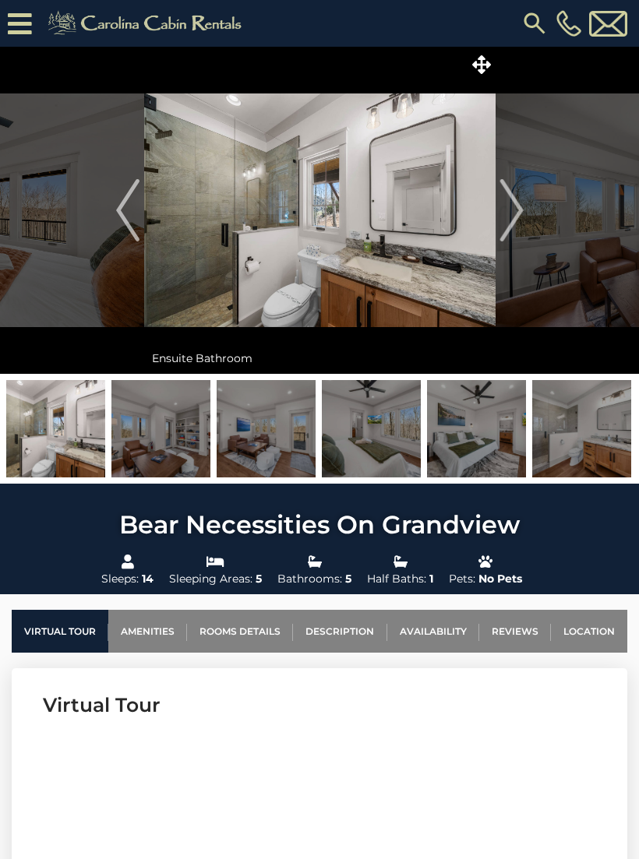
click at [508, 229] on img "Next" at bounding box center [510, 210] width 23 height 62
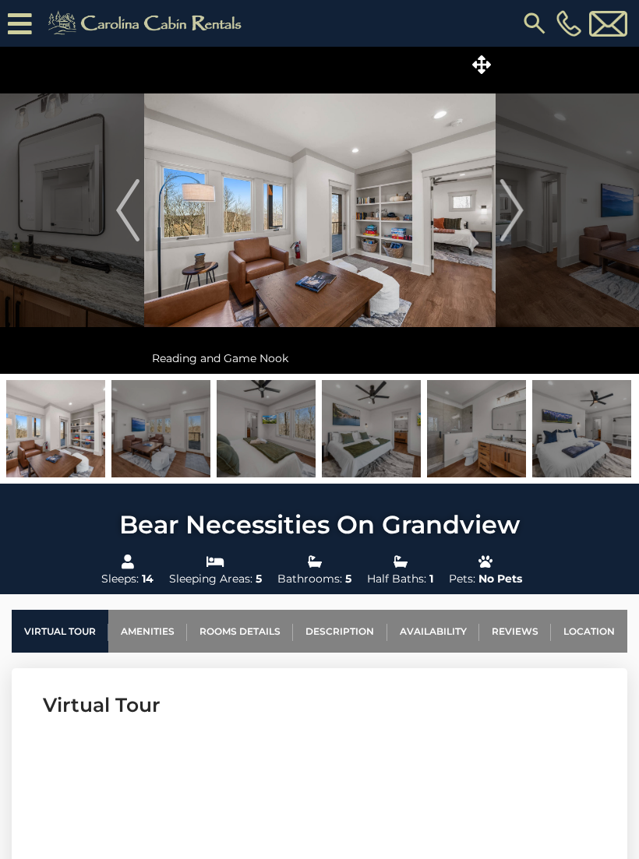
click at [509, 229] on img "Next" at bounding box center [510, 210] width 23 height 62
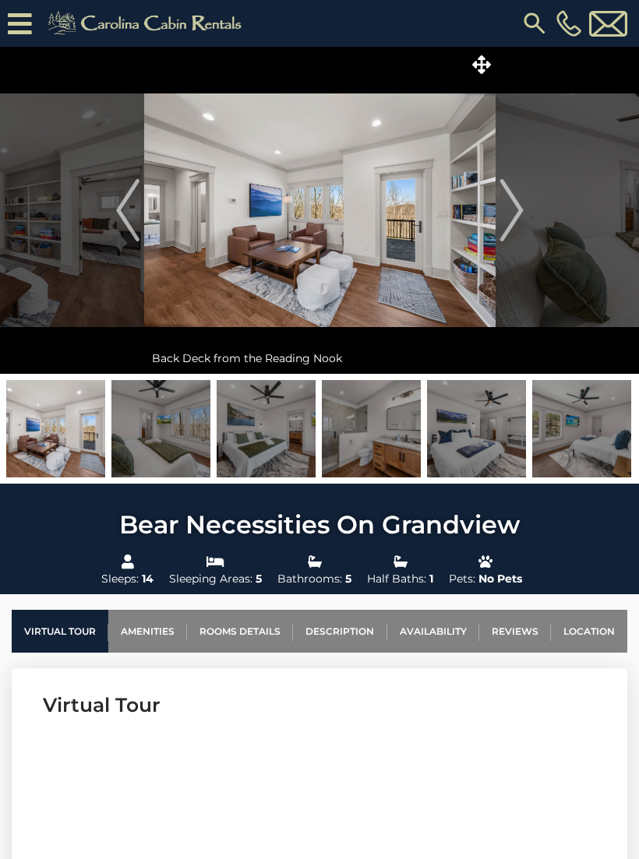
click at [512, 235] on img "Next" at bounding box center [510, 210] width 23 height 62
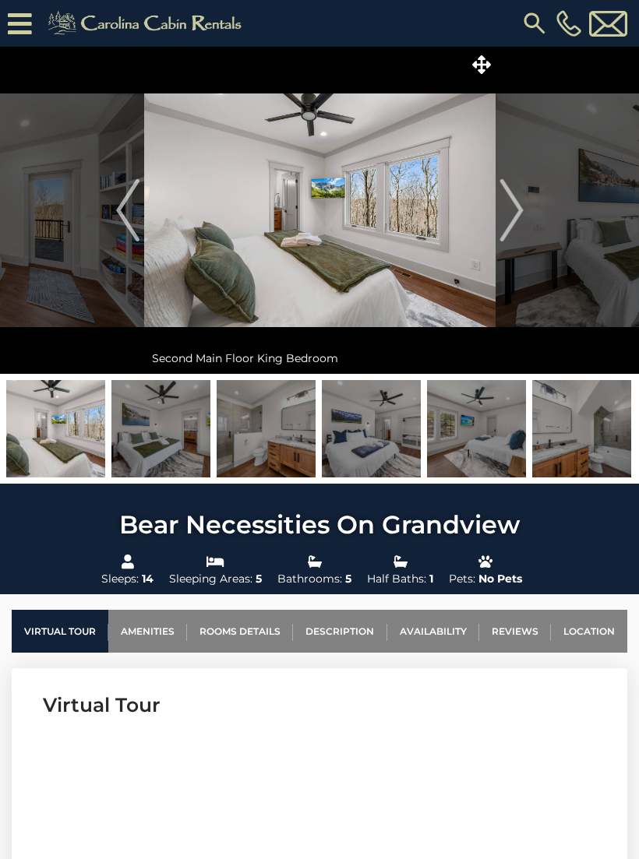
click at [500, 238] on img "Next" at bounding box center [510, 210] width 23 height 62
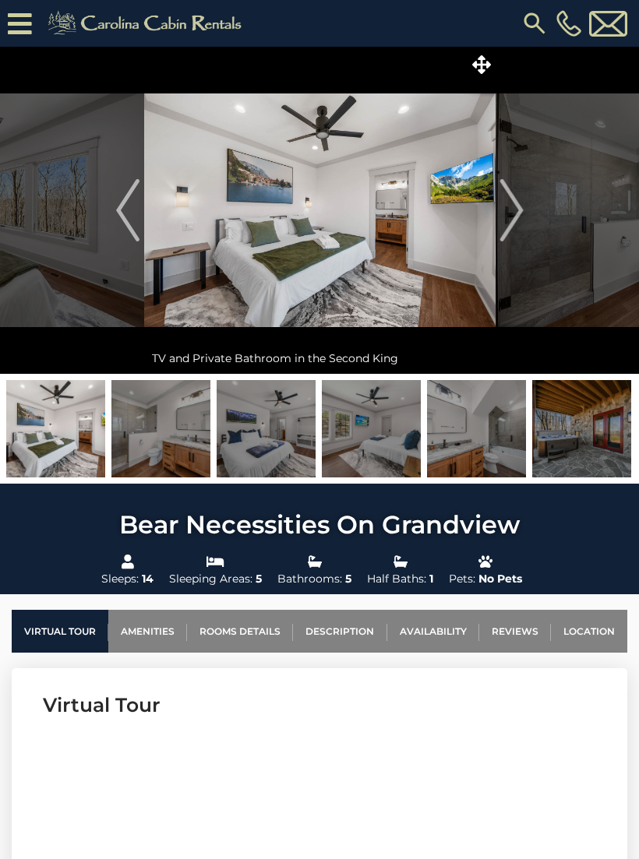
click at [500, 225] on img "Next" at bounding box center [510, 210] width 23 height 62
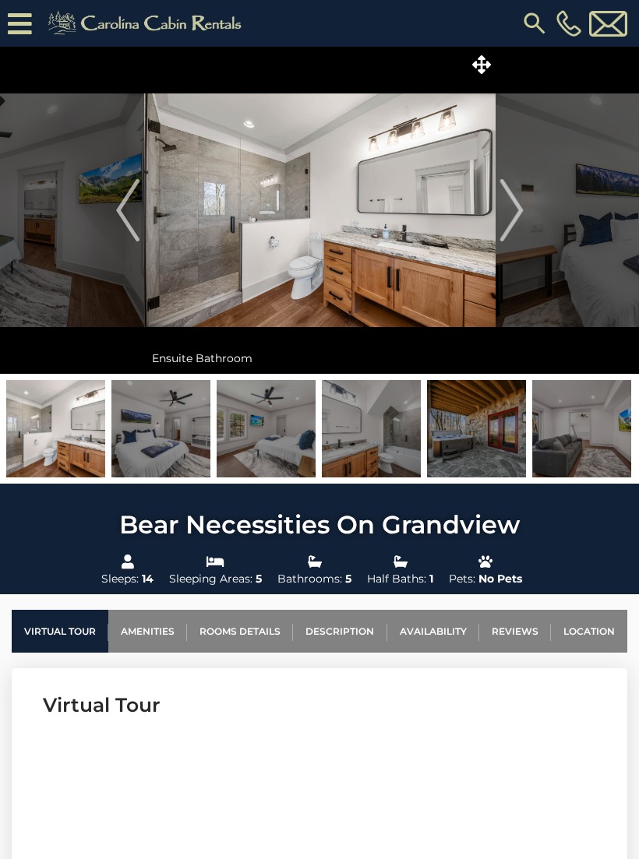
click at [498, 226] on button "Next" at bounding box center [511, 210] width 32 height 327
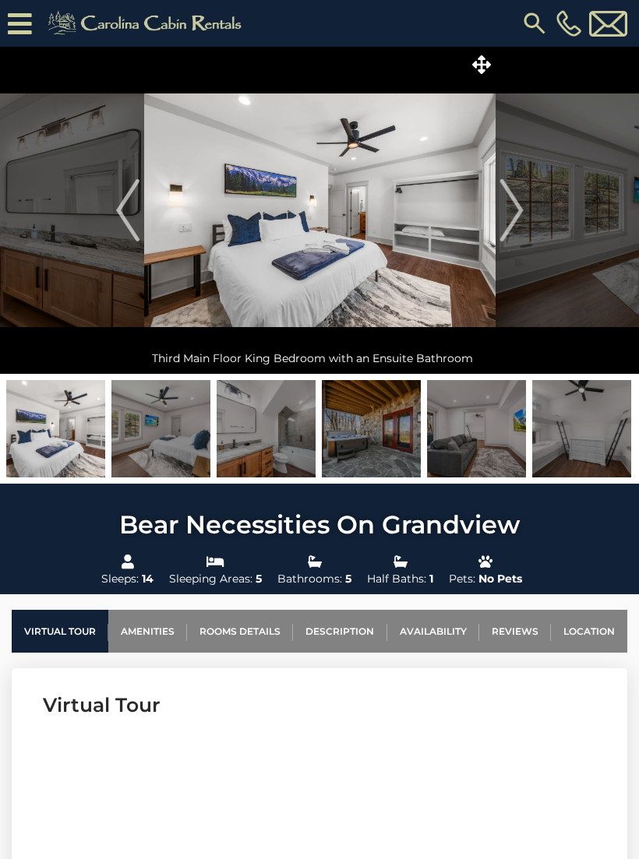
click at [503, 227] on img "Next" at bounding box center [510, 210] width 23 height 62
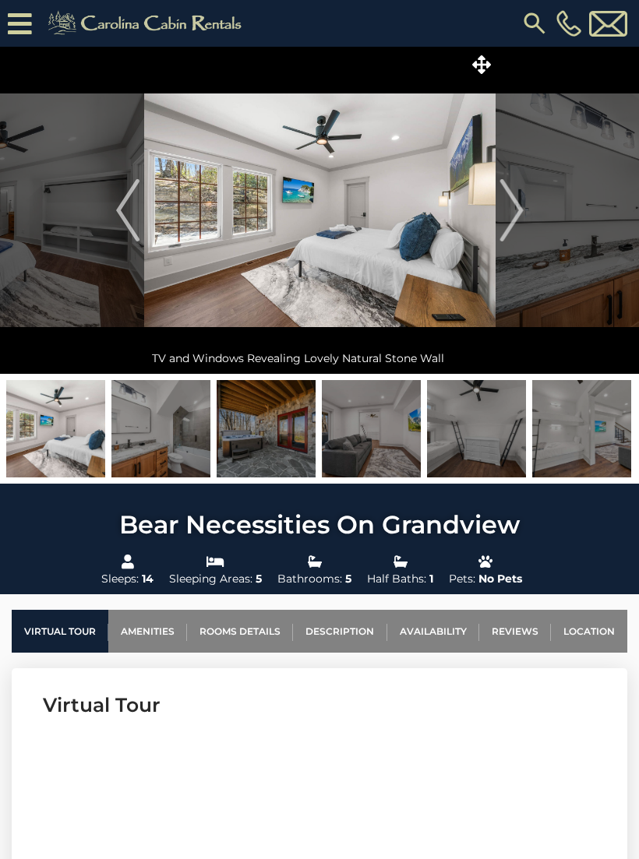
click at [504, 222] on img "Next" at bounding box center [510, 210] width 23 height 62
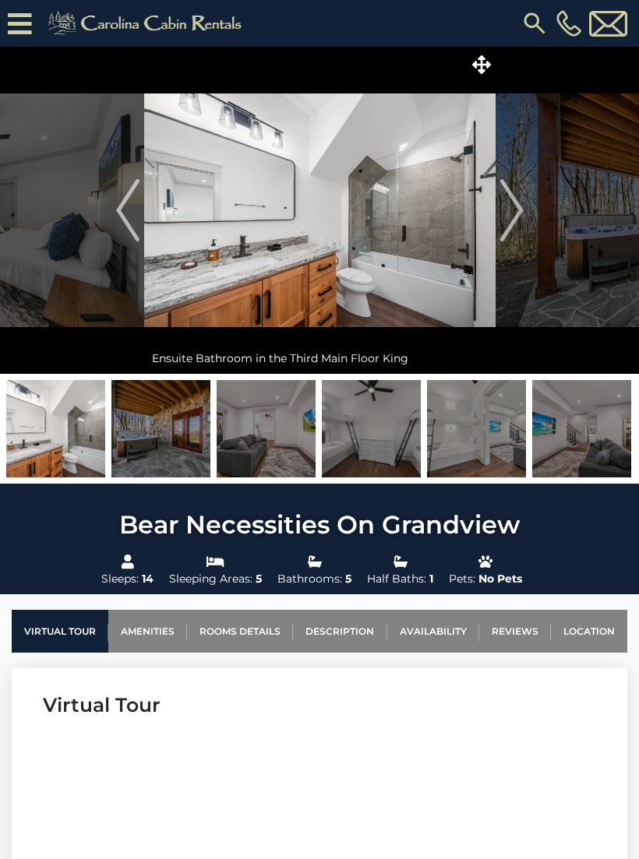
click at [501, 223] on img "Next" at bounding box center [510, 210] width 23 height 62
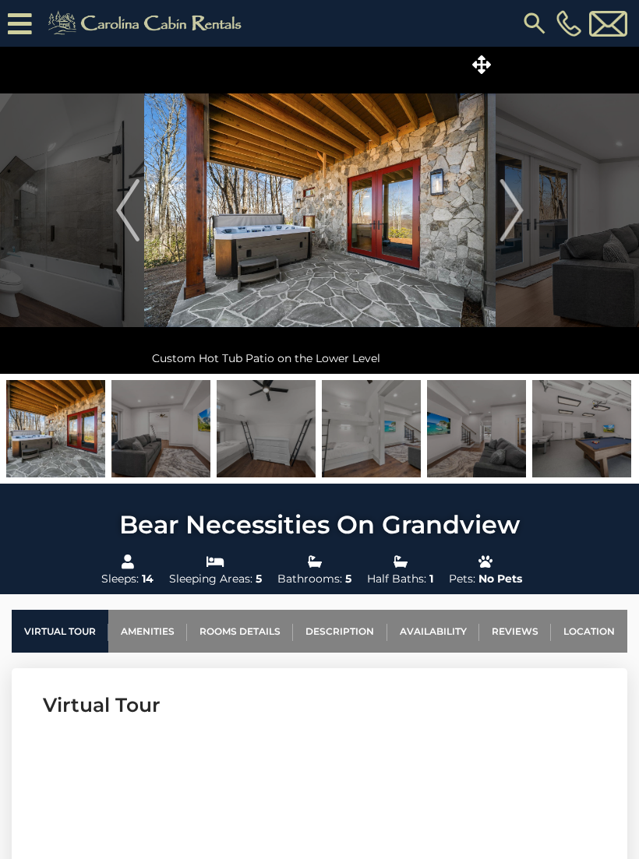
click at [512, 219] on img "Next" at bounding box center [510, 210] width 23 height 62
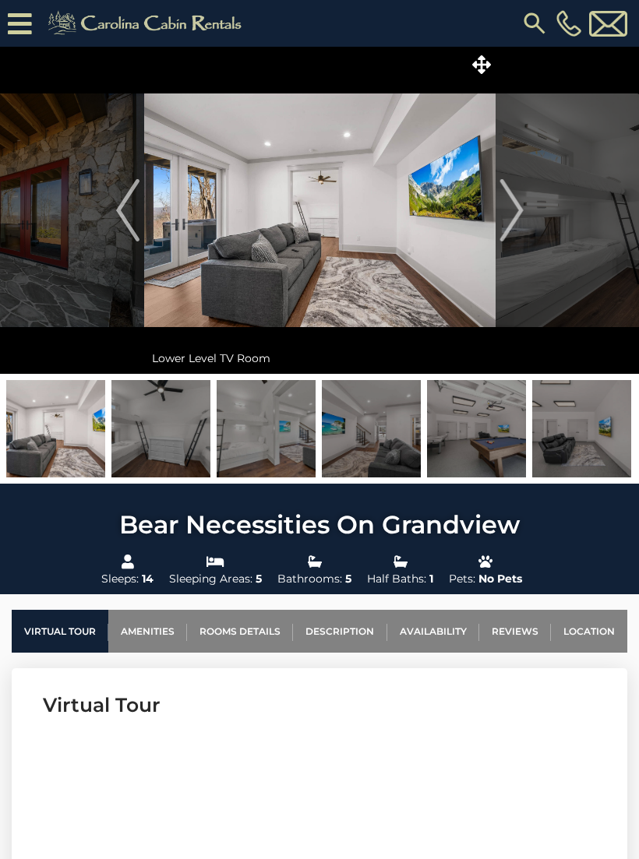
click at [504, 232] on img "Next" at bounding box center [510, 210] width 23 height 62
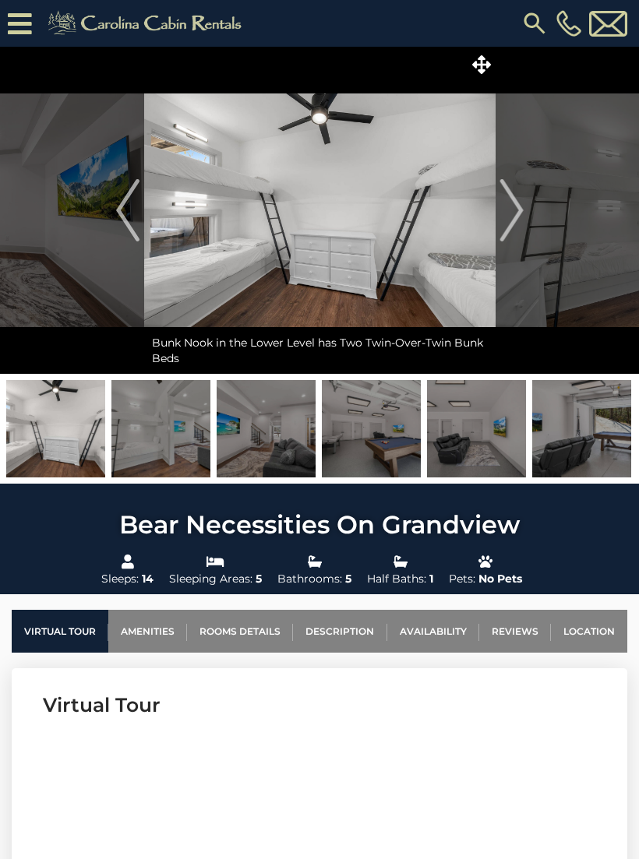
click at [509, 241] on button "Next" at bounding box center [511, 210] width 32 height 327
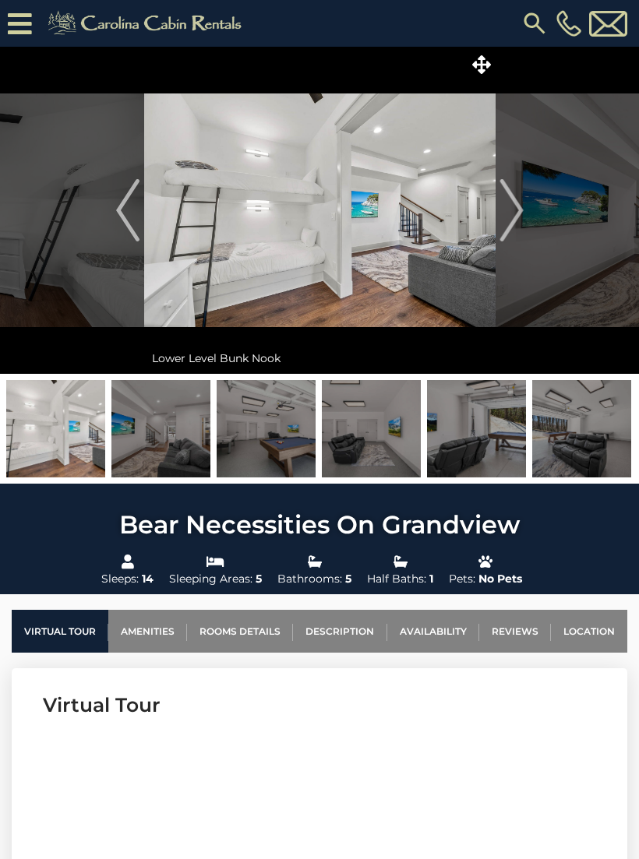
click at [497, 220] on button "Next" at bounding box center [511, 210] width 32 height 327
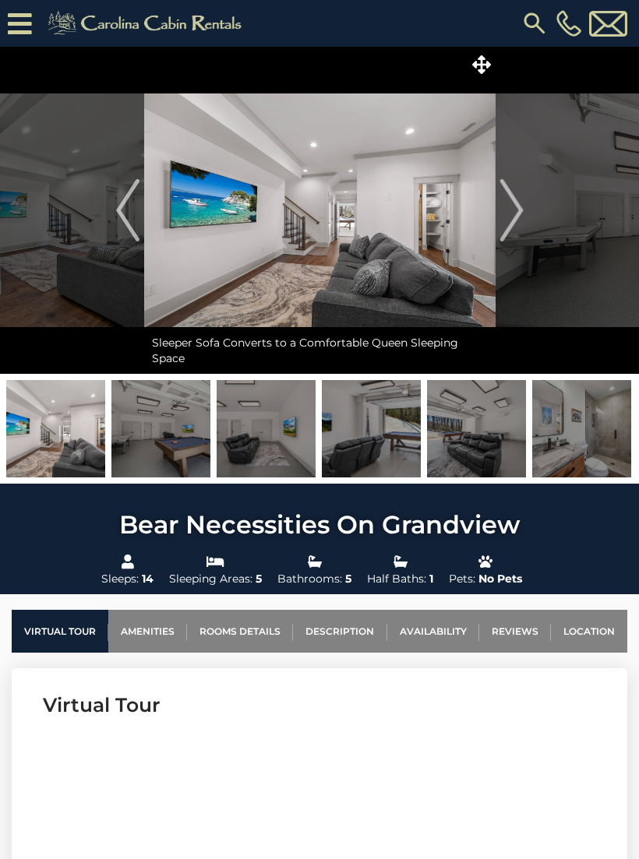
click at [502, 227] on img "Next" at bounding box center [510, 210] width 23 height 62
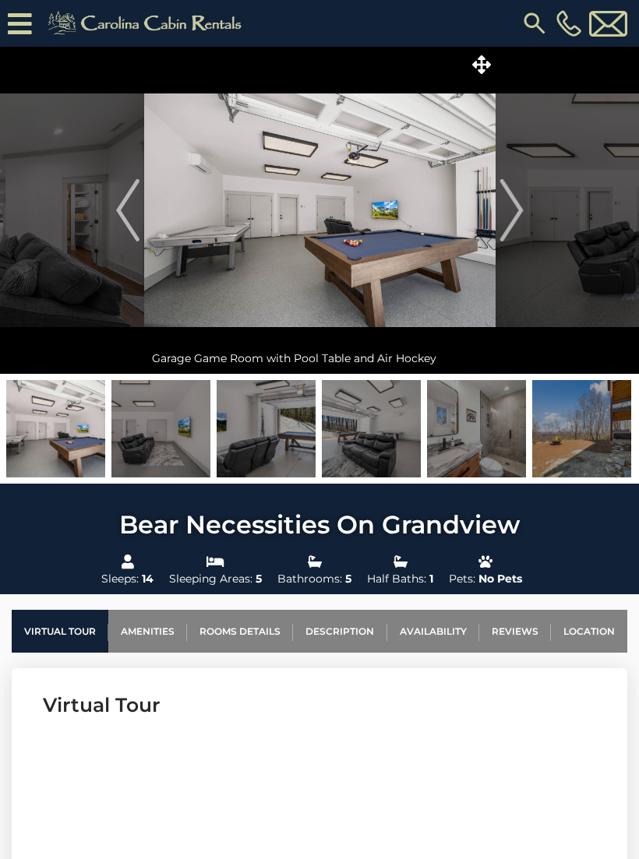
click at [510, 215] on img "Next" at bounding box center [510, 210] width 23 height 62
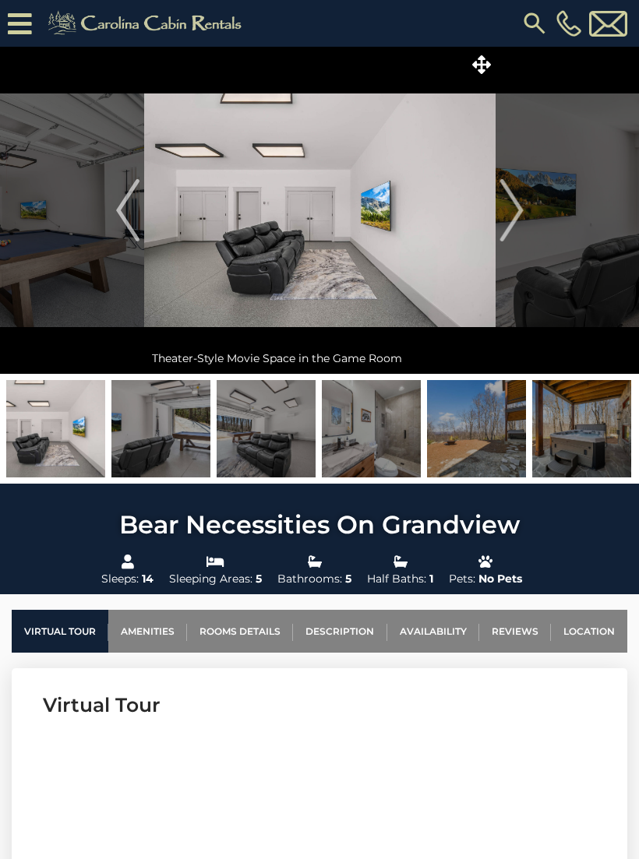
click at [507, 223] on img "Next" at bounding box center [510, 210] width 23 height 62
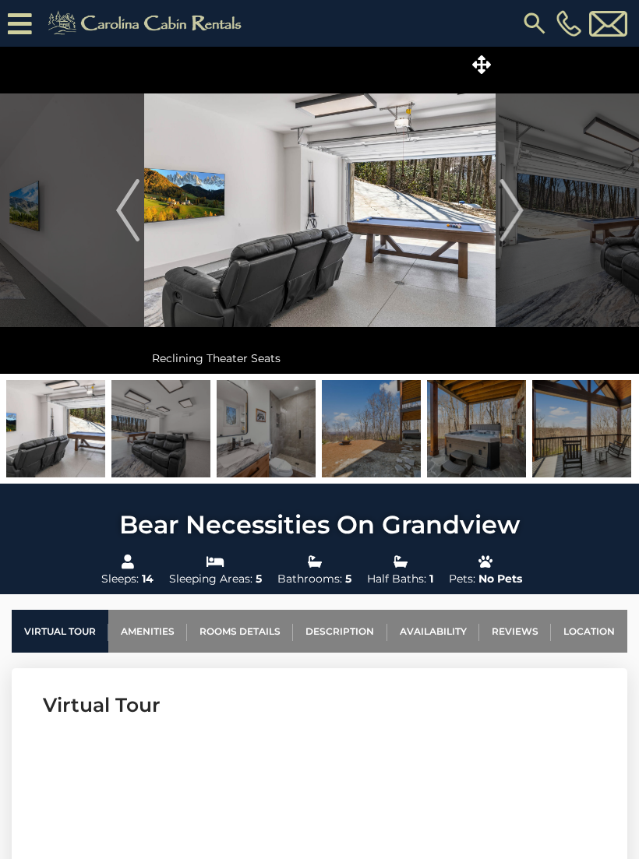
click at [502, 227] on img "Next" at bounding box center [510, 210] width 23 height 62
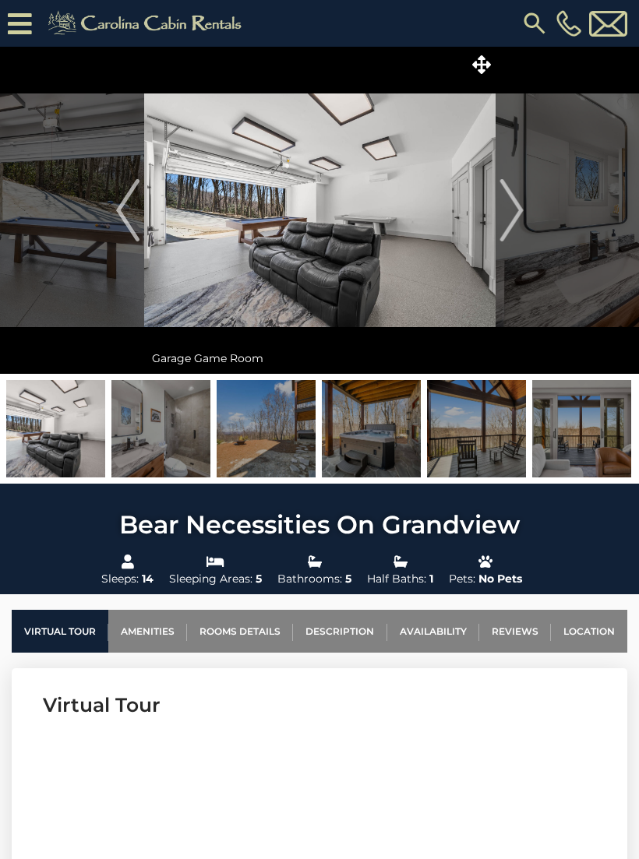
click at [508, 229] on img "Next" at bounding box center [510, 210] width 23 height 62
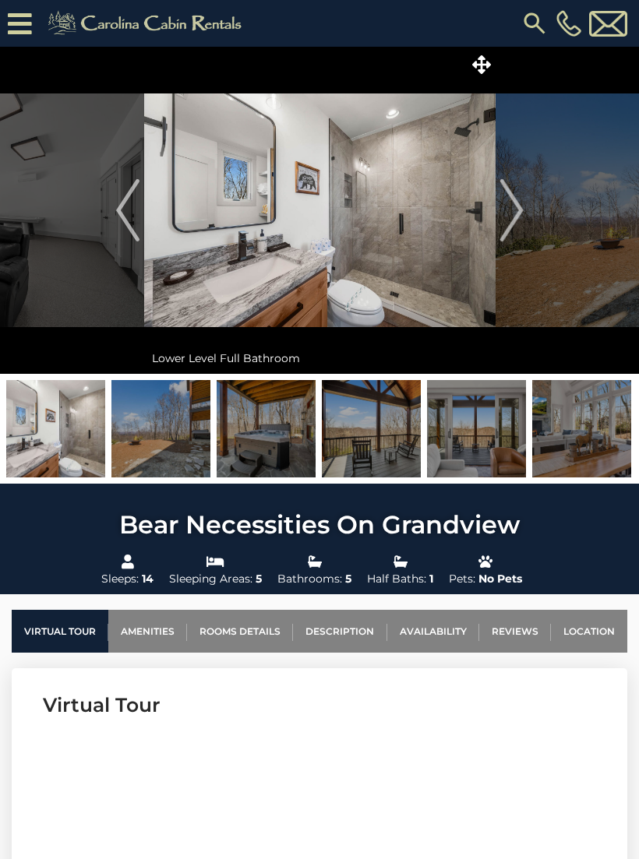
click at [504, 222] on img "Next" at bounding box center [510, 210] width 23 height 62
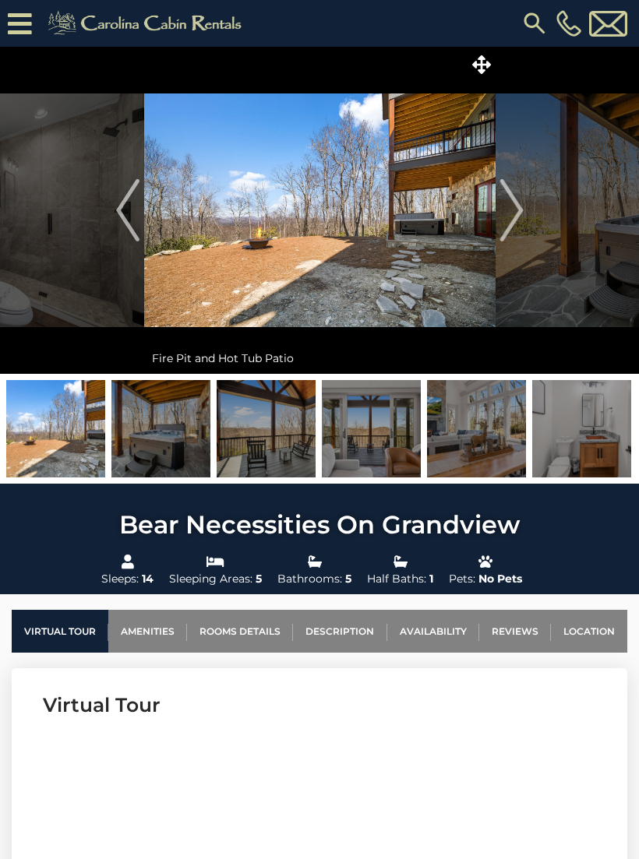
click at [500, 222] on img "Next" at bounding box center [510, 210] width 23 height 62
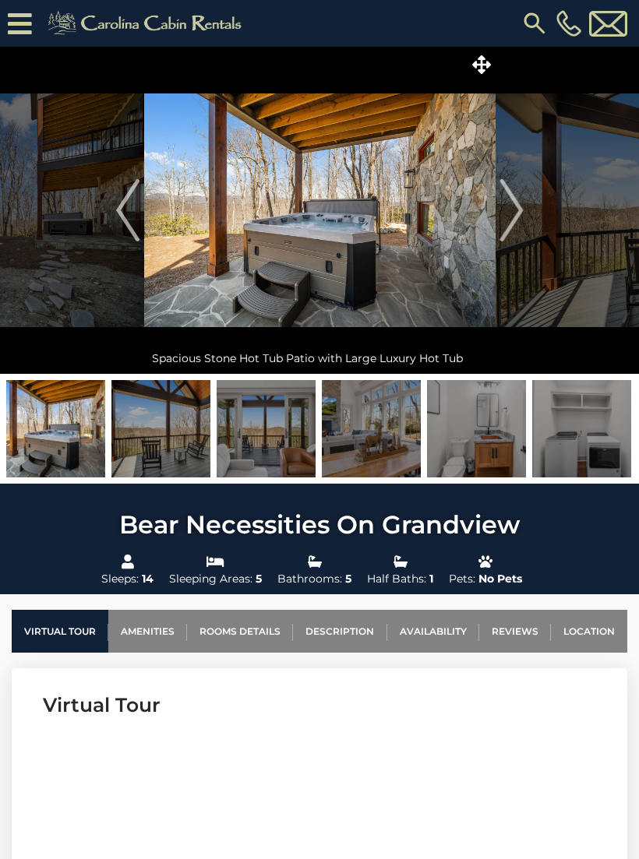
click at [502, 228] on img "Next" at bounding box center [510, 210] width 23 height 62
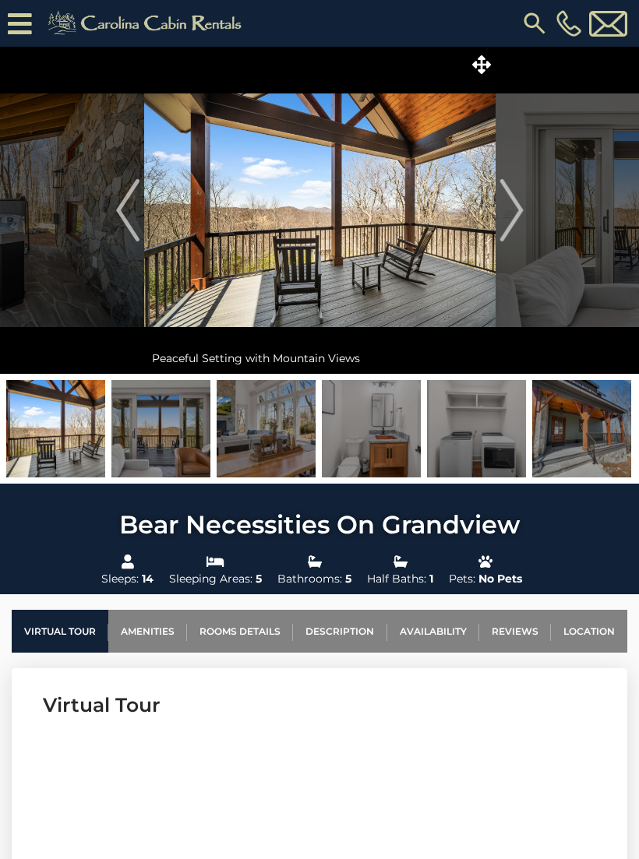
click at [503, 228] on img "Next" at bounding box center [510, 210] width 23 height 62
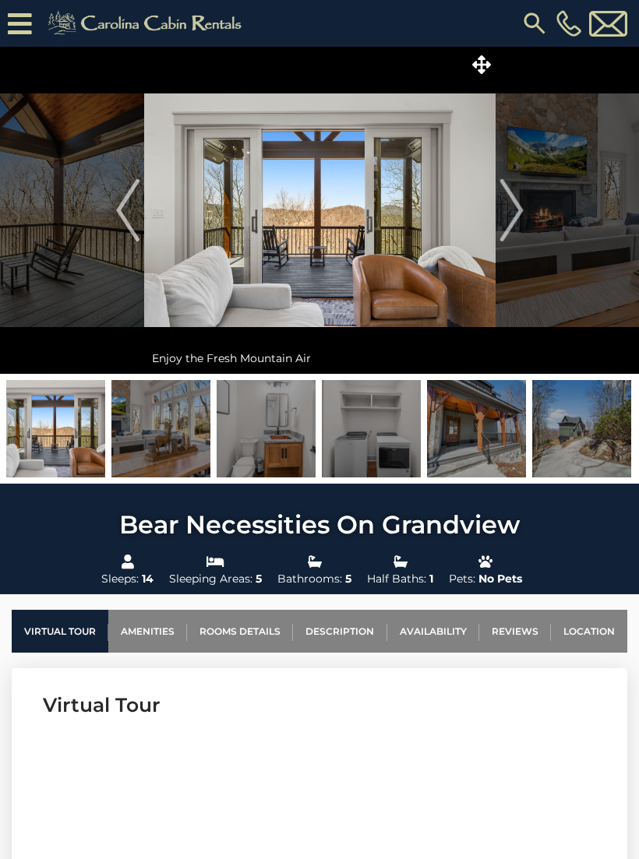
click at [502, 226] on img "Next" at bounding box center [510, 210] width 23 height 62
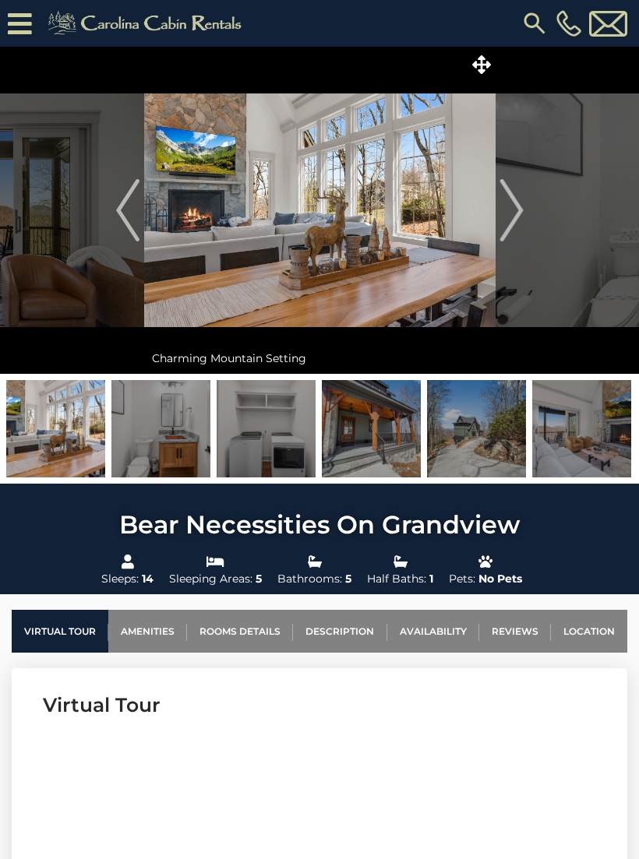
click at [501, 220] on img "Next" at bounding box center [510, 210] width 23 height 62
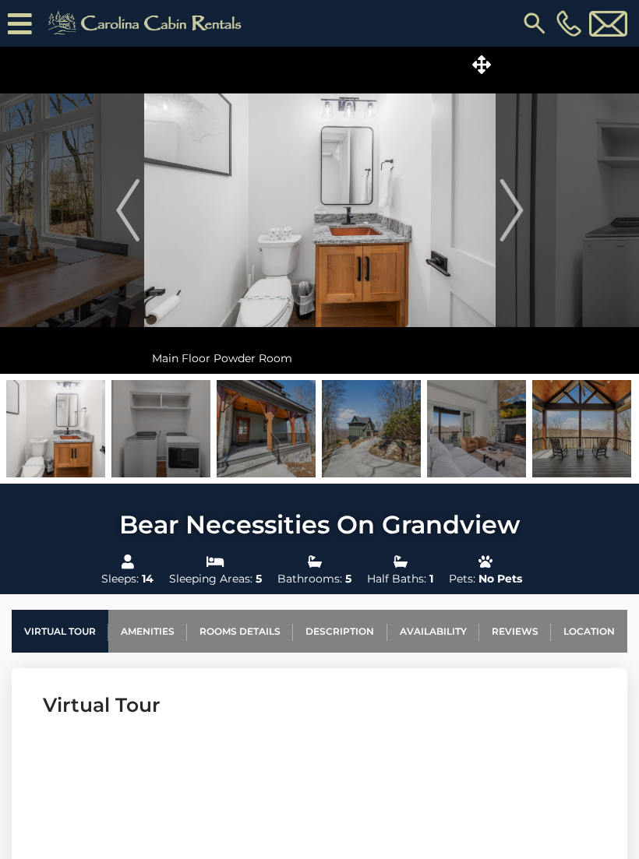
click at [511, 219] on img "Next" at bounding box center [510, 210] width 23 height 62
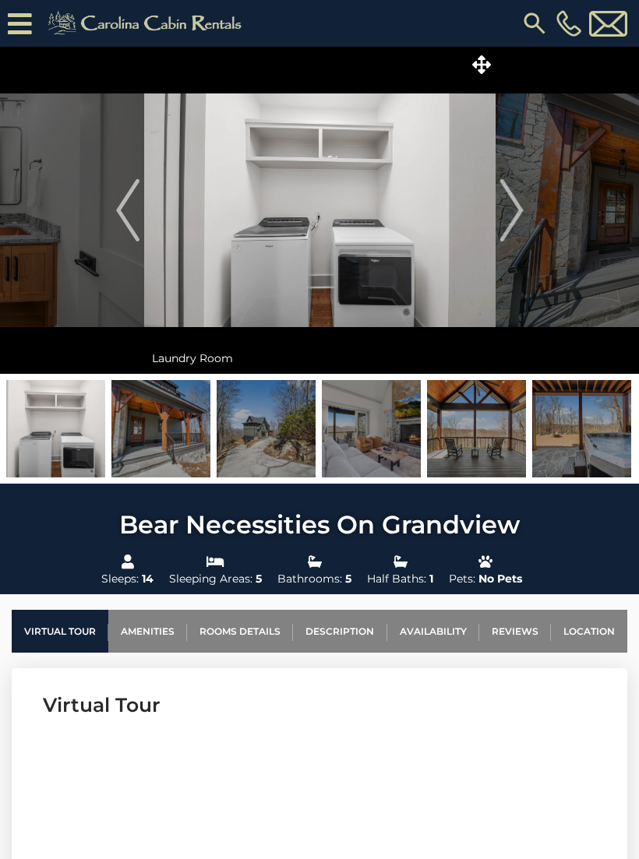
click at [505, 229] on img "Next" at bounding box center [510, 210] width 23 height 62
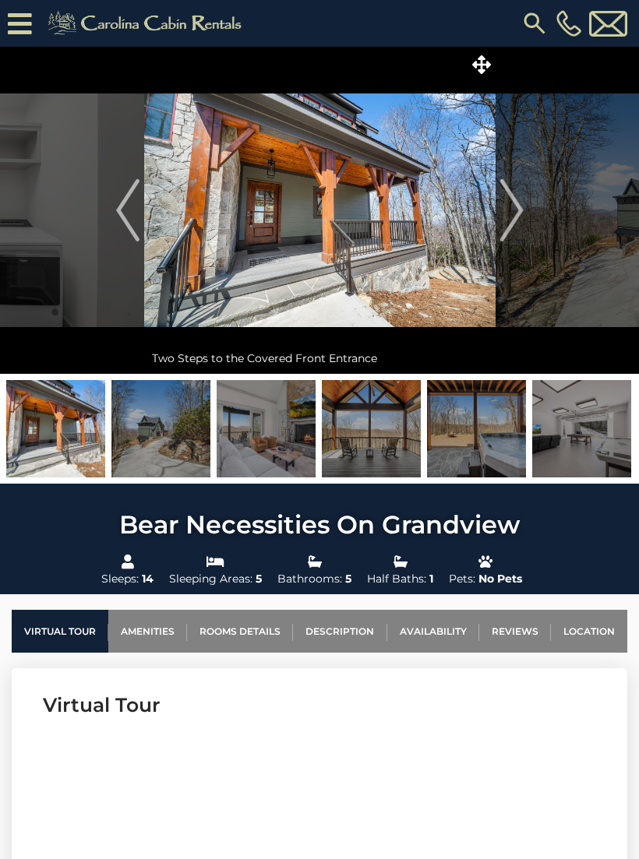
click at [508, 228] on img "Next" at bounding box center [510, 210] width 23 height 62
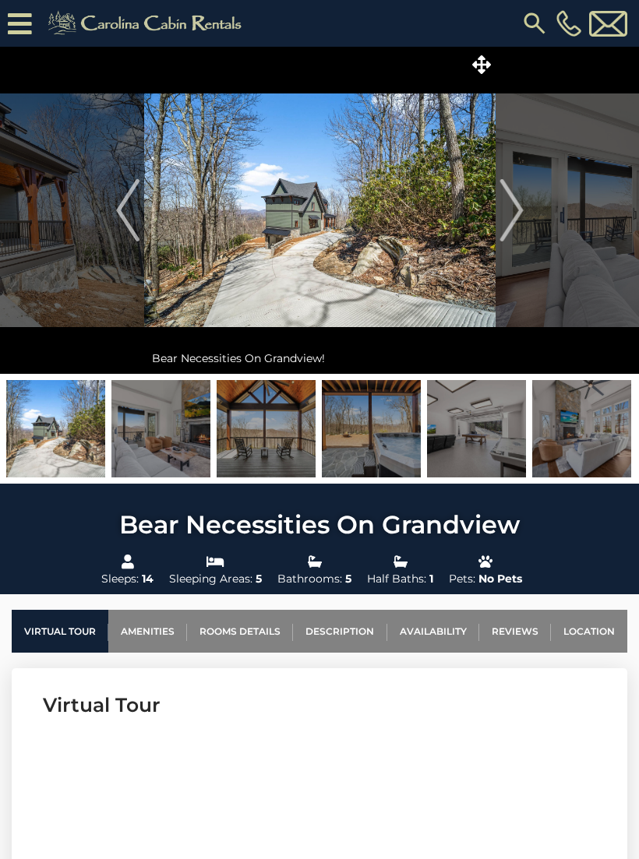
click at [512, 234] on img "Next" at bounding box center [510, 210] width 23 height 62
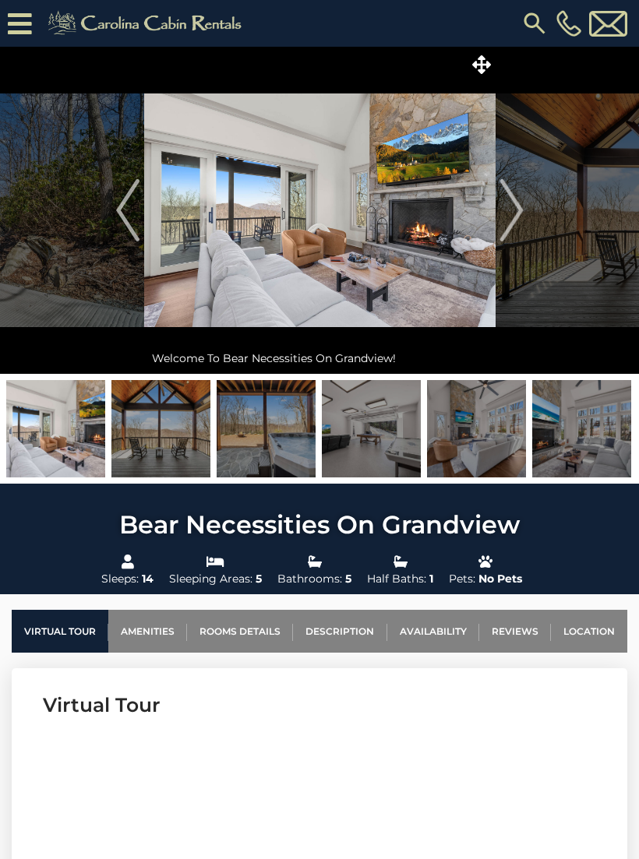
click at [497, 224] on button "Next" at bounding box center [511, 210] width 32 height 327
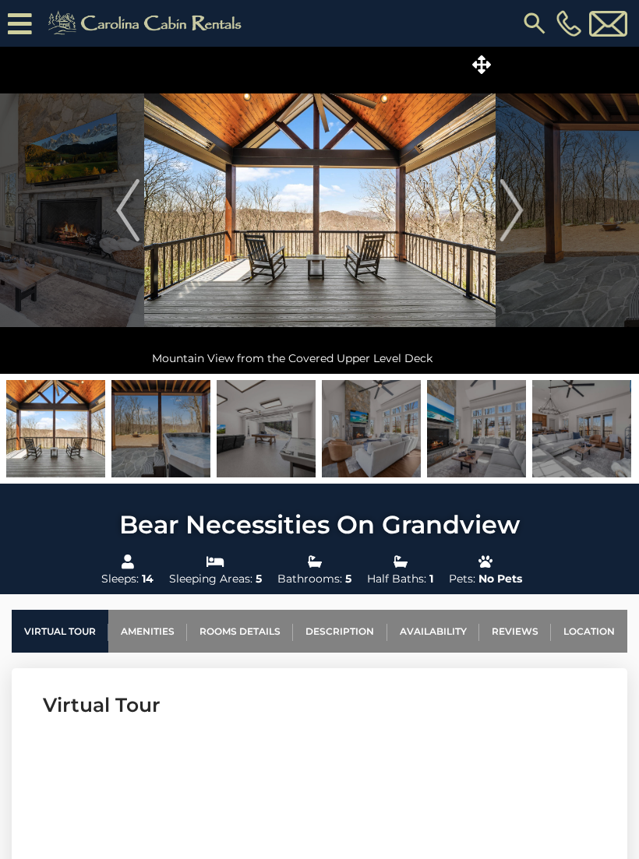
click at [502, 215] on img "Next" at bounding box center [510, 210] width 23 height 62
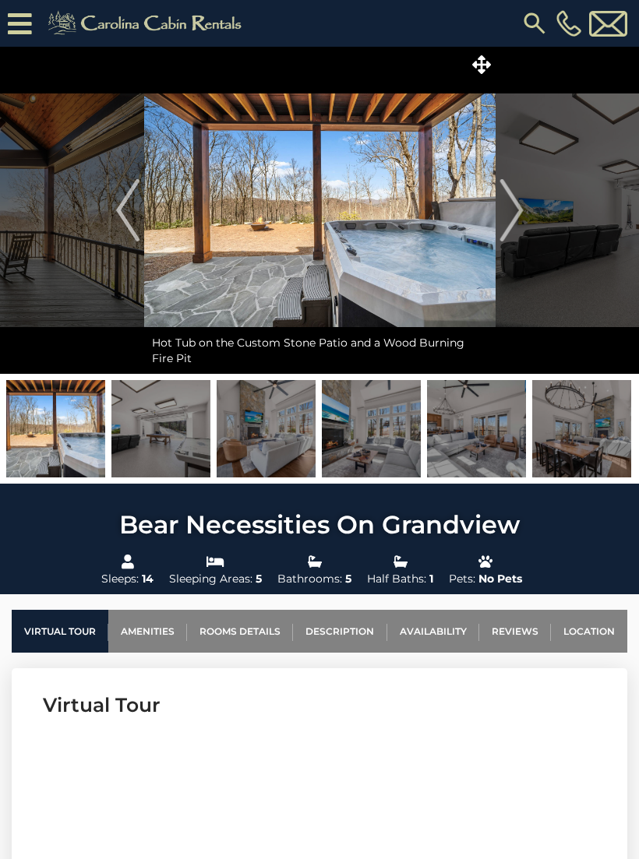
click at [504, 211] on img "Next" at bounding box center [510, 210] width 23 height 62
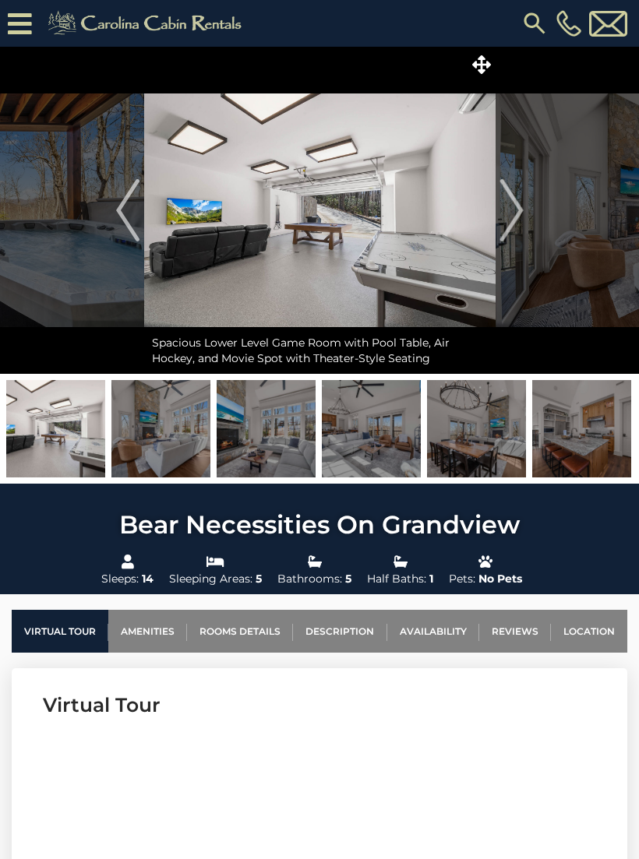
click at [491, 204] on img at bounding box center [319, 210] width 351 height 327
click at [508, 219] on img "Next" at bounding box center [510, 210] width 23 height 62
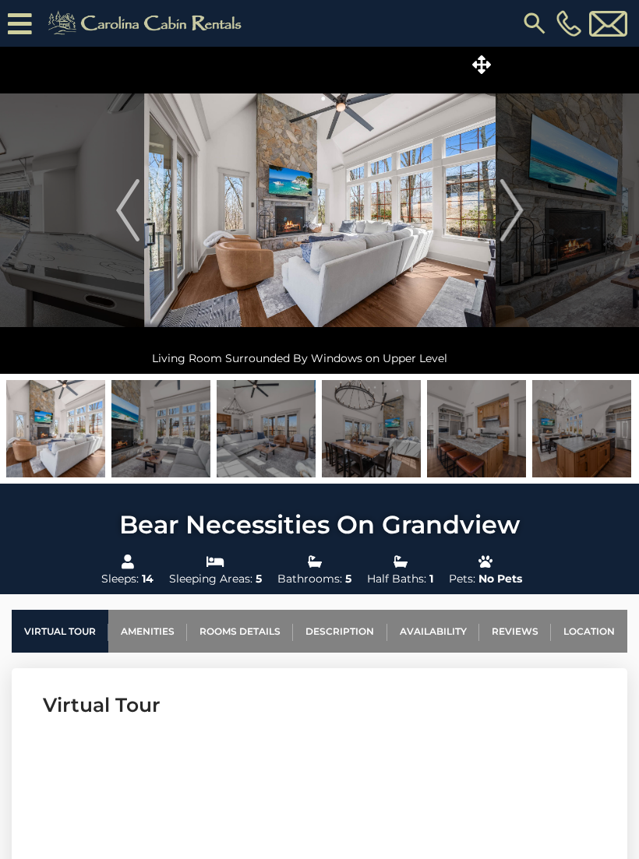
click at [509, 210] on img "Next" at bounding box center [510, 210] width 23 height 62
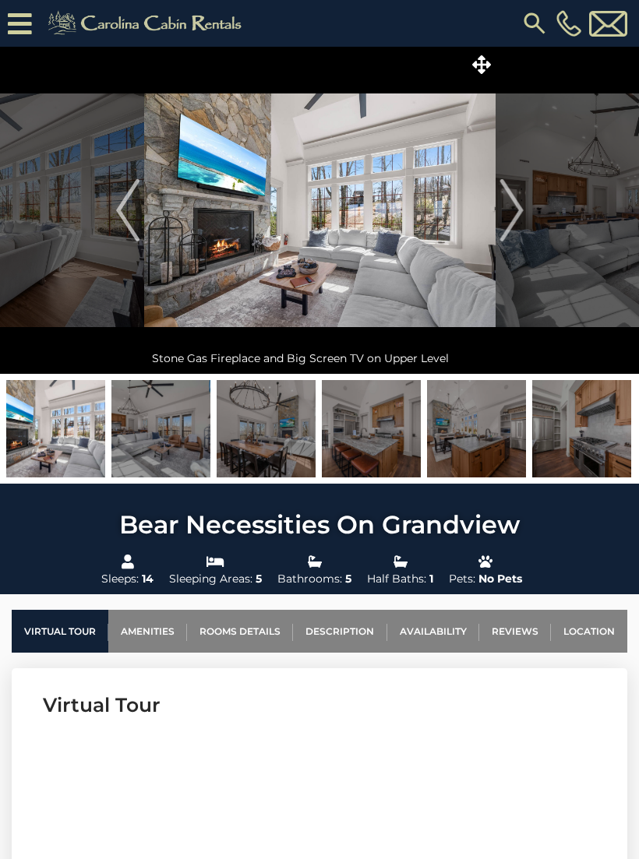
click at [501, 210] on img "Next" at bounding box center [510, 210] width 23 height 62
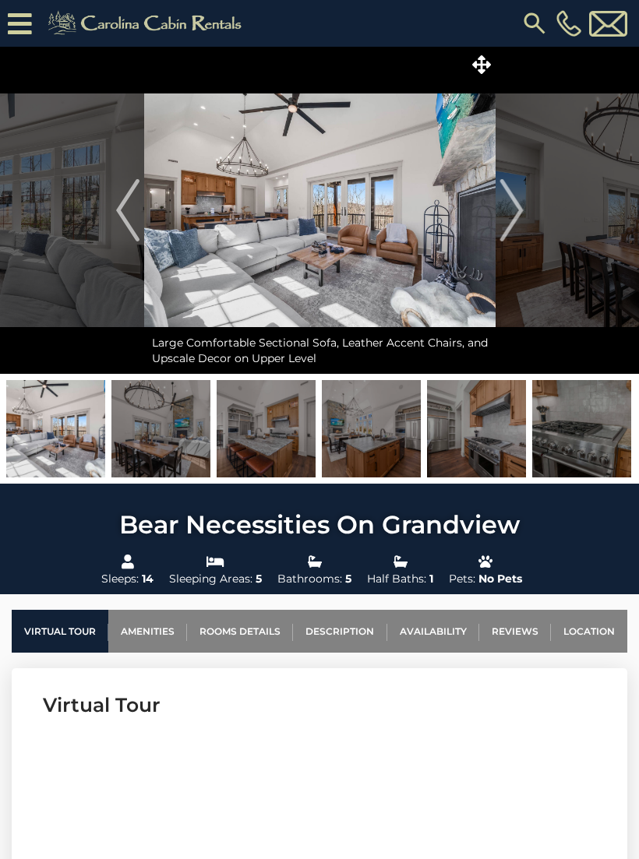
click at [492, 215] on img at bounding box center [319, 210] width 351 height 327
click at [511, 220] on img "Next" at bounding box center [510, 210] width 23 height 62
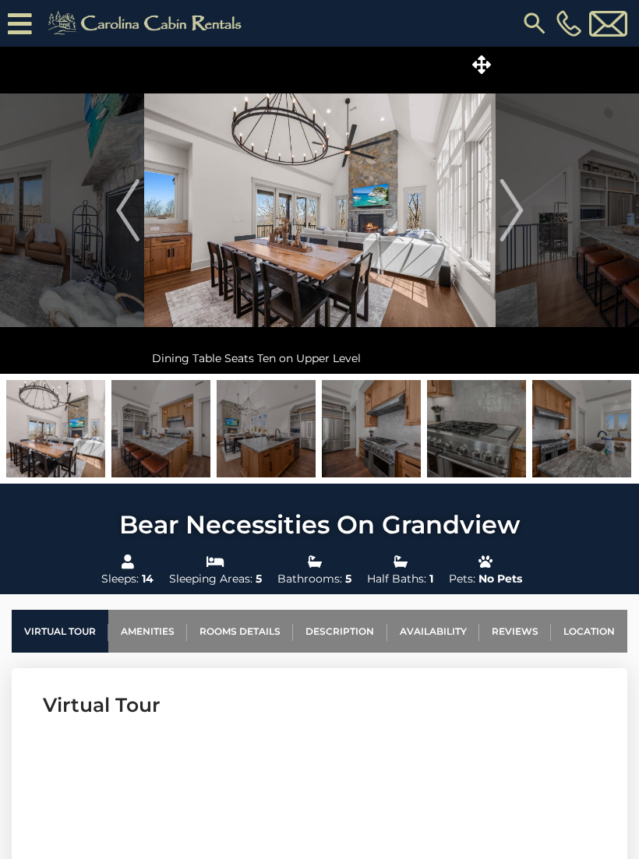
click at [506, 209] on img "Next" at bounding box center [510, 210] width 23 height 62
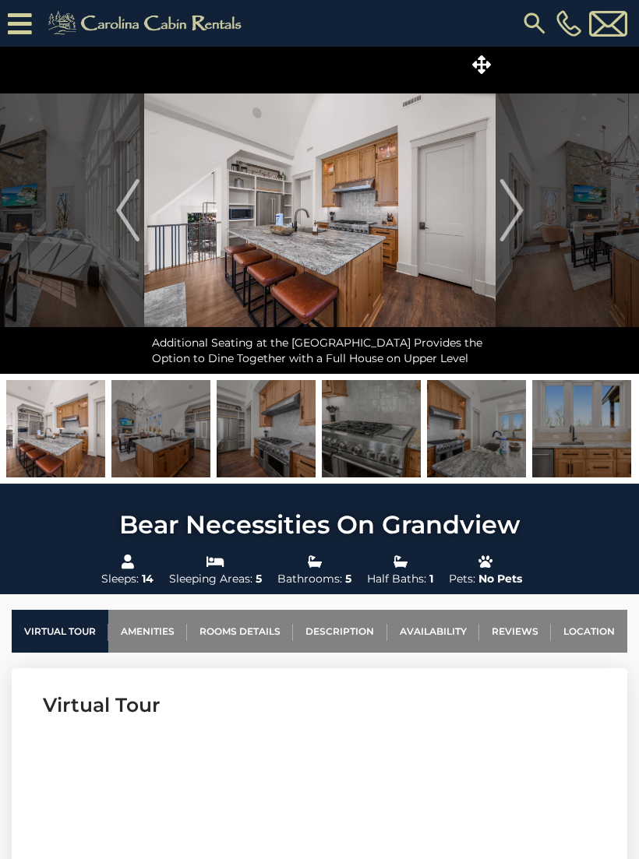
click at [513, 223] on img "Next" at bounding box center [510, 210] width 23 height 62
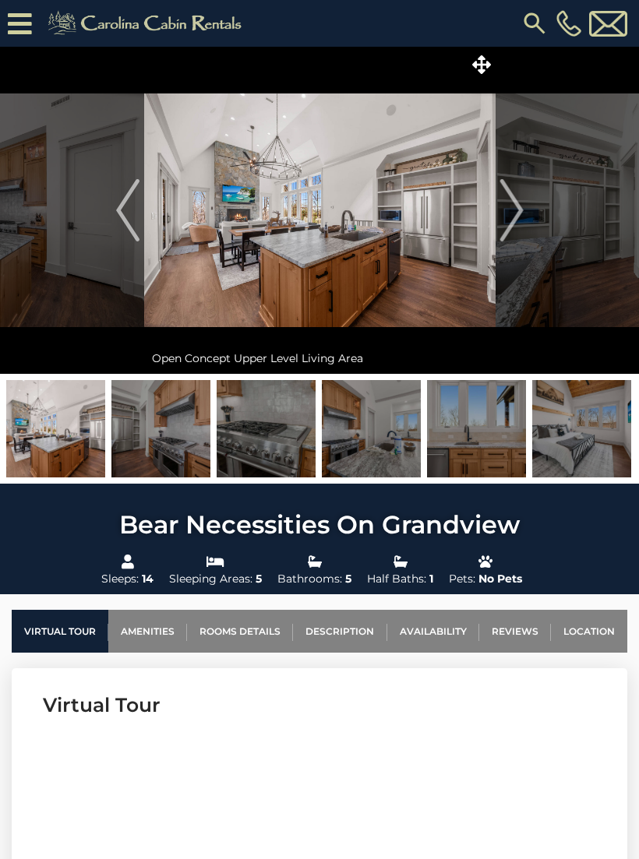
click at [500, 213] on img "Next" at bounding box center [510, 210] width 23 height 62
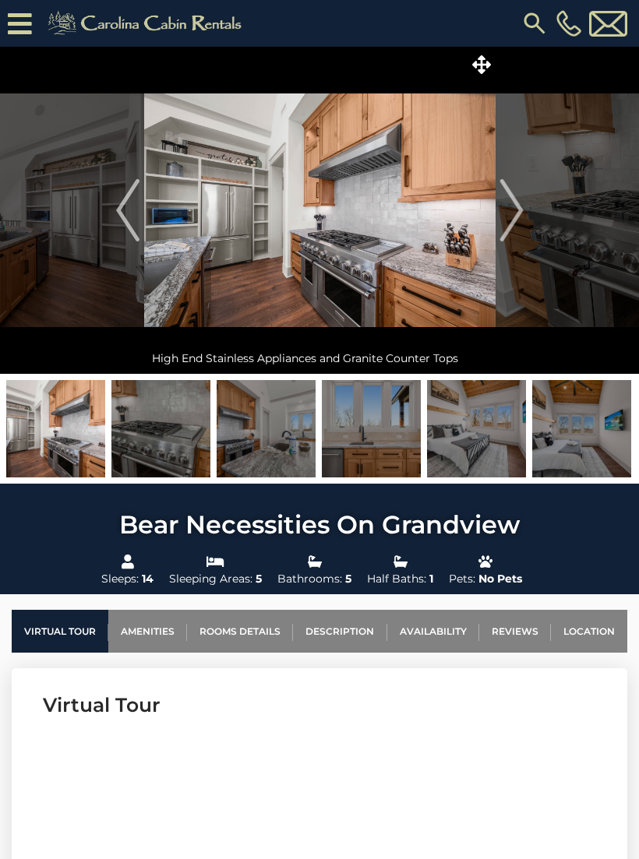
click at [502, 212] on img "Next" at bounding box center [510, 210] width 23 height 62
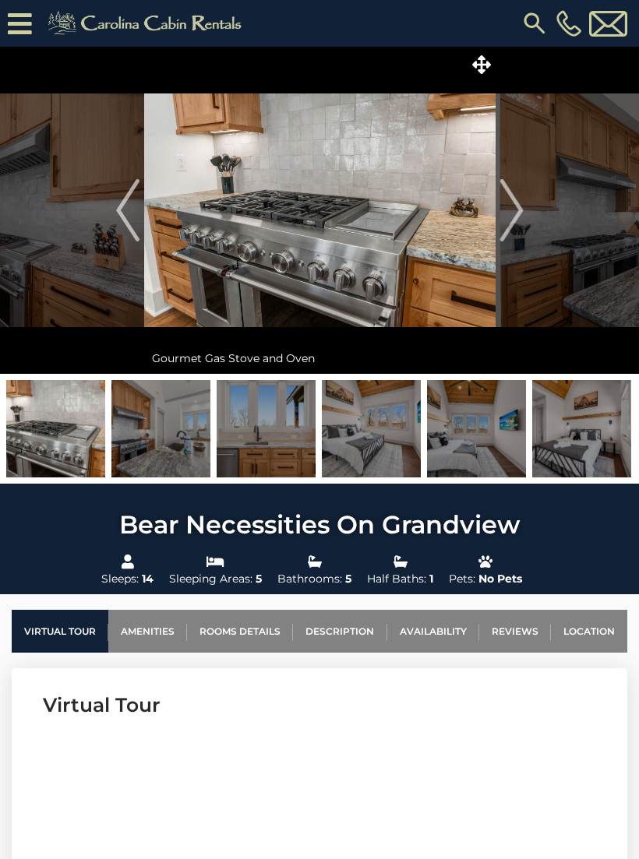
click at [513, 215] on img "Next" at bounding box center [510, 210] width 23 height 62
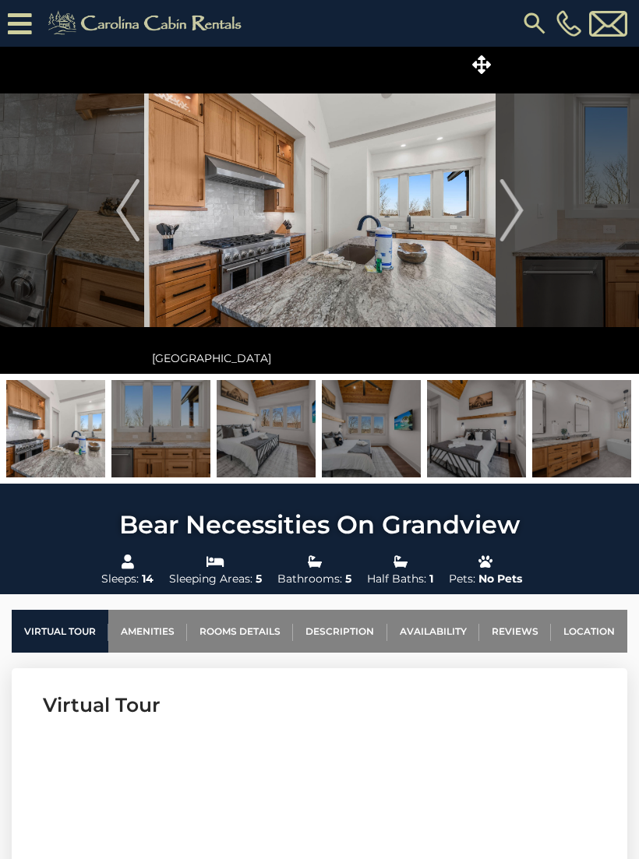
click at [504, 207] on img "Next" at bounding box center [510, 210] width 23 height 62
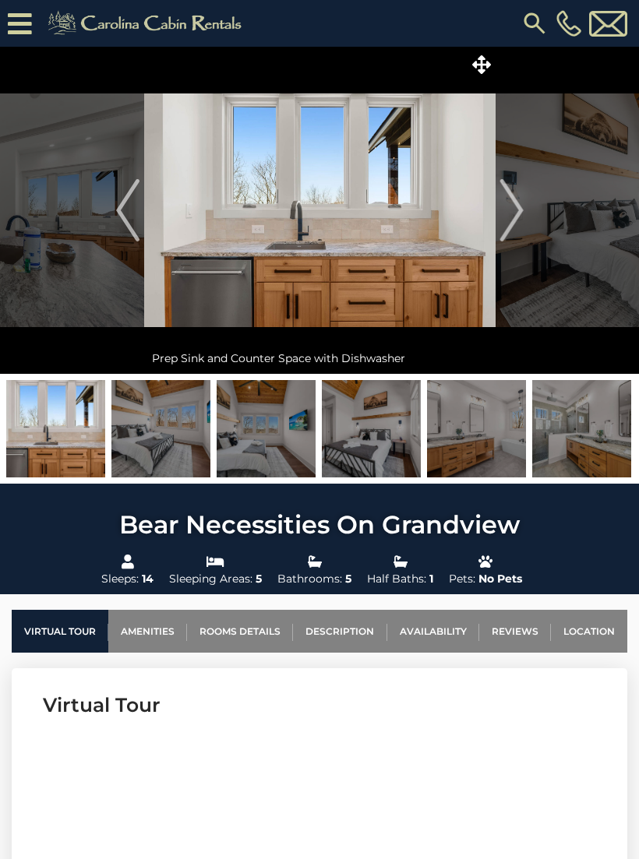
click at [505, 213] on img "Next" at bounding box center [510, 210] width 23 height 62
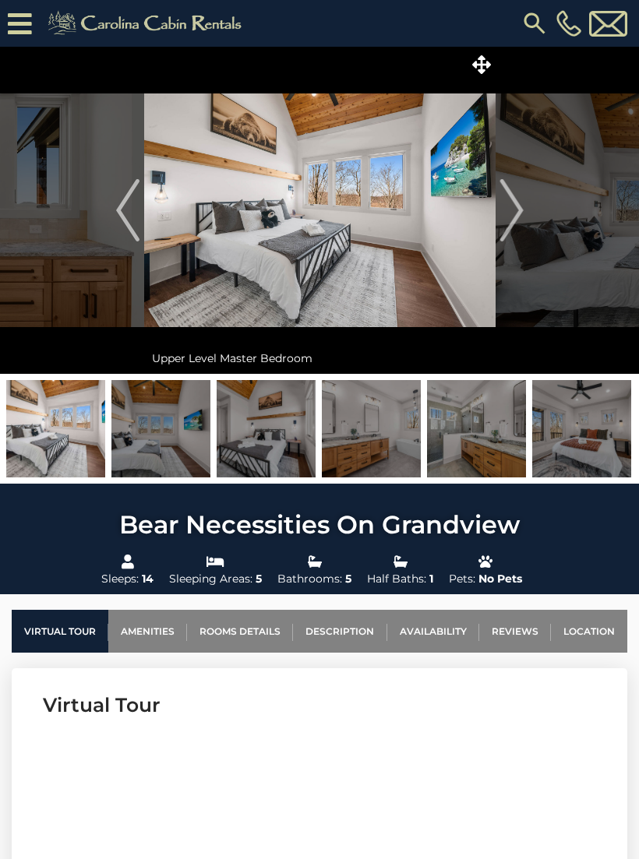
click at [512, 209] on img "Next" at bounding box center [510, 210] width 23 height 62
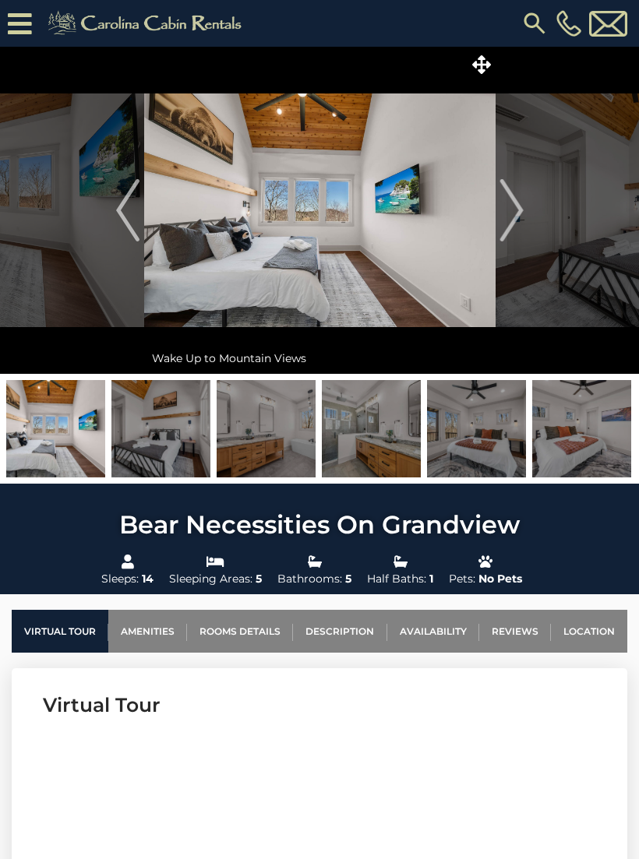
click at [505, 215] on img "Next" at bounding box center [510, 210] width 23 height 62
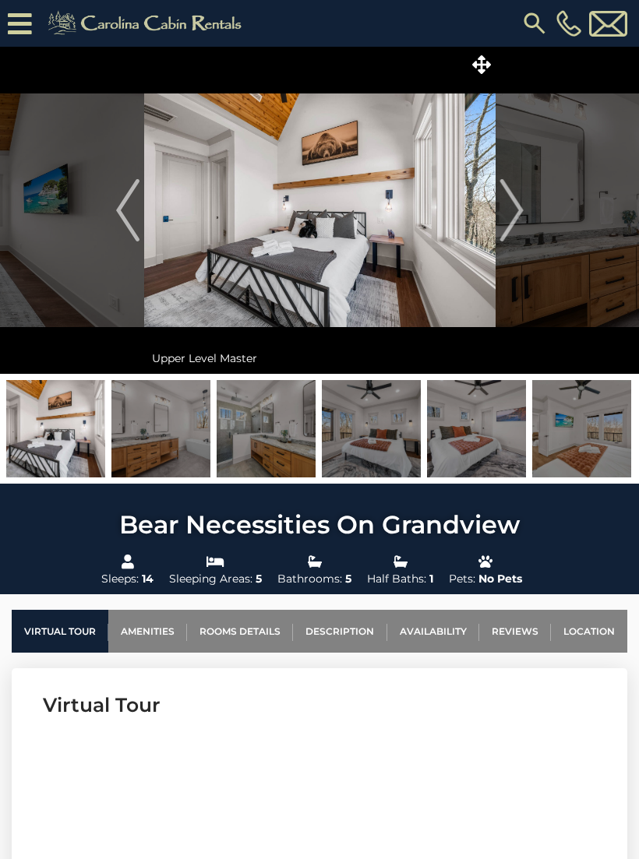
click at [500, 214] on img "Next" at bounding box center [510, 210] width 23 height 62
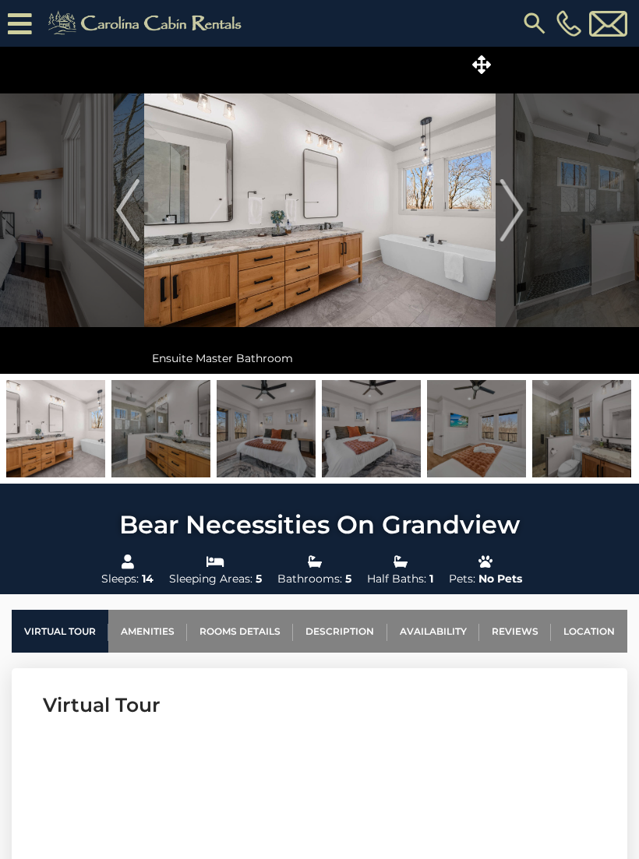
click at [505, 218] on img "Next" at bounding box center [510, 210] width 23 height 62
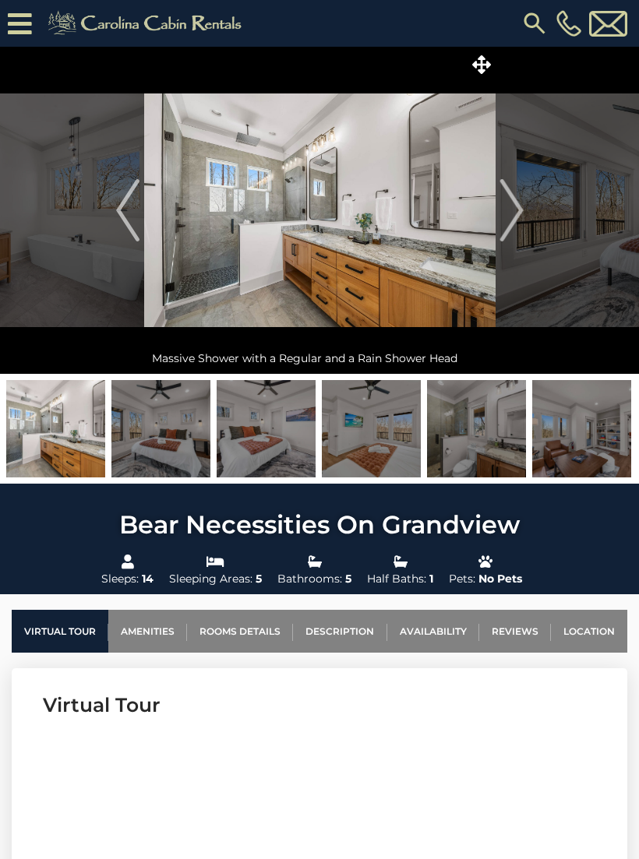
click at [509, 218] on img "Next" at bounding box center [510, 210] width 23 height 62
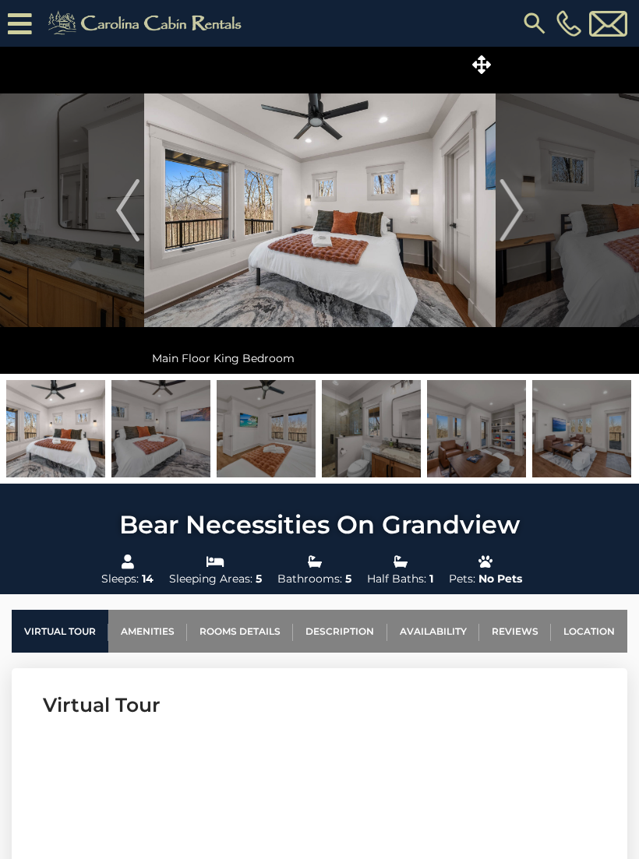
click at [498, 215] on button "Next" at bounding box center [511, 210] width 32 height 327
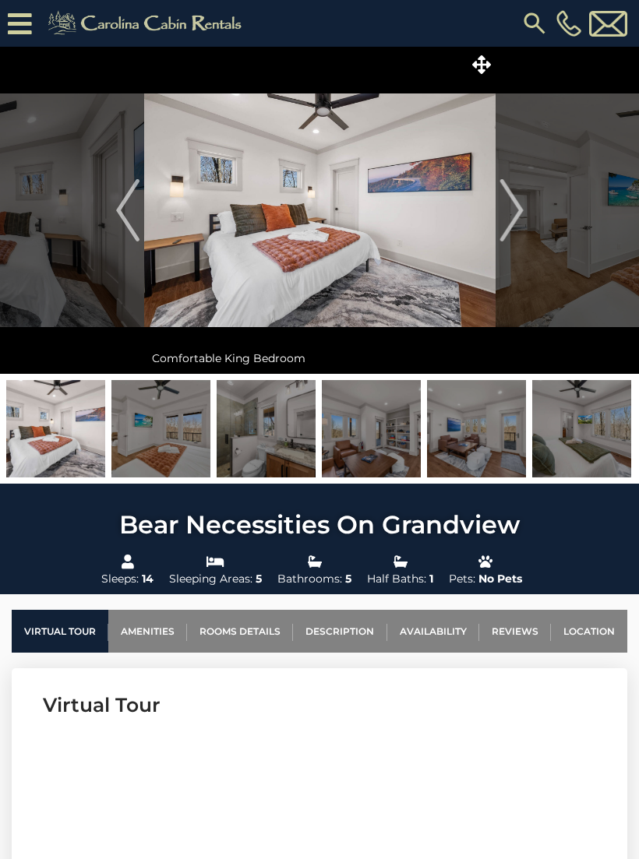
click at [505, 215] on img "Next" at bounding box center [510, 210] width 23 height 62
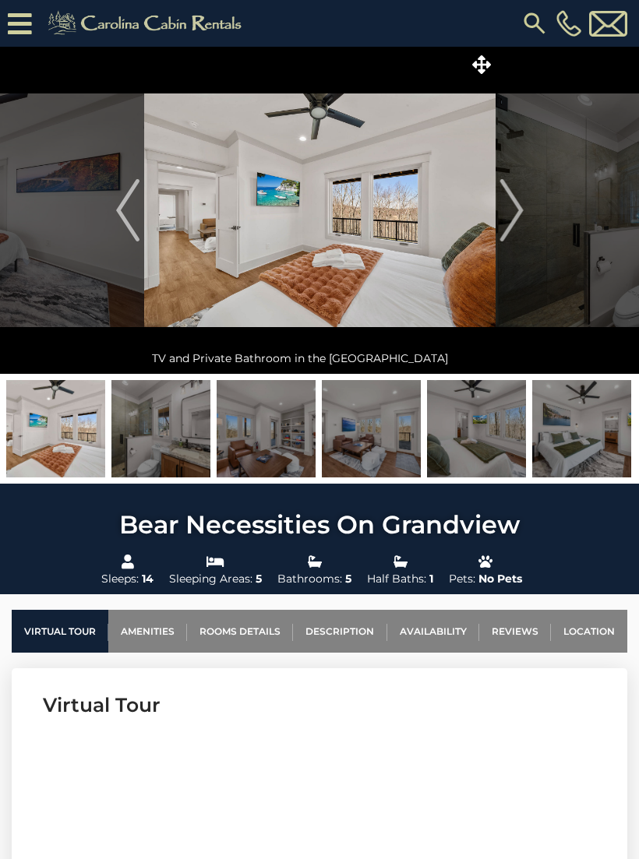
click at [510, 220] on img "Next" at bounding box center [510, 210] width 23 height 62
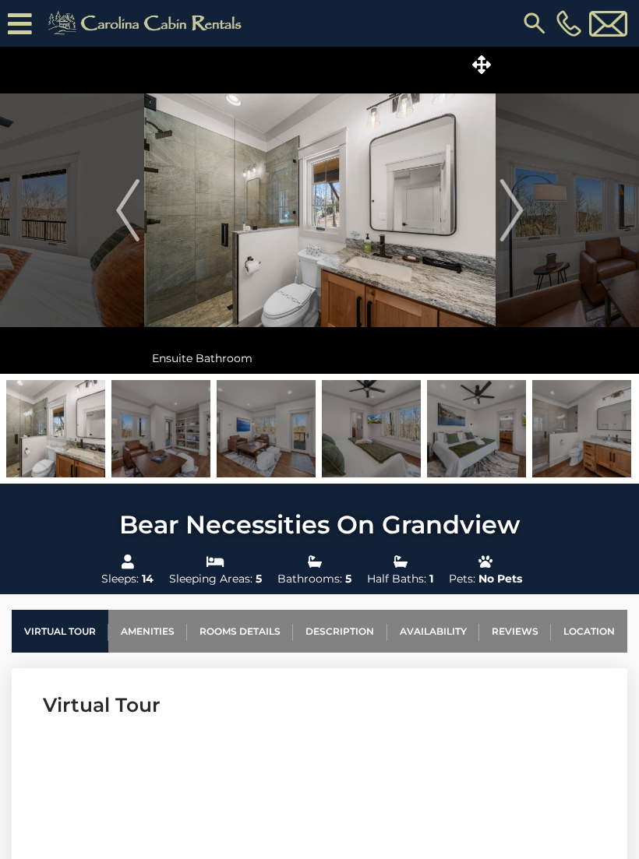
click at [503, 218] on img "Next" at bounding box center [510, 210] width 23 height 62
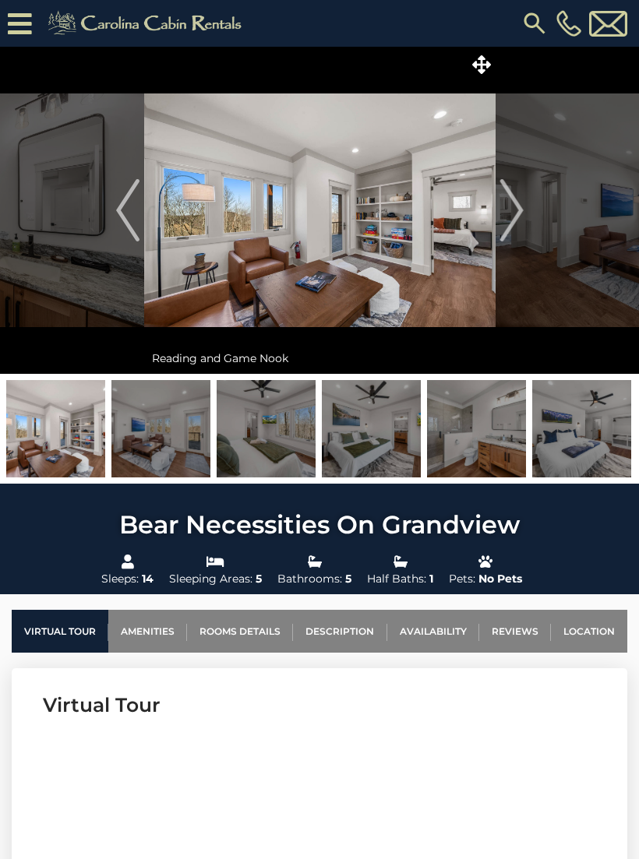
click at [497, 217] on button "Next" at bounding box center [511, 210] width 32 height 327
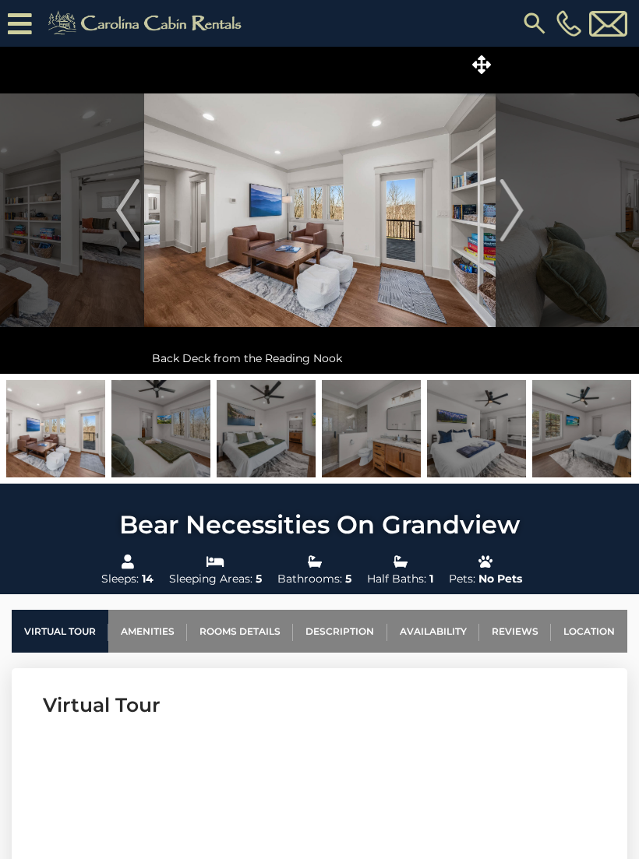
click at [506, 225] on img "Next" at bounding box center [510, 210] width 23 height 62
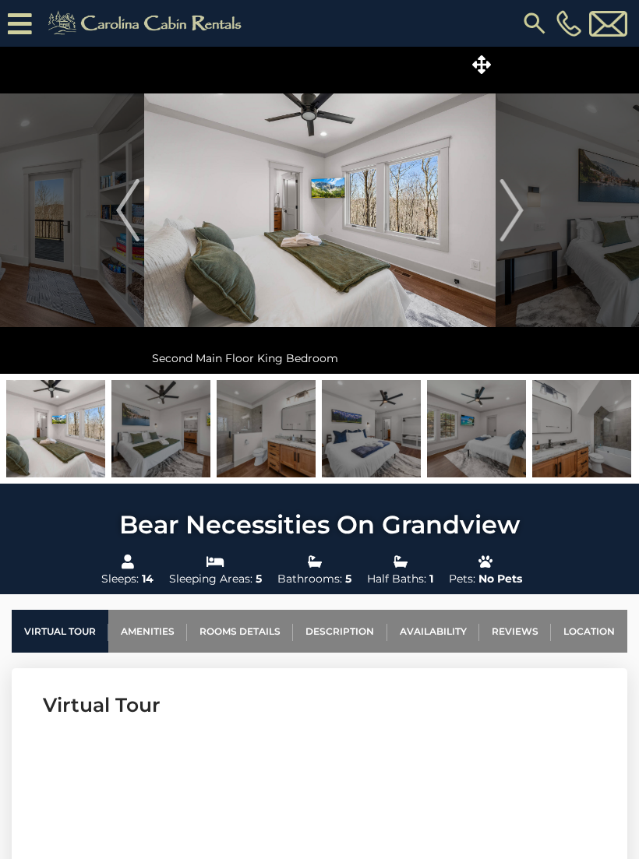
click at [507, 219] on img "Next" at bounding box center [510, 210] width 23 height 62
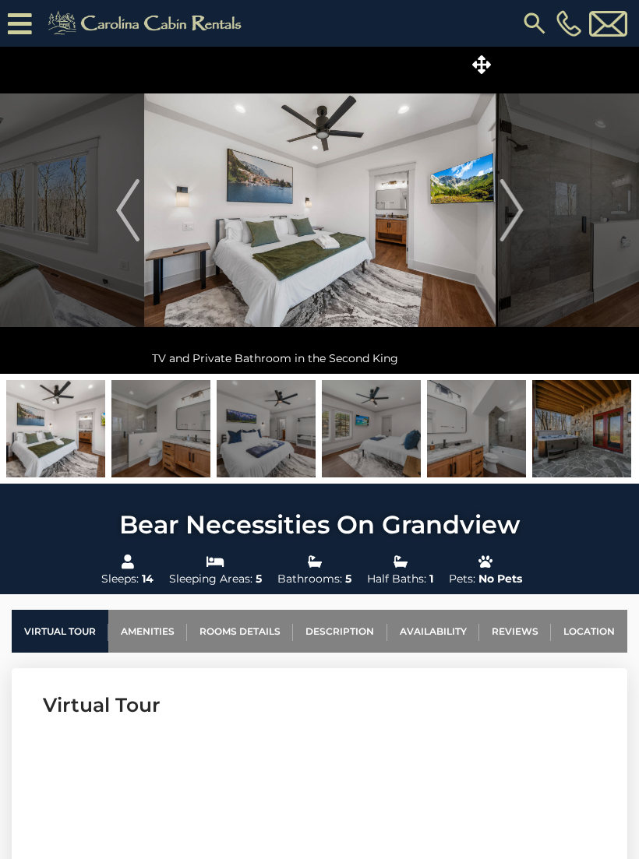
click at [506, 217] on img "Next" at bounding box center [510, 210] width 23 height 62
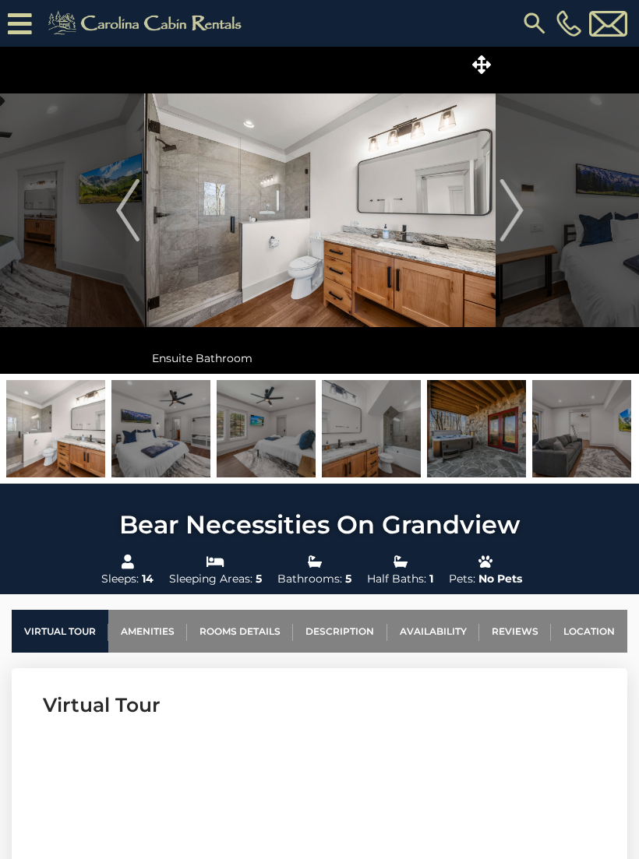
click at [505, 215] on img "Next" at bounding box center [510, 210] width 23 height 62
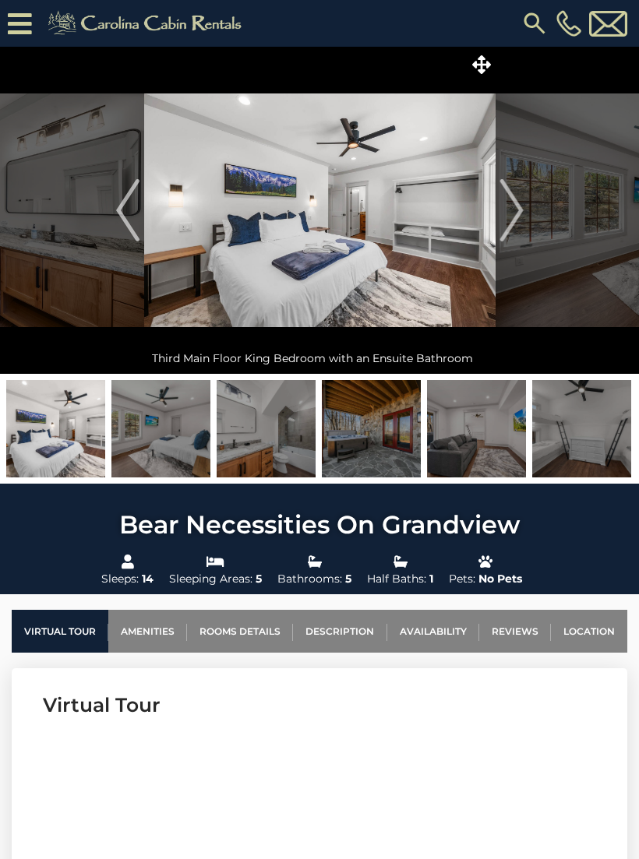
click at [509, 214] on img "Next" at bounding box center [510, 210] width 23 height 62
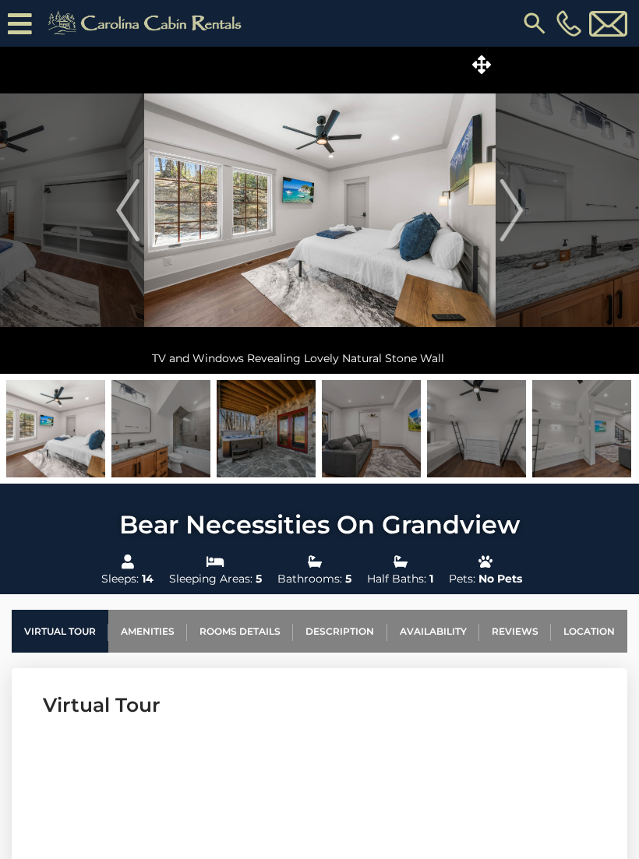
click at [512, 215] on img "Next" at bounding box center [510, 210] width 23 height 62
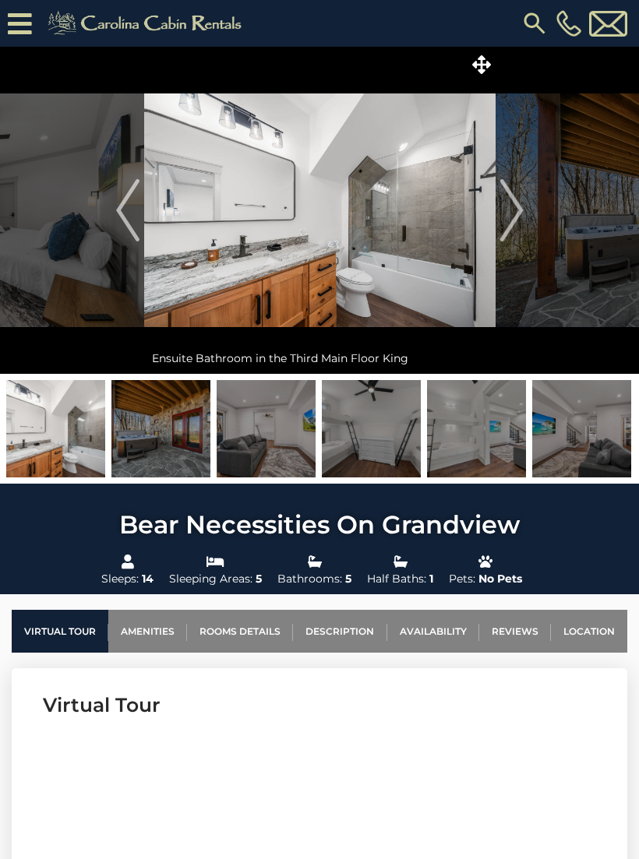
click at [514, 225] on img "Next" at bounding box center [510, 210] width 23 height 62
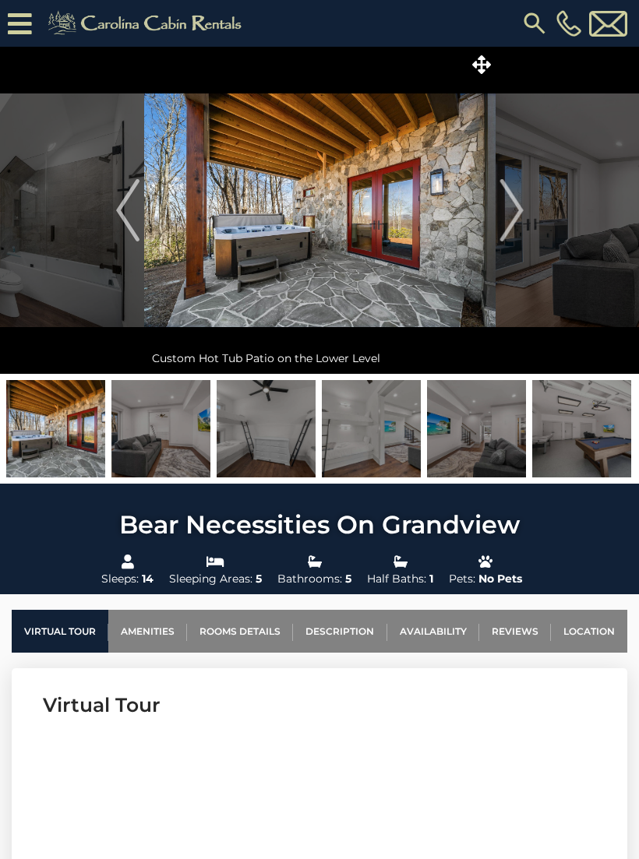
click at [504, 222] on img "Next" at bounding box center [510, 210] width 23 height 62
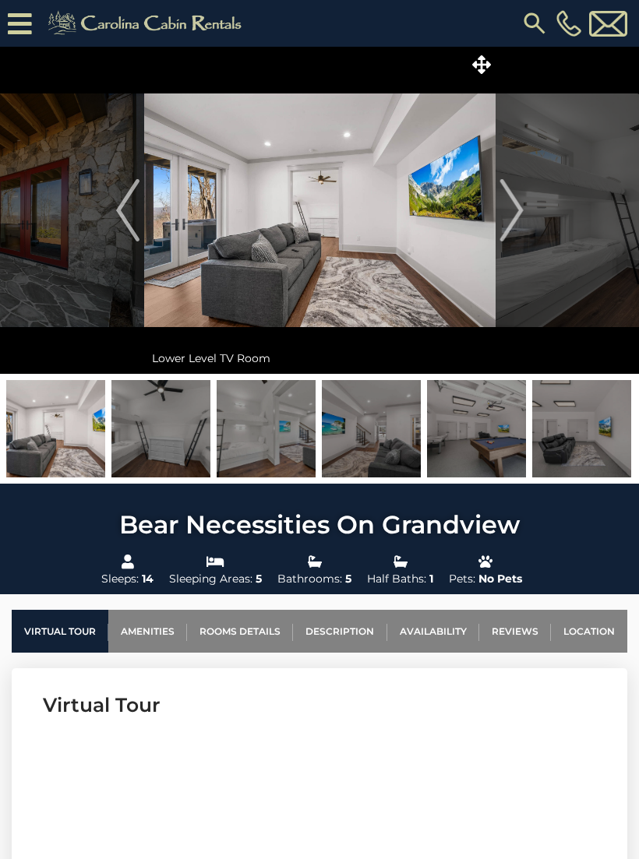
click at [510, 218] on img "Next" at bounding box center [510, 210] width 23 height 62
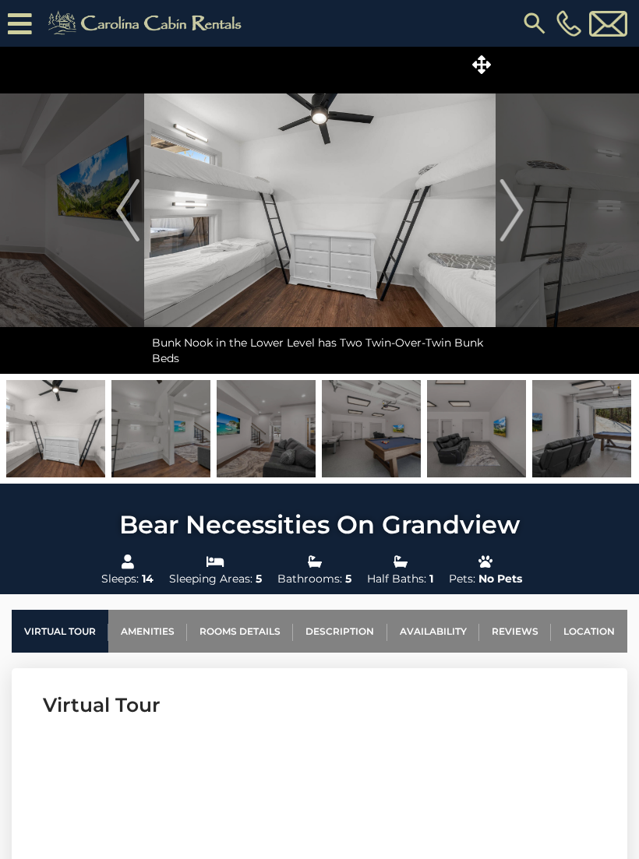
click at [509, 222] on img "Next" at bounding box center [510, 210] width 23 height 62
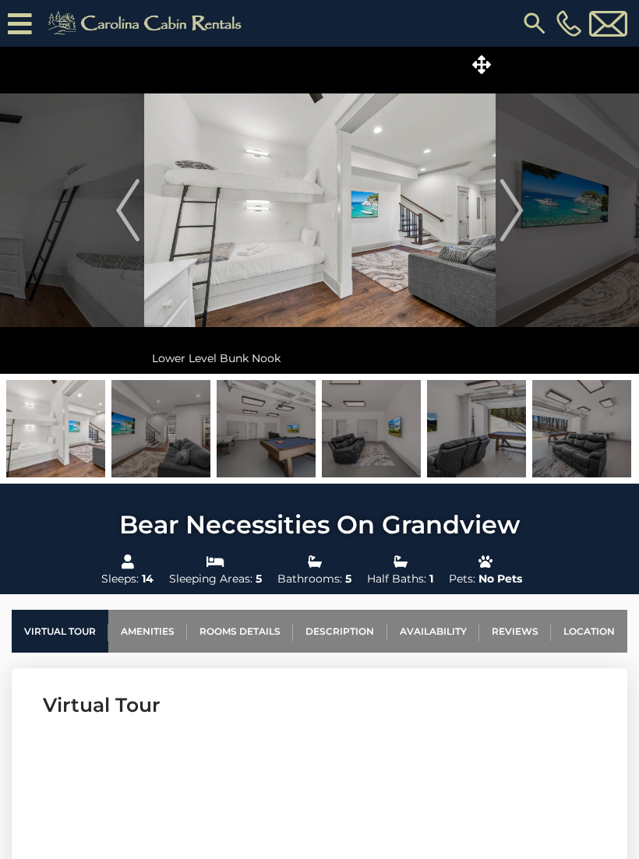
click at [492, 214] on img at bounding box center [319, 210] width 351 height 327
click at [507, 217] on img "Next" at bounding box center [510, 210] width 23 height 62
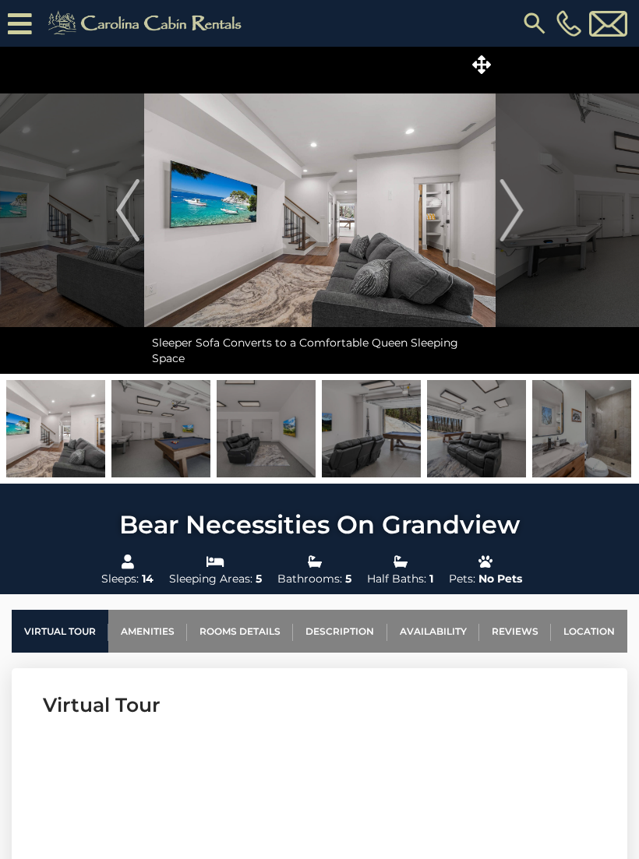
click at [506, 211] on img "Next" at bounding box center [510, 210] width 23 height 62
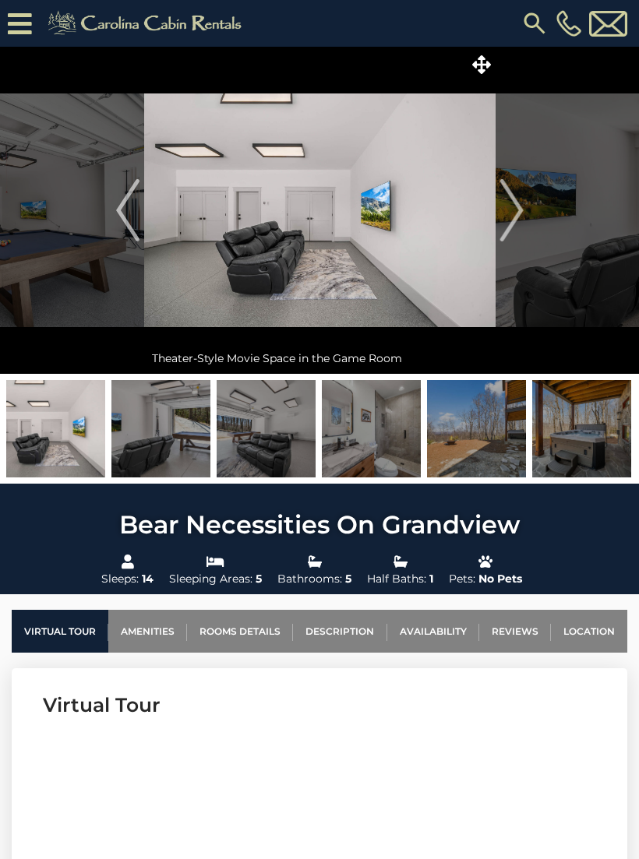
click at [492, 213] on img at bounding box center [319, 210] width 351 height 327
click at [519, 213] on img "Next" at bounding box center [510, 210] width 23 height 62
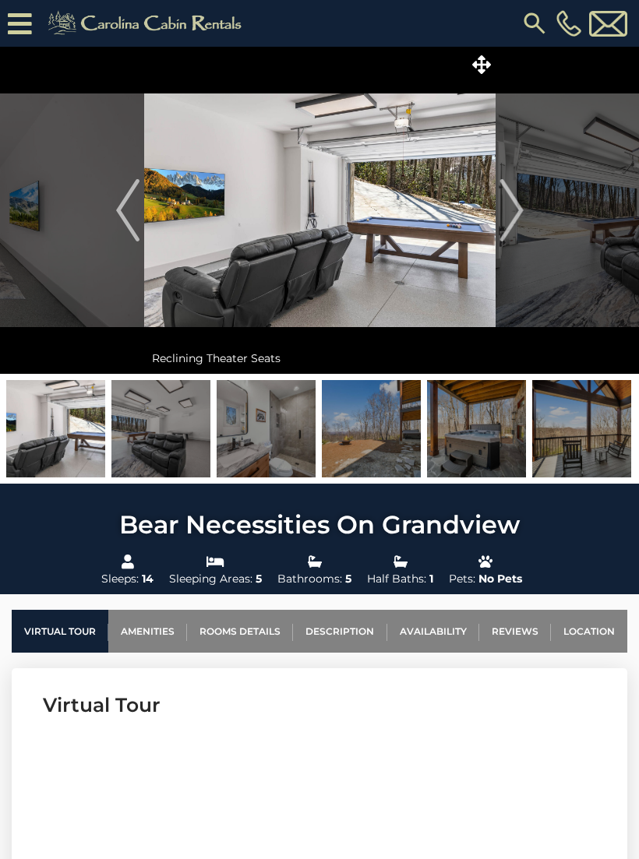
click at [512, 204] on img "Next" at bounding box center [510, 210] width 23 height 62
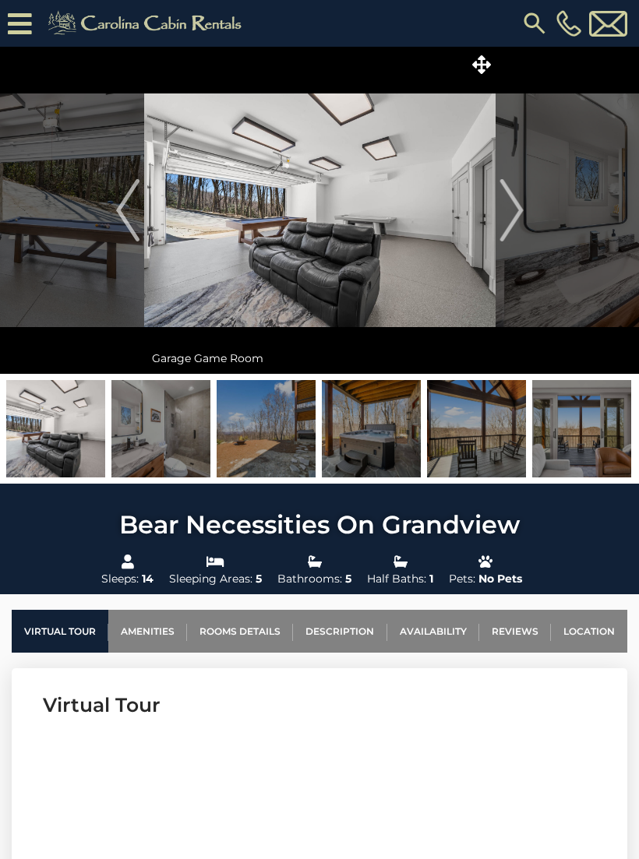
click at [504, 207] on img "Next" at bounding box center [510, 210] width 23 height 62
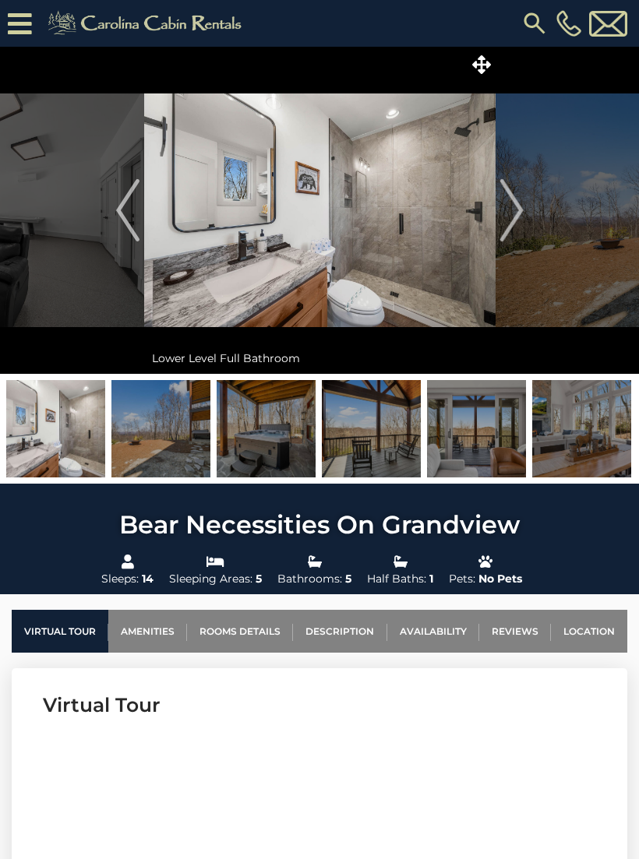
click at [502, 210] on img "Next" at bounding box center [510, 210] width 23 height 62
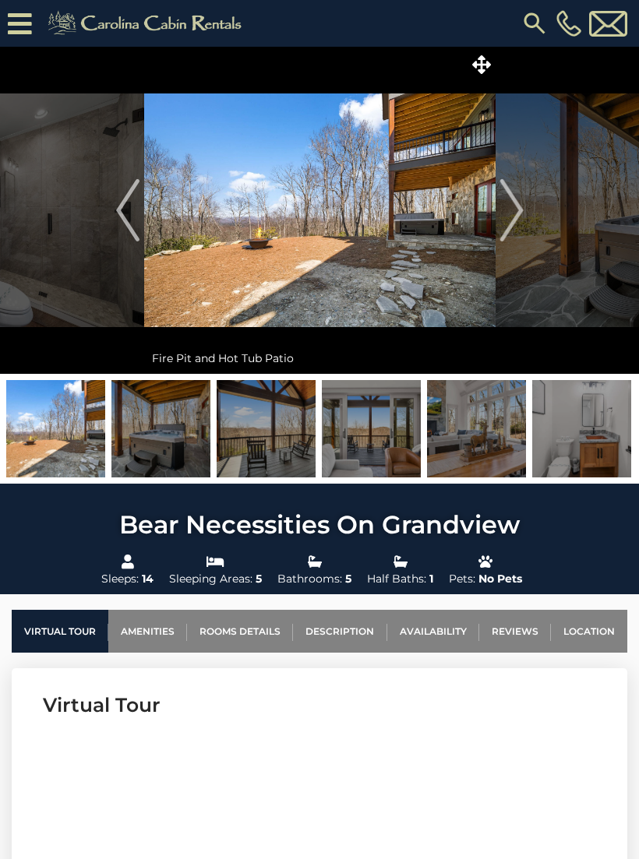
click at [504, 221] on img "Next" at bounding box center [510, 210] width 23 height 62
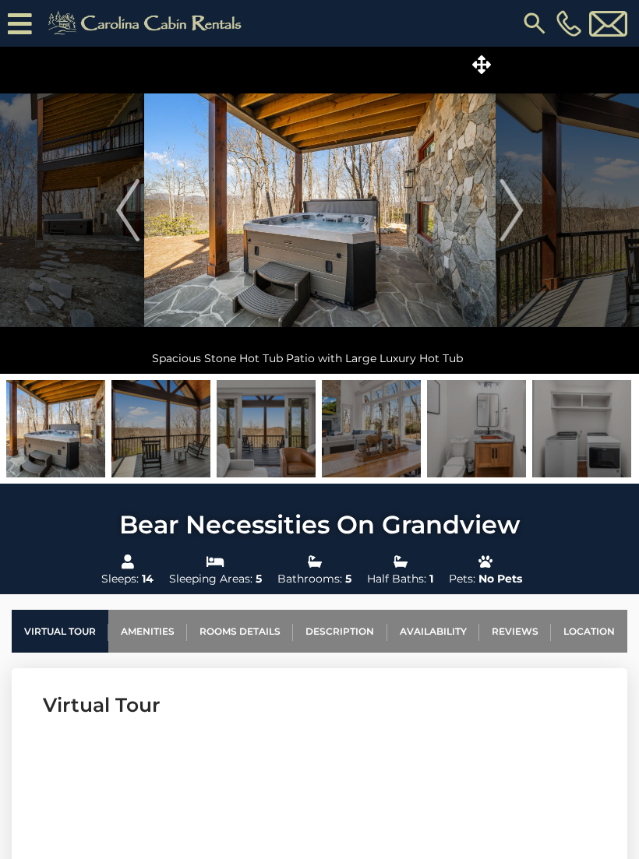
click at [506, 213] on img "Next" at bounding box center [510, 210] width 23 height 62
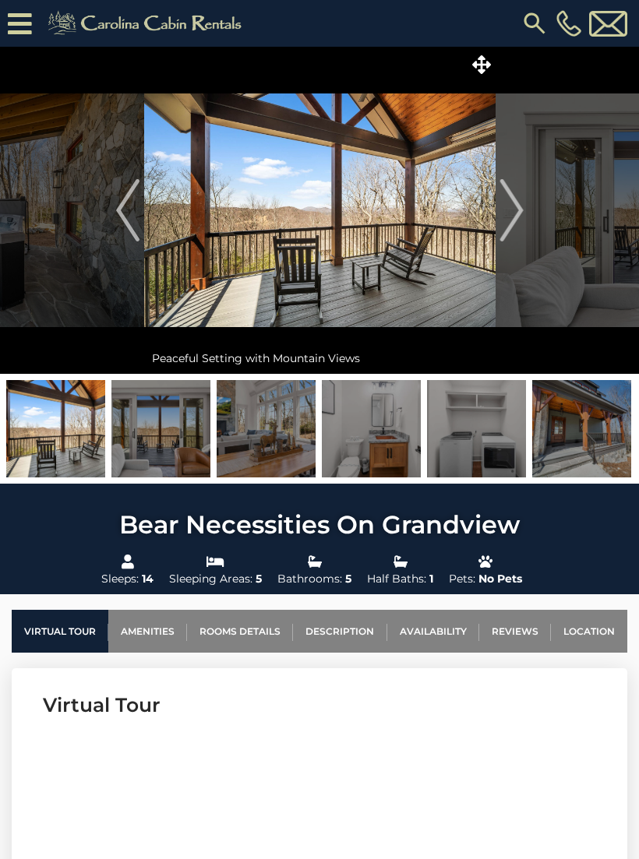
click at [509, 213] on img "Next" at bounding box center [510, 210] width 23 height 62
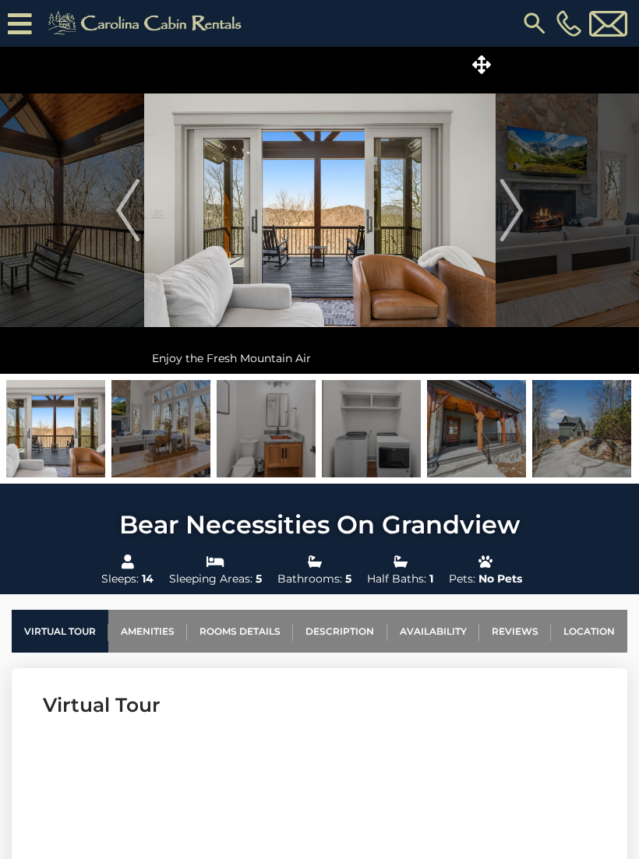
click at [501, 213] on img "Next" at bounding box center [510, 210] width 23 height 62
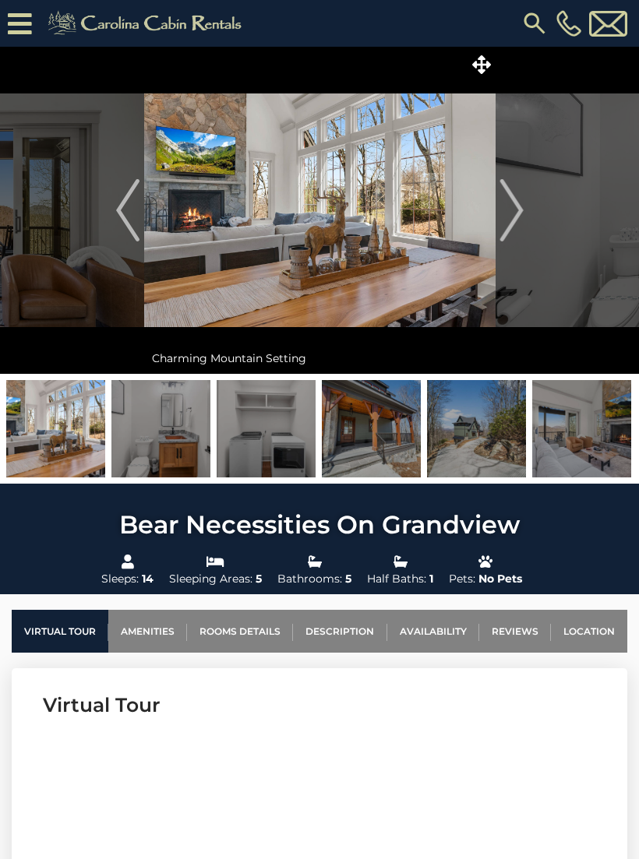
click at [500, 215] on img "Next" at bounding box center [510, 210] width 23 height 62
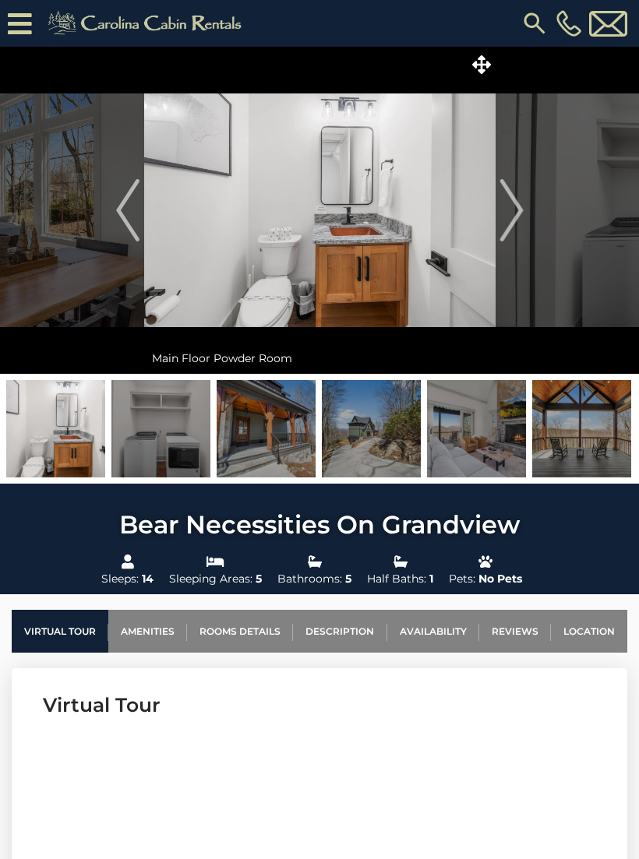
click at [507, 222] on img "Next" at bounding box center [510, 210] width 23 height 62
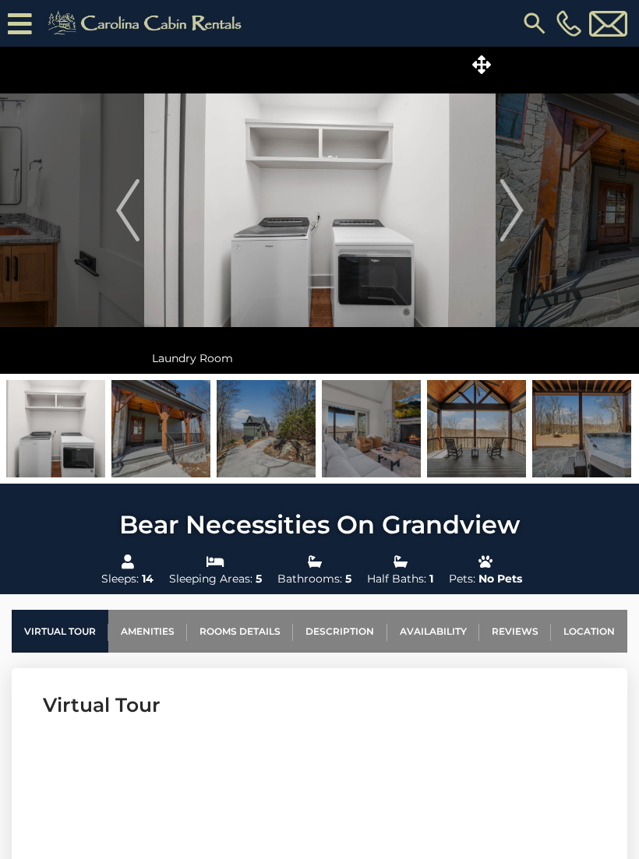
click at [505, 216] on img "Next" at bounding box center [510, 210] width 23 height 62
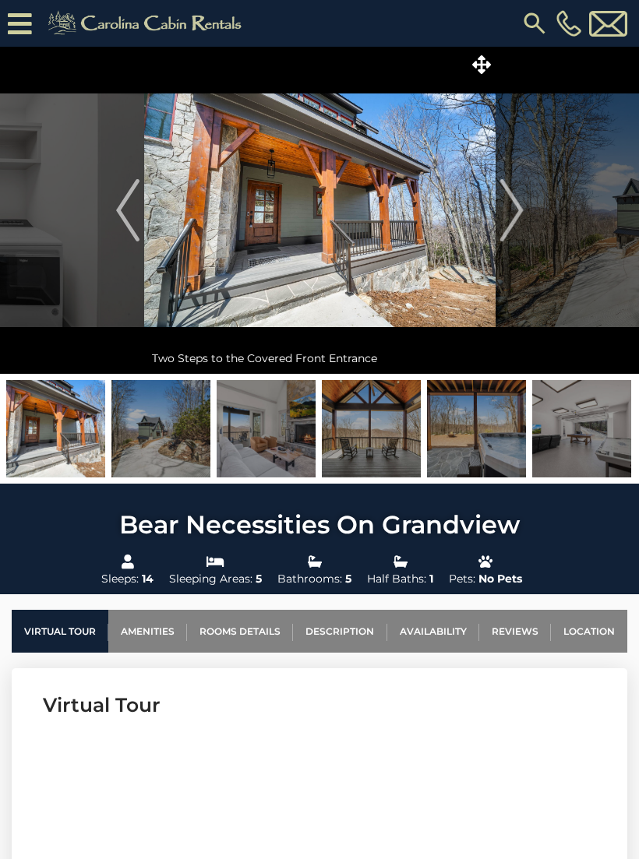
click at [505, 223] on img "Next" at bounding box center [510, 210] width 23 height 62
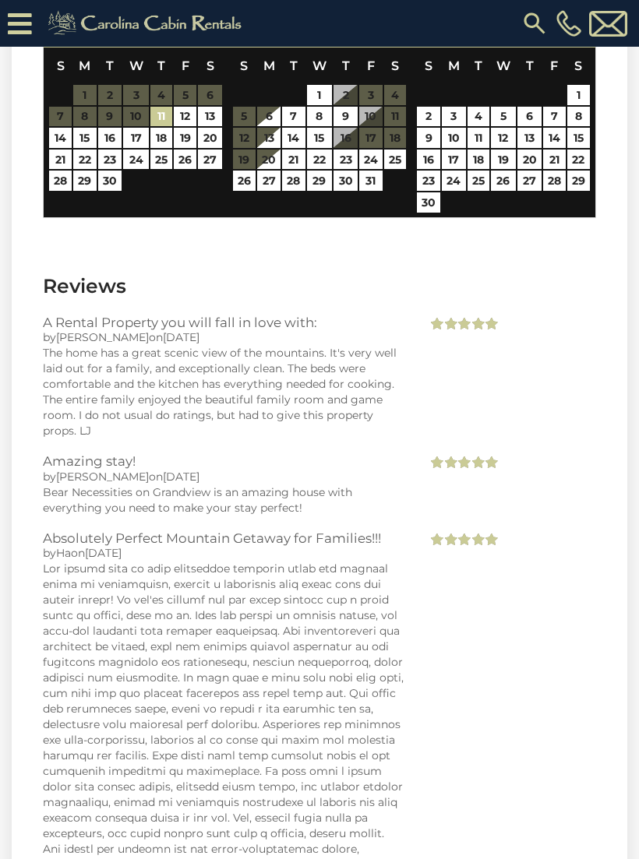
scroll to position [3384, 0]
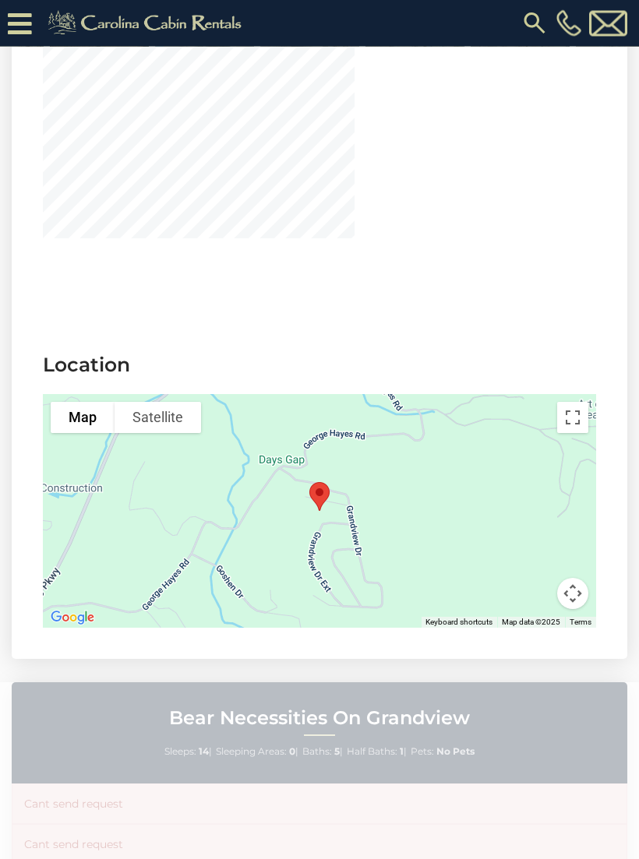
scroll to position [3254, 0]
click at [192, 496] on div at bounding box center [319, 511] width 553 height 234
click at [249, 465] on div at bounding box center [319, 511] width 553 height 234
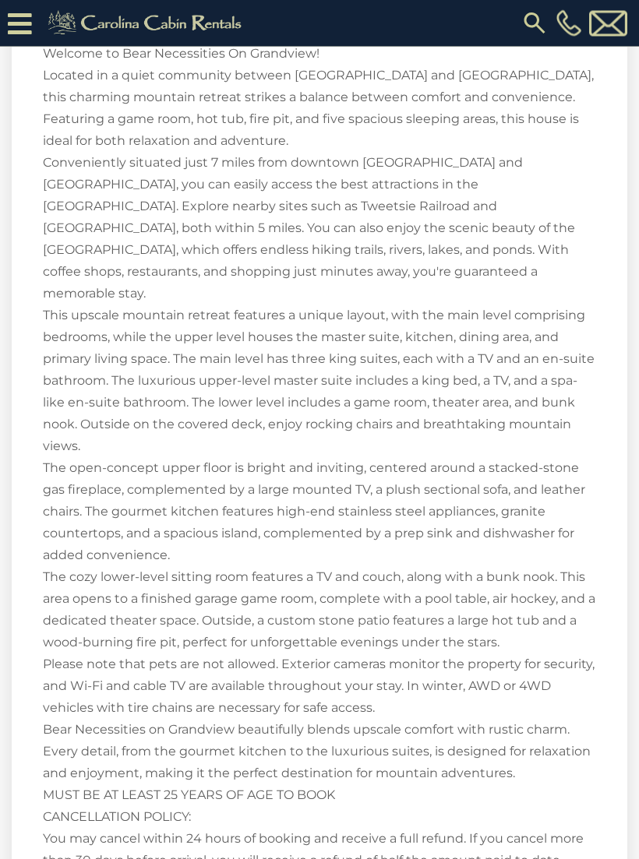
scroll to position [2000, 0]
